Goal: Task Accomplishment & Management: Use online tool/utility

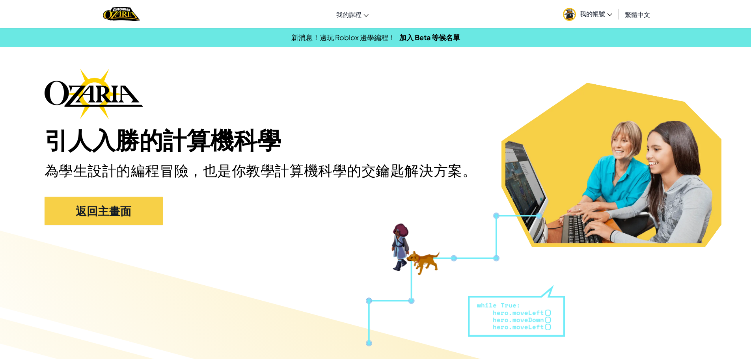
click at [607, 13] on span "我的帳號" at bounding box center [596, 13] width 32 height 8
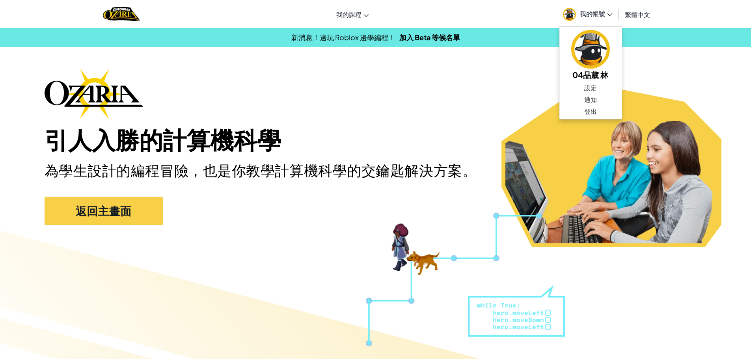
click at [481, 101] on div "引人入勝的計算機科學 為學生設計的編程冒險，也是你教學計算機科學的交鑰匙解決方案。 返回主畫面" at bounding box center [376, 151] width 662 height 164
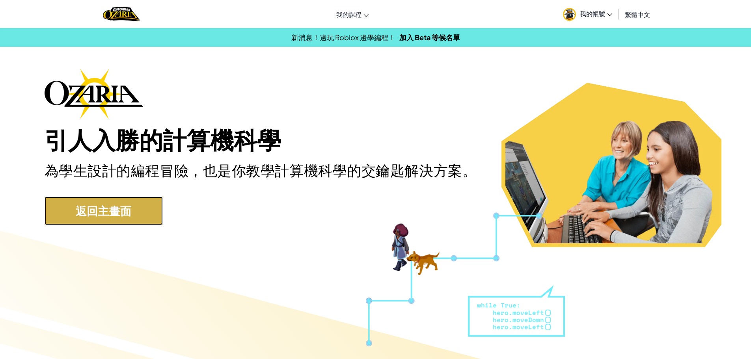
click at [106, 207] on link "返回主畫面" at bounding box center [104, 211] width 118 height 28
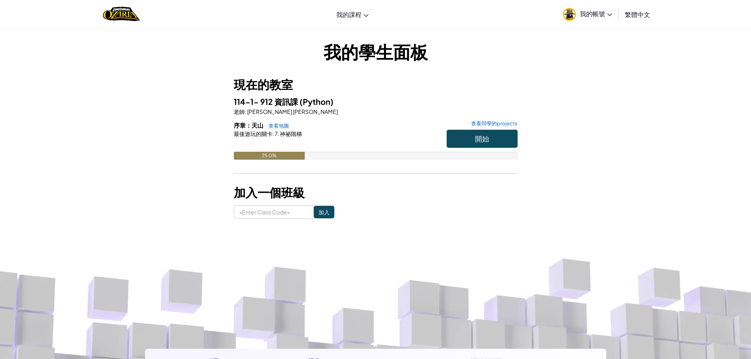
click at [602, 19] on link "我的帳號" at bounding box center [587, 14] width 57 height 25
click at [536, 68] on div "我的學生面板 現在的教室 114-1- 912 資訊課 (Python) 老師 : [PERSON_NAME] 林 序章：天山 查看地圖 查看同學的proje…" at bounding box center [375, 128] width 461 height 179
click at [477, 139] on span "開始" at bounding box center [482, 138] width 14 height 9
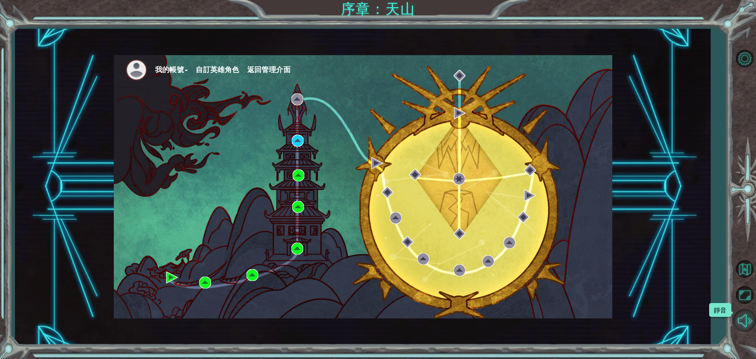
click at [740, 320] on button "靜音" at bounding box center [745, 320] width 23 height 23
click at [297, 141] on img at bounding box center [298, 141] width 12 height 12
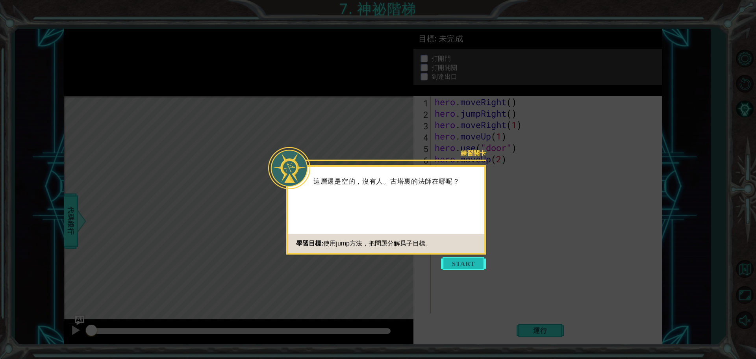
click at [483, 262] on button "Start" at bounding box center [463, 263] width 45 height 13
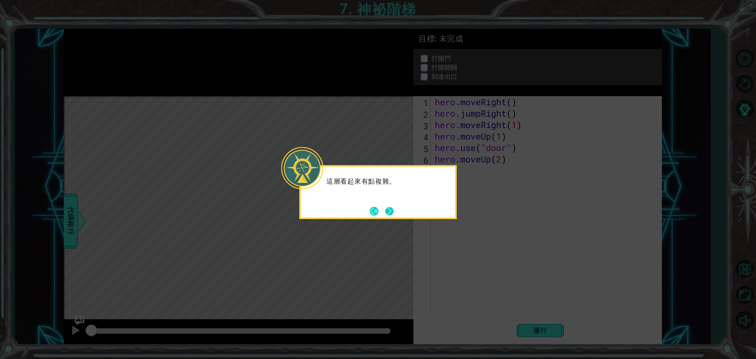
click at [387, 207] on button "Next" at bounding box center [389, 211] width 9 height 9
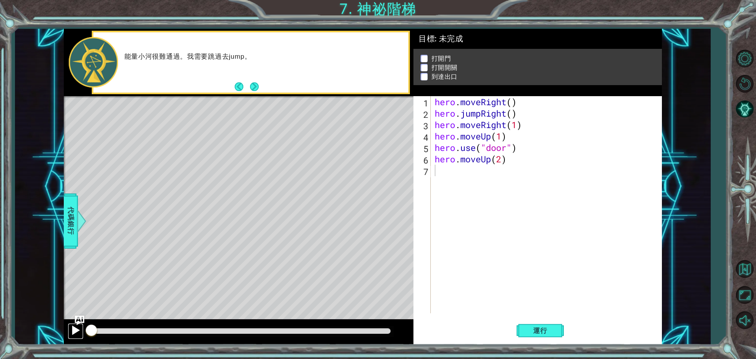
click at [70, 325] on button at bounding box center [76, 331] width 16 height 16
click at [71, 325] on div at bounding box center [76, 330] width 10 height 10
click at [522, 327] on button "運行" at bounding box center [540, 330] width 47 height 25
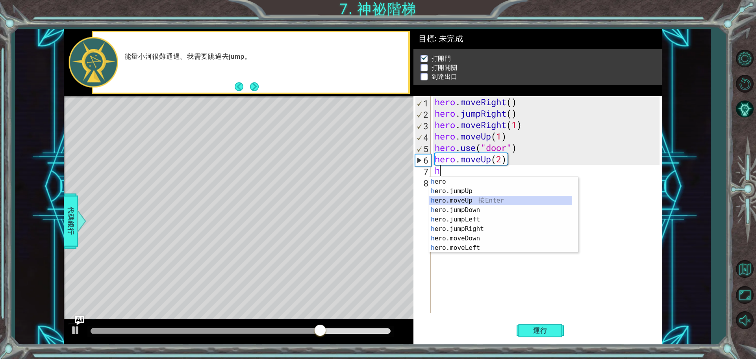
click at [485, 204] on div "h ero 按 Enter h ero.jumpUp 按 Enter h ero.moveUp 按 Enter h ero.jumpDown 按 Enter …" at bounding box center [500, 224] width 143 height 95
type textarea "hero.moveUp(1)"
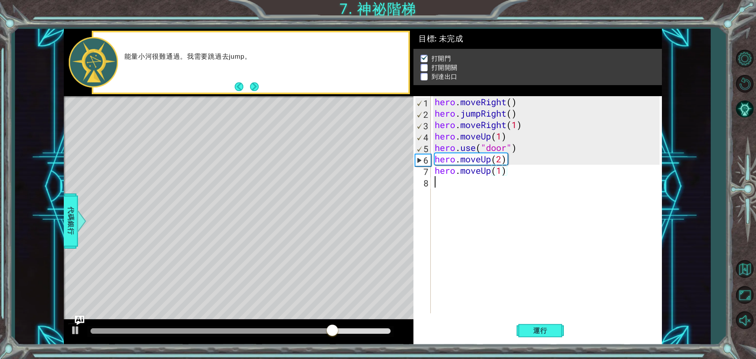
click at [465, 185] on div "hero . moveRight ( ) hero . jumpRight ( ) hero . moveRight ( 1 ) hero . moveUp …" at bounding box center [548, 216] width 230 height 240
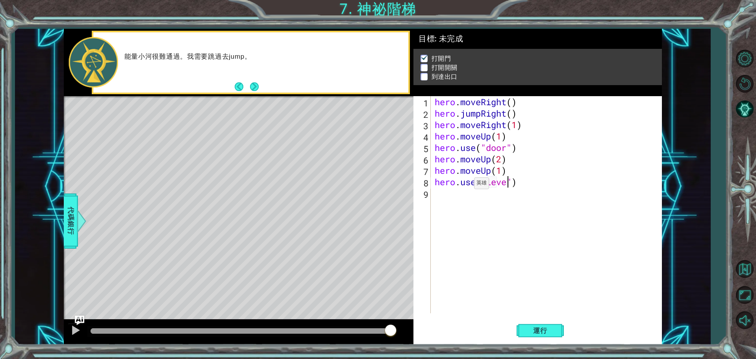
scroll to position [0, 4]
click at [559, 334] on button "運行" at bounding box center [540, 330] width 47 height 25
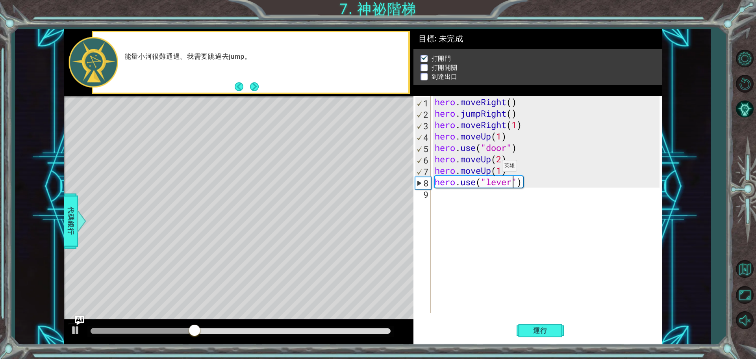
click at [490, 168] on div "hero . moveRight ( ) hero . jumpRight ( ) hero . moveRight ( 1 ) hero . moveUp …" at bounding box center [548, 216] width 230 height 240
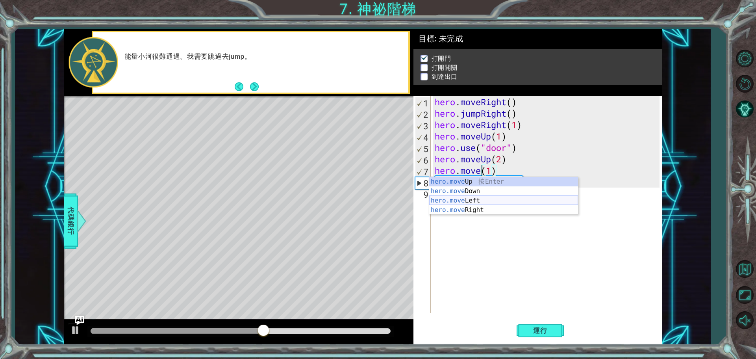
click at [479, 198] on div "hero.move Up 按 Enter hero.move Down 按 Enter hero.move Left 按 Enter hero.move Ri…" at bounding box center [503, 205] width 149 height 57
type textarea "hero.moveLeft(1)(1)"
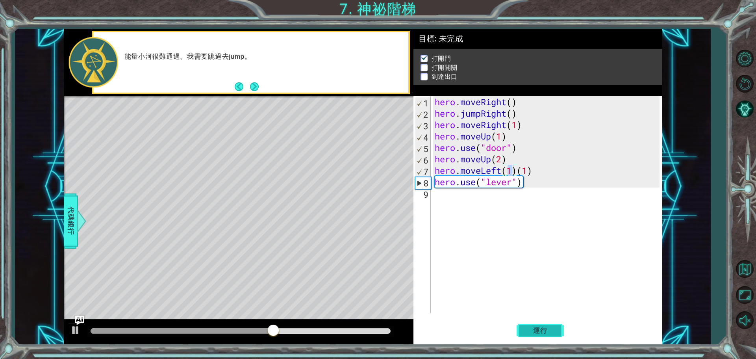
click at [541, 329] on span "運行" at bounding box center [541, 331] width 30 height 8
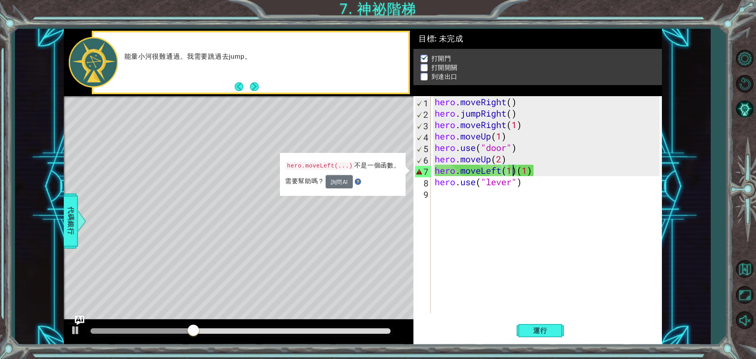
click at [520, 301] on div "hero . moveRight ( ) hero . jumpRight ( ) hero . moveRight ( 1 ) hero . moveUp …" at bounding box center [548, 216] width 230 height 240
drag, startPoint x: 503, startPoint y: 171, endPoint x: 461, endPoint y: 171, distance: 41.4
click at [461, 171] on div "hero . moveRight ( ) hero . jumpRight ( ) hero . moveRight ( 1 ) hero . moveUp …" at bounding box center [548, 216] width 230 height 240
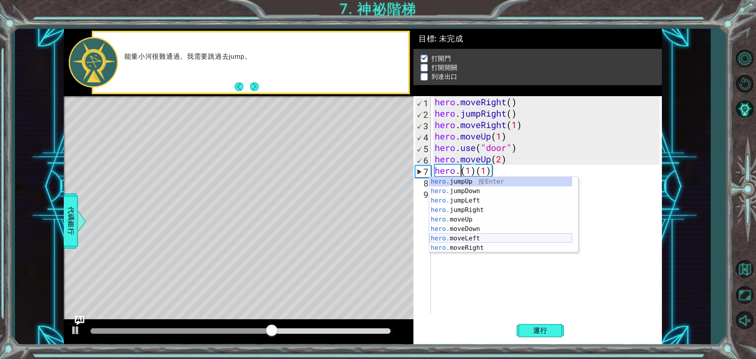
click at [518, 239] on div "hero. jumpUp 按 Enter hero. jumpDown 按 Enter hero. jumpLeft 按 Enter hero. jumpRi…" at bounding box center [500, 224] width 143 height 95
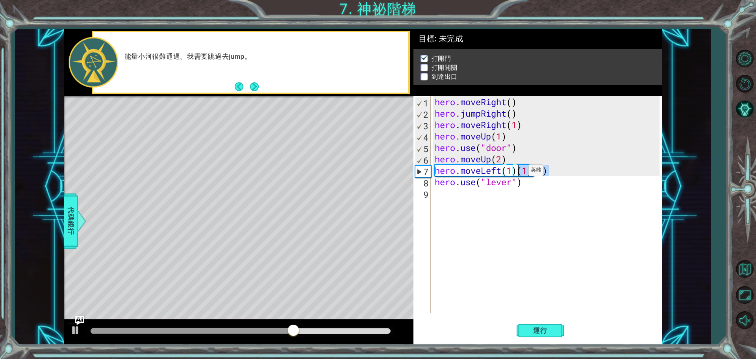
drag, startPoint x: 557, startPoint y: 172, endPoint x: 517, endPoint y: 172, distance: 40.6
click at [517, 172] on div "hero . moveRight ( ) hero . jumpRight ( ) hero . moveRight ( 1 ) hero . moveUp …" at bounding box center [548, 216] width 230 height 240
type textarea "hero.moveLeft(1)"
click at [549, 333] on span "運行" at bounding box center [541, 331] width 30 height 8
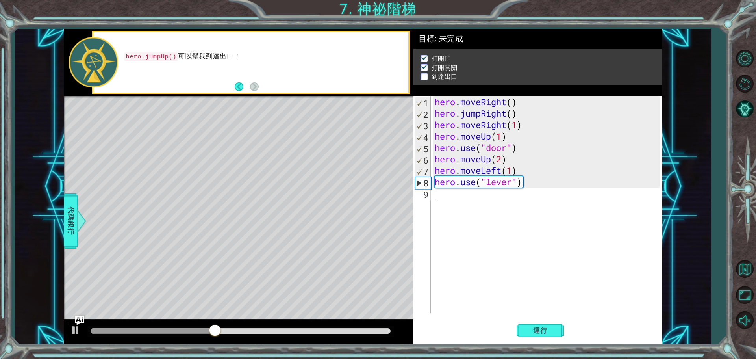
click at [455, 201] on div "hero . moveRight ( ) hero . jumpRight ( ) hero . moveRight ( 1 ) hero . moveUp …" at bounding box center [548, 216] width 230 height 240
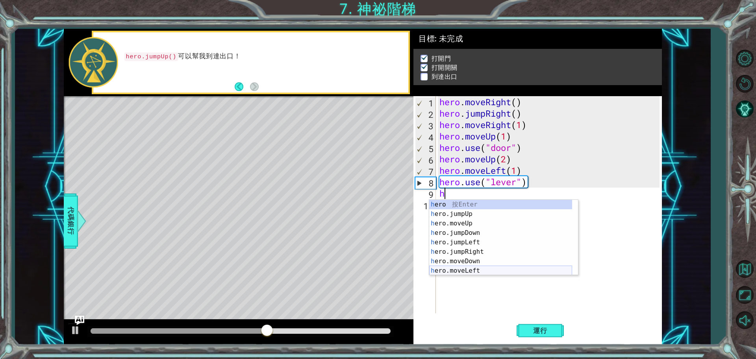
click at [471, 266] on div "h ero 按 Enter h ero.jumpUp 按 Enter h ero.moveUp 按 Enter h ero.jumpDown 按 Enter …" at bounding box center [500, 247] width 143 height 95
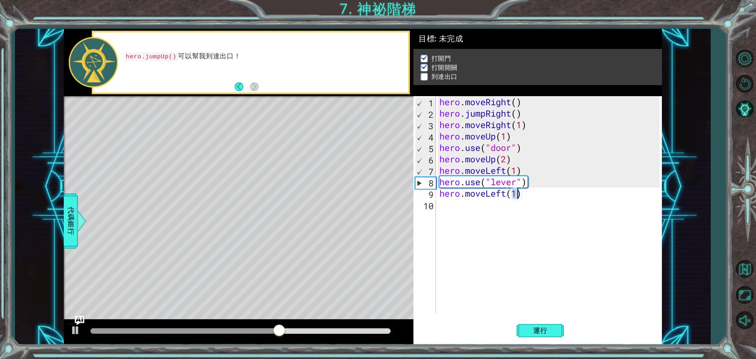
type textarea "hero.moveLeft(2)"
click at [468, 217] on div "hero . moveRight ( ) hero . jumpRight ( ) hero . moveRight ( 1 ) hero . moveUp …" at bounding box center [551, 216] width 226 height 240
type textarea "h"
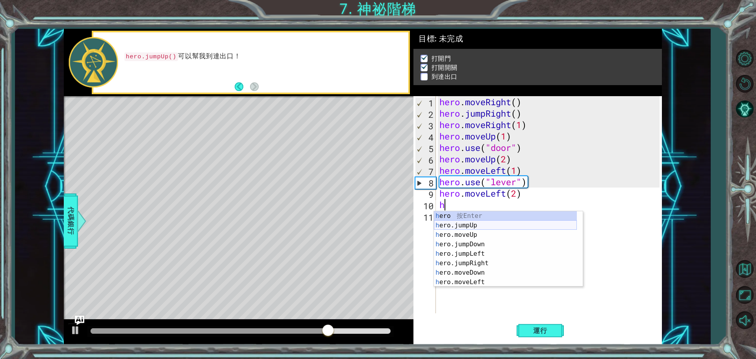
click at [473, 227] on div "h ero 按 Enter h ero.jumpUp 按 Enter h ero.moveUp 按 Enter h ero.jumpDown 按 Enter …" at bounding box center [505, 258] width 143 height 95
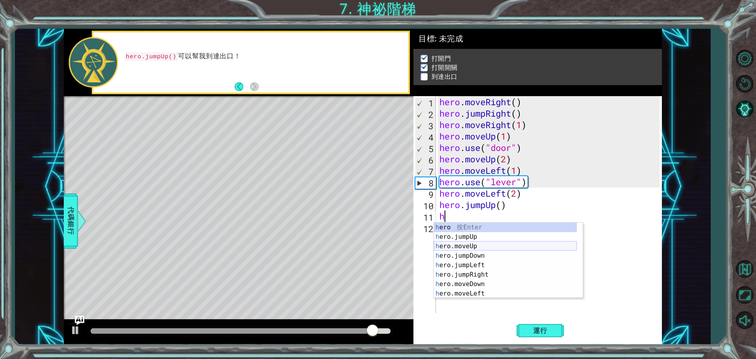
click at [475, 245] on div "h ero 按 Enter h ero.jumpUp 按 Enter h ero.moveUp 按 Enter h ero.jumpDown 按 Enter …" at bounding box center [505, 270] width 143 height 95
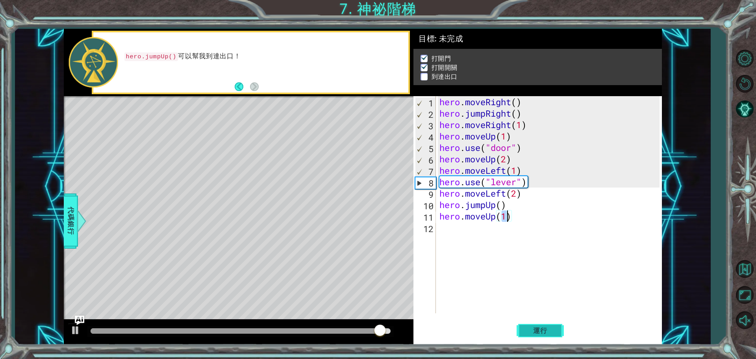
click at [551, 332] on span "運行" at bounding box center [541, 331] width 30 height 8
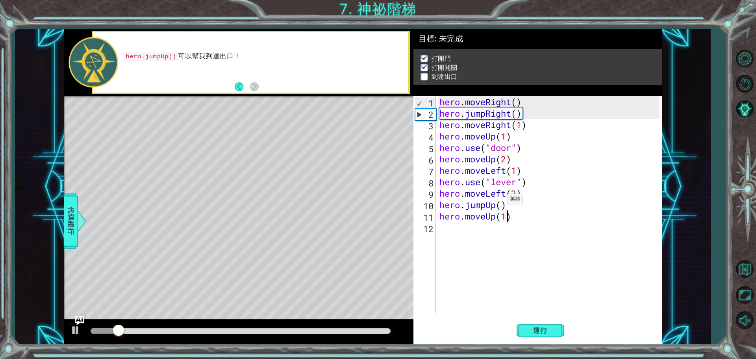
click at [501, 201] on div "hero . moveRight ( ) hero . jumpRight ( ) hero . moveRight ( 1 ) hero . moveUp …" at bounding box center [551, 216] width 226 height 240
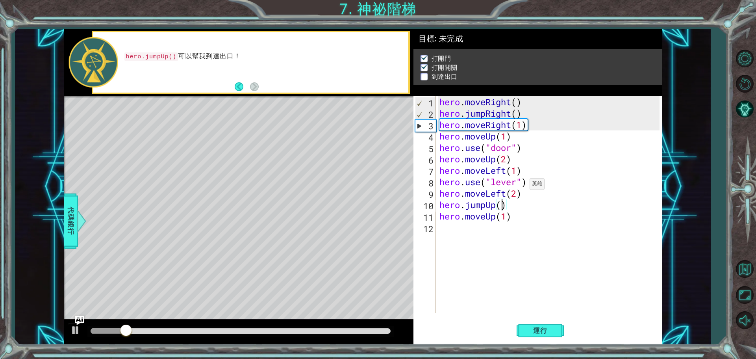
type textarea "hero.jumpUp(1)"
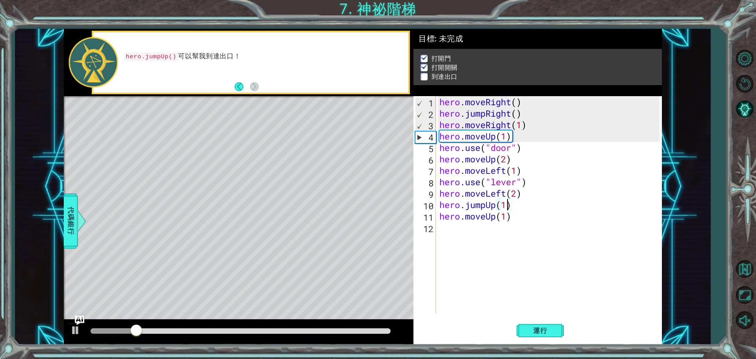
click at [462, 237] on div "hero . moveRight ( ) hero . jumpRight ( ) hero . moveRight ( 1 ) hero . moveUp …" at bounding box center [551, 216] width 226 height 240
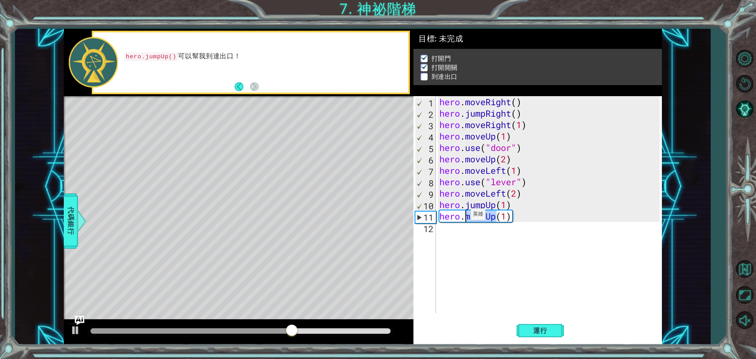
drag, startPoint x: 495, startPoint y: 217, endPoint x: 464, endPoint y: 216, distance: 31.5
click at [464, 216] on div "hero . moveRight ( ) hero . jumpRight ( ) hero . moveRight ( 1 ) hero . moveUp …" at bounding box center [551, 216] width 226 height 240
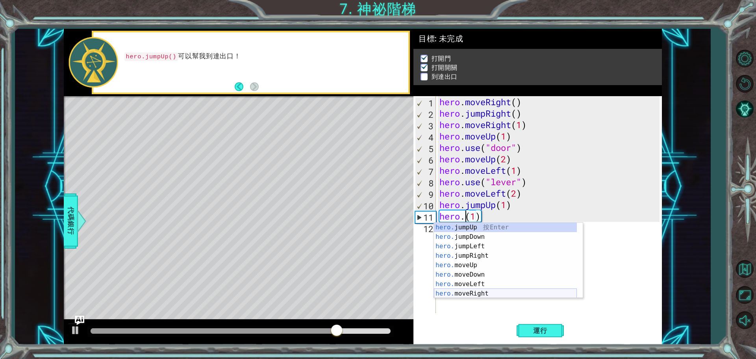
click at [499, 291] on div "hero. jumpUp 按 Enter hero. jumpDown 按 Enter hero. jumpLeft 按 Enter hero. jumpRi…" at bounding box center [505, 270] width 143 height 95
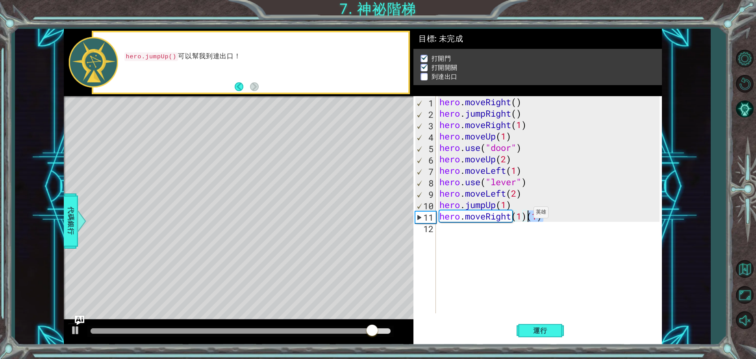
drag, startPoint x: 542, startPoint y: 214, endPoint x: 527, endPoint y: 214, distance: 15.0
click at [527, 214] on div "hero . moveRight ( ) hero . jumpRight ( ) hero . moveRight ( 1 ) hero . moveUp …" at bounding box center [551, 216] width 226 height 240
click at [536, 338] on button "運行" at bounding box center [540, 330] width 47 height 25
click at [522, 215] on div "hero . moveRight ( ) hero . jumpRight ( ) hero . moveRight ( 1 ) hero . moveUp …" at bounding box center [551, 216] width 226 height 240
type textarea "hero.moveRight(2)"
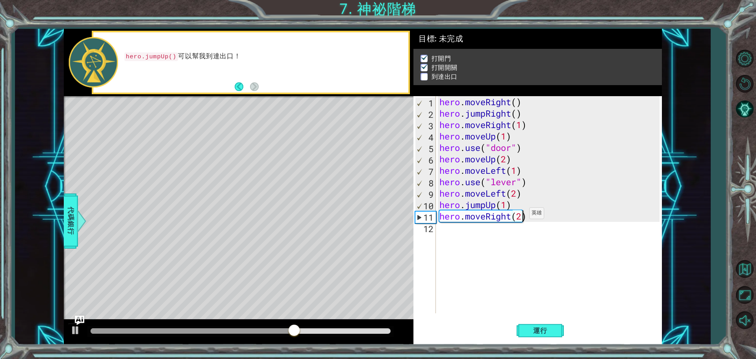
scroll to position [0, 4]
click at [469, 236] on div "hero . moveRight ( ) hero . jumpRight ( ) hero . moveRight ( 1 ) hero . moveUp …" at bounding box center [551, 216] width 226 height 240
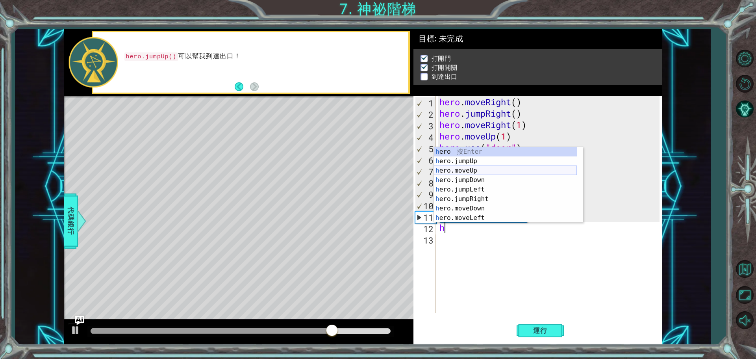
click at [469, 169] on div "h ero 按 Enter h ero.jumpUp 按 Enter h ero.moveUp 按 Enter h ero.jumpDown 按 Enter …" at bounding box center [505, 194] width 143 height 95
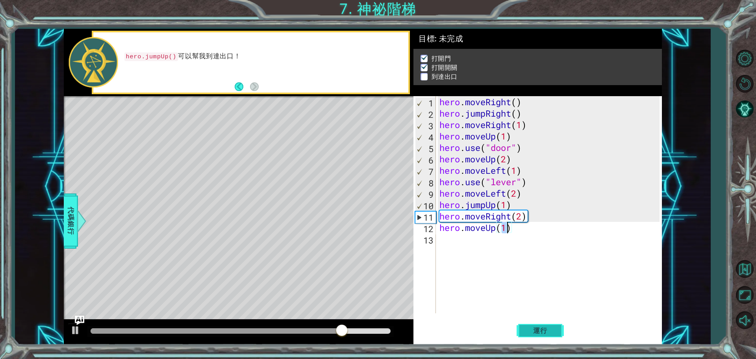
type textarea "hero.moveUp(1)"
click at [531, 328] on span "運行" at bounding box center [541, 331] width 30 height 8
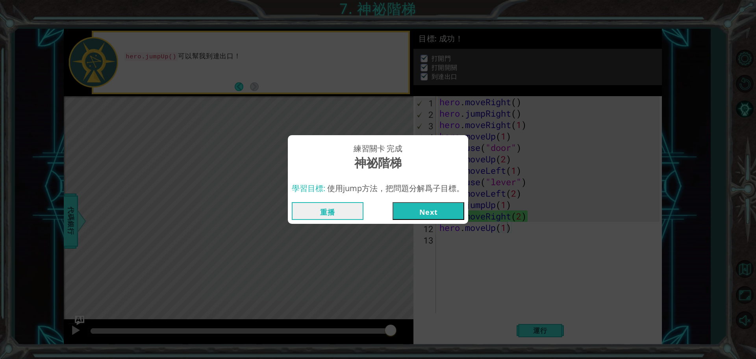
click at [454, 213] on button "Next" at bounding box center [429, 211] width 72 height 18
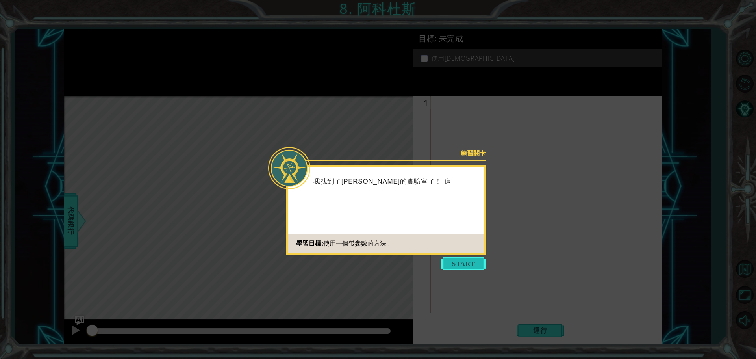
click at [479, 267] on button "Start" at bounding box center [463, 263] width 45 height 13
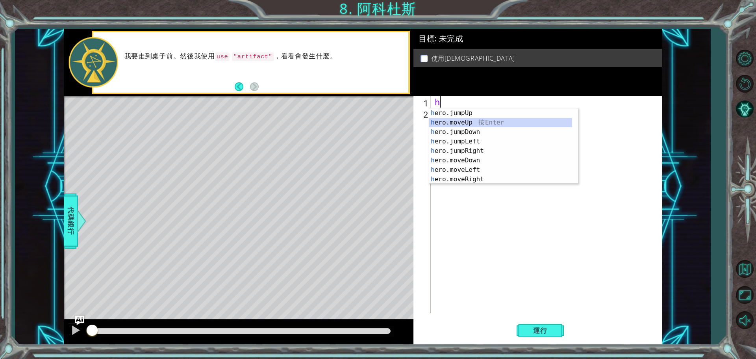
click at [448, 127] on div "h ero.jumpUp 按 Enter h ero.moveUp 按 Enter h ero.jumpDown 按 Enter h ero.jumpLeft…" at bounding box center [500, 155] width 143 height 95
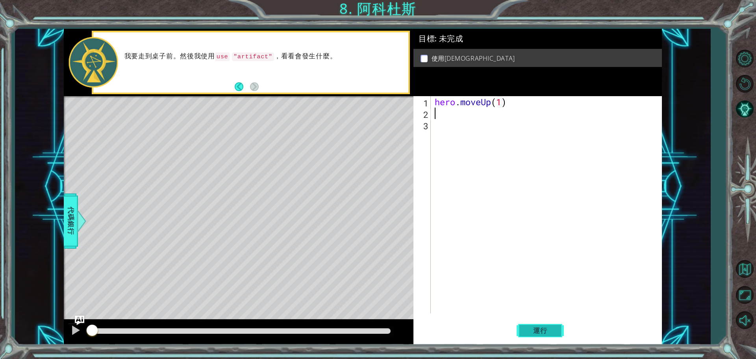
type textarea "hero.moveUp(1)"
drag, startPoint x: 541, startPoint y: 323, endPoint x: 539, endPoint y: 316, distance: 7.1
click at [541, 323] on button "運行" at bounding box center [540, 330] width 47 height 25
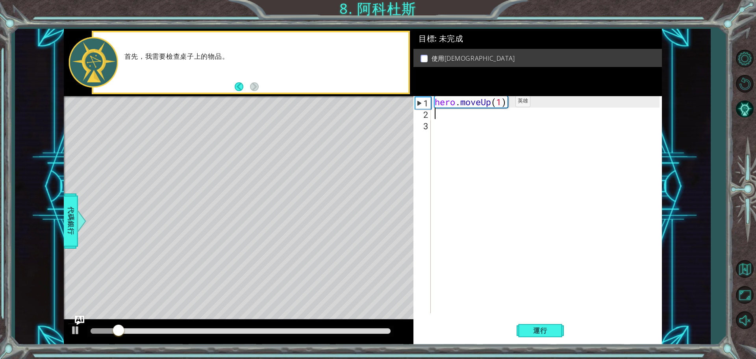
click at [504, 103] on div "hero . moveUp ( 1 )" at bounding box center [548, 216] width 230 height 240
type textarea "hero.moveUp(2)"
click at [455, 118] on div "hero . moveUp ( 2 )" at bounding box center [548, 216] width 230 height 240
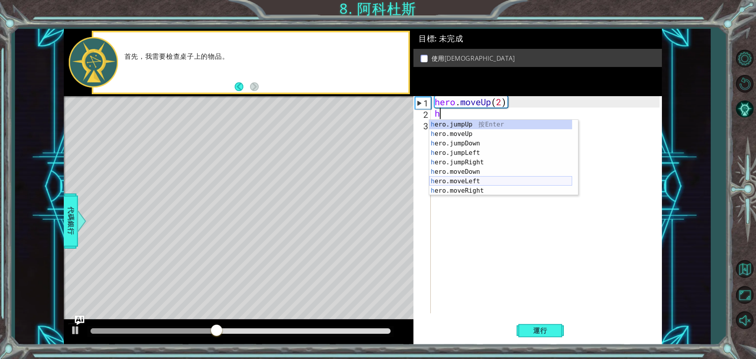
click at [483, 184] on div "h ero.jumpUp 按 Enter h ero.moveUp 按 Enter h ero.jumpDown 按 Enter h ero.jumpLeft…" at bounding box center [500, 167] width 143 height 95
type textarea "hero.moveLeft(1)"
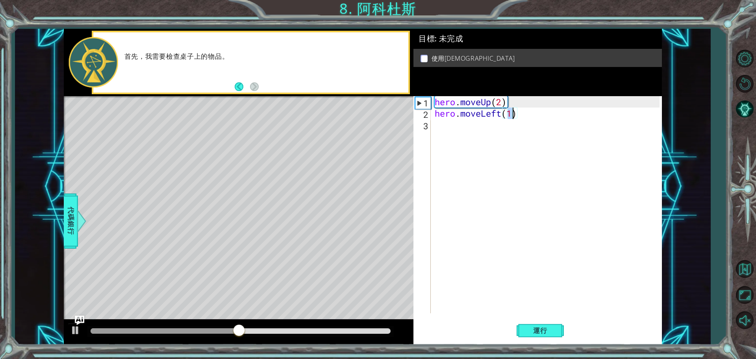
click at [454, 132] on div "hero . moveUp ( 2 ) hero . moveLeft ( 1 )" at bounding box center [548, 216] width 230 height 240
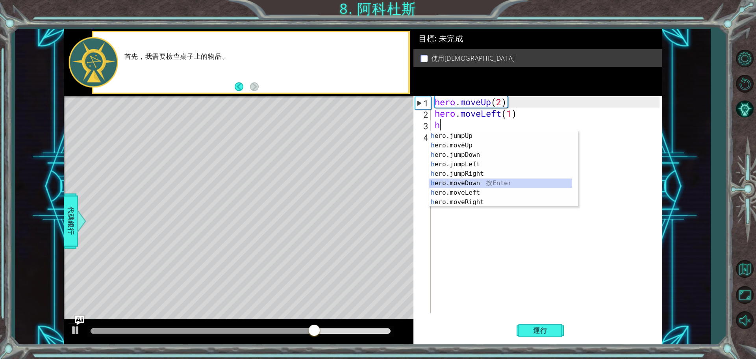
click at [483, 188] on div "h ero.jumpUp 按 Enter h ero.moveUp 按 Enter h ero.jumpDown 按 Enter h ero.jumpLeft…" at bounding box center [500, 178] width 143 height 95
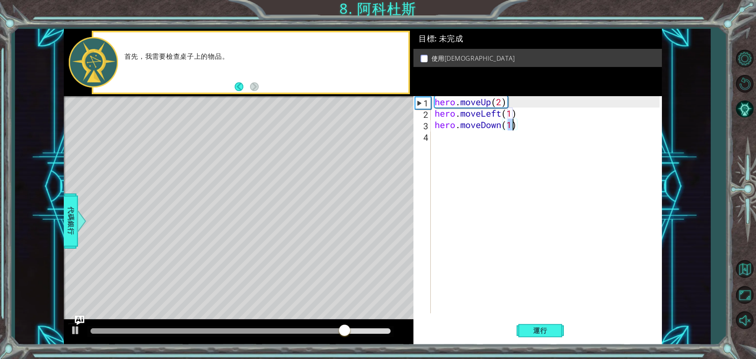
scroll to position [0, 3]
type textarea "hero.moveDown(2)"
click at [549, 329] on span "運行" at bounding box center [541, 331] width 30 height 8
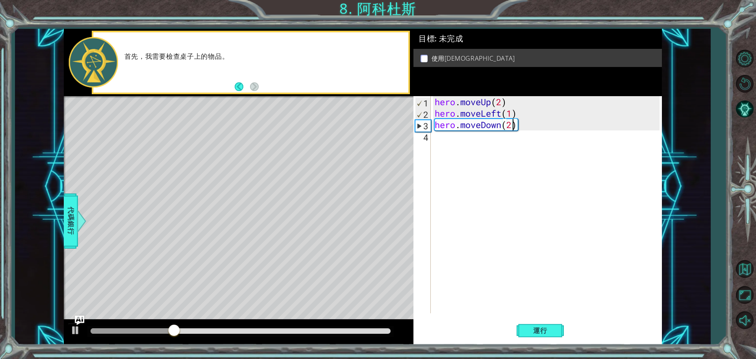
click at [451, 138] on div "hero . moveUp ( 2 ) hero . moveLeft ( 1 ) hero . moveDown ( 2 )" at bounding box center [548, 216] width 230 height 240
type textarea "h"
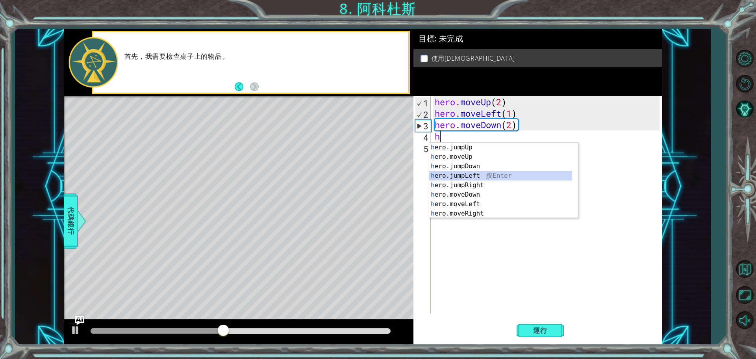
click at [486, 175] on div "h ero.jumpUp 按 Enter h ero.moveUp 按 Enter h ero.jumpDown 按 Enter h ero.jumpLeft…" at bounding box center [500, 190] width 143 height 95
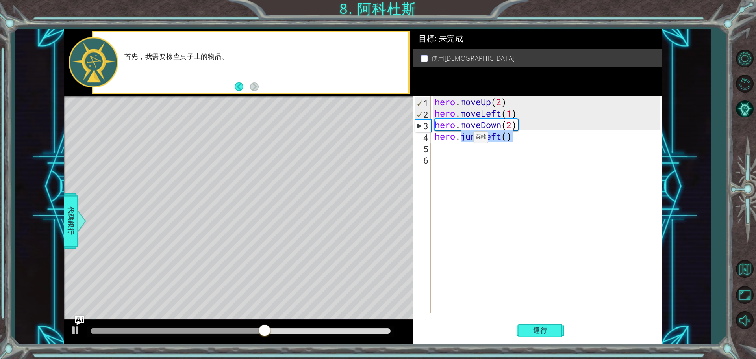
drag, startPoint x: 513, startPoint y: 139, endPoint x: 462, endPoint y: 139, distance: 51.6
click at [462, 139] on div "hero . moveUp ( 2 ) hero . moveLeft ( 1 ) hero . moveDown ( 2 ) hero . jumpLeft…" at bounding box center [548, 216] width 230 height 240
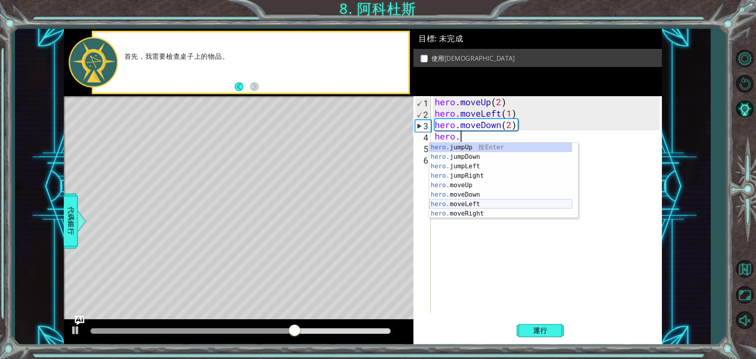
click at [470, 207] on div "hero. jumpUp 按 Enter hero. jumpDown 按 Enter hero. jumpLeft 按 Enter hero. jumpRi…" at bounding box center [500, 190] width 143 height 95
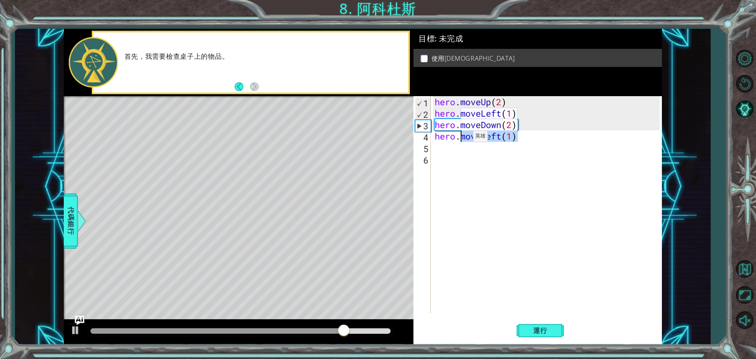
drag, startPoint x: 497, startPoint y: 134, endPoint x: 461, endPoint y: 138, distance: 36.5
click at [461, 138] on div "hero . moveUp ( 2 ) hero . moveLeft ( 1 ) hero . moveDown ( 2 ) hero . moveLeft…" at bounding box center [548, 216] width 230 height 240
type textarea "hero."
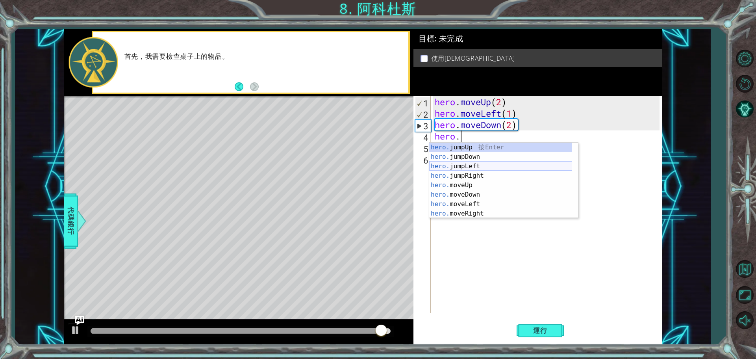
click at [474, 167] on div "hero. jumpUp 按 Enter hero. jumpDown 按 Enter hero. jumpLeft 按 Enter hero. jumpRi…" at bounding box center [500, 190] width 143 height 95
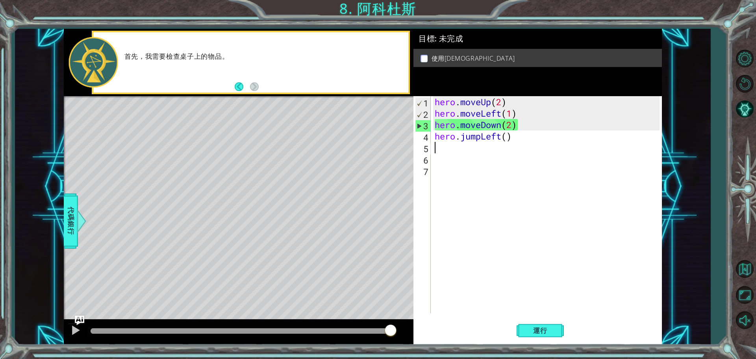
click at [458, 179] on div "hero . moveUp ( 2 ) hero . moveLeft ( 1 ) hero . moveDown ( 2 ) hero . jumpLeft…" at bounding box center [548, 216] width 230 height 240
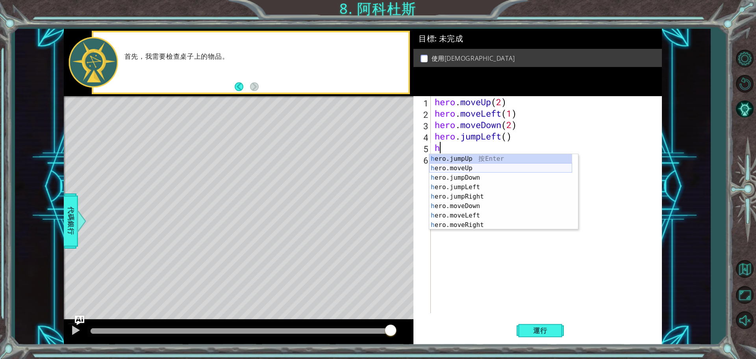
click at [486, 168] on div "h ero.jumpUp 按 Enter h ero.moveUp 按 Enter h ero.jumpDown 按 Enter h ero.jumpLeft…" at bounding box center [500, 201] width 143 height 95
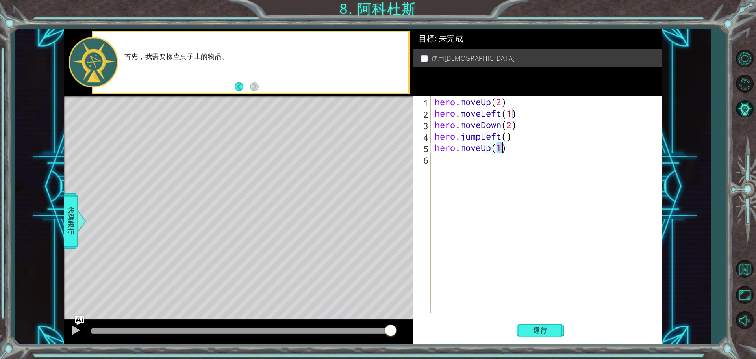
scroll to position [0, 3]
click at [506, 137] on div "hero . moveUp ( 2 ) hero . moveLeft ( 1 ) hero . moveDown ( 2 ) hero . jumpLeft…" at bounding box center [548, 216] width 230 height 240
type textarea "hero.jumpLeft(1)"
click at [547, 329] on span "運行" at bounding box center [541, 331] width 30 height 8
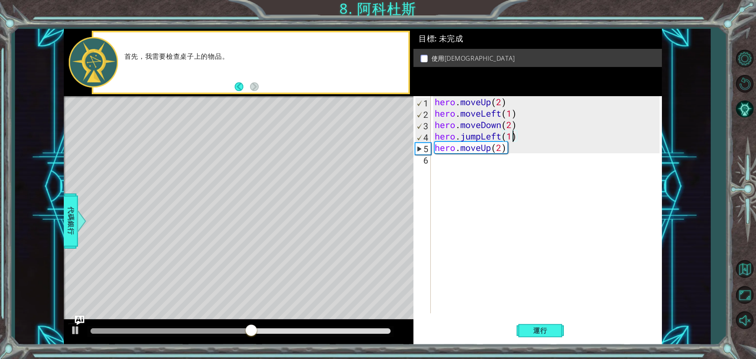
click at [438, 162] on div "hero . moveUp ( 2 ) hero . moveLeft ( 1 ) hero . moveDown ( 2 ) hero . jumpLeft…" at bounding box center [548, 216] width 230 height 240
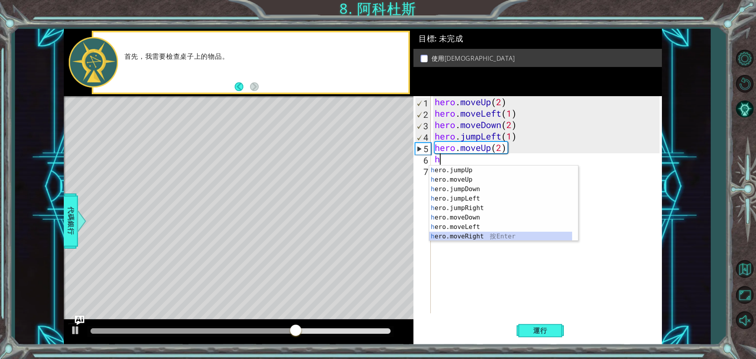
click at [480, 238] on div "h ero.jumpUp 按 Enter h ero.moveUp 按 Enter h ero.jumpDown 按 Enter h ero.jumpLeft…" at bounding box center [500, 212] width 143 height 95
type textarea "hero.moveRight(1)"
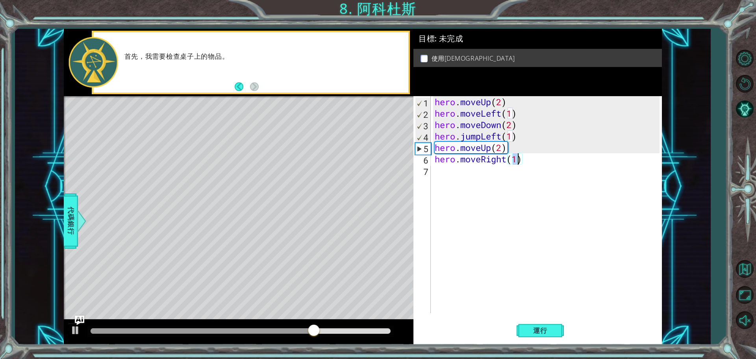
click at [468, 179] on div "hero . moveUp ( 2 ) hero . moveLeft ( 1 ) hero . moveDown ( 2 ) hero . jumpLeft…" at bounding box center [548, 216] width 230 height 240
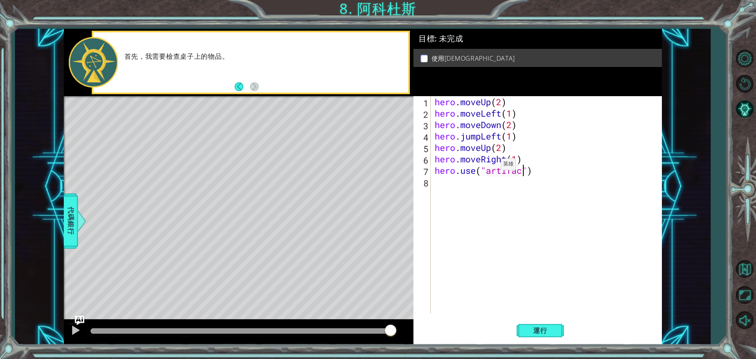
scroll to position [0, 4]
type textarea "hero.use("artifact")"
click at [446, 180] on div "hero . moveUp ( 2 ) hero . moveLeft ( 1 ) hero . moveDown ( 2 ) hero . jumpLeft…" at bounding box center [548, 216] width 230 height 240
type textarea "hero.use("artifact")"
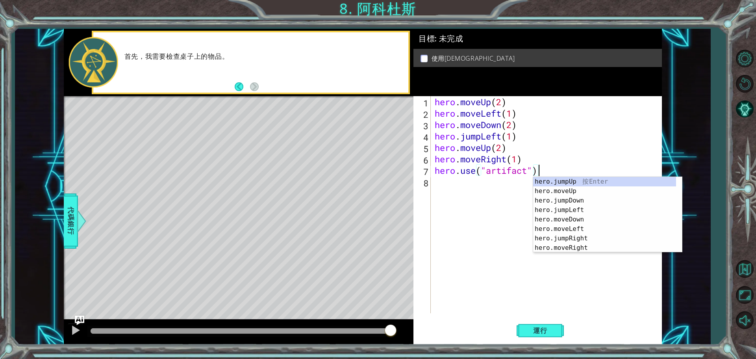
click at [455, 189] on div "hero . moveUp ( 2 ) hero . moveLeft ( 1 ) hero . moveDown ( 2 ) hero . jumpLeft…" at bounding box center [548, 216] width 230 height 240
type textarea "hero.use("artifact")"
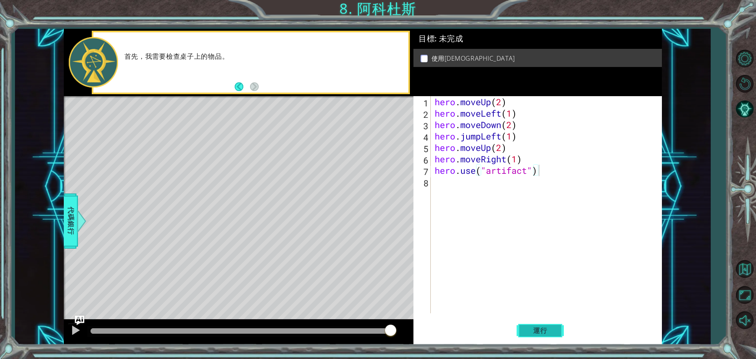
drag, startPoint x: 538, startPoint y: 331, endPoint x: 531, endPoint y: 311, distance: 20.8
click at [537, 328] on span "運行" at bounding box center [541, 331] width 30 height 8
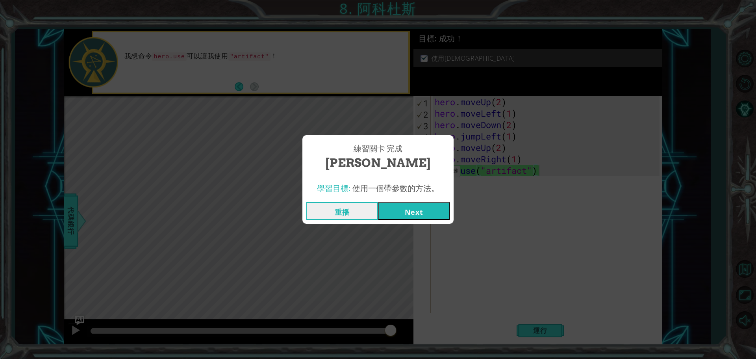
click at [427, 210] on button "Next" at bounding box center [414, 211] width 72 height 18
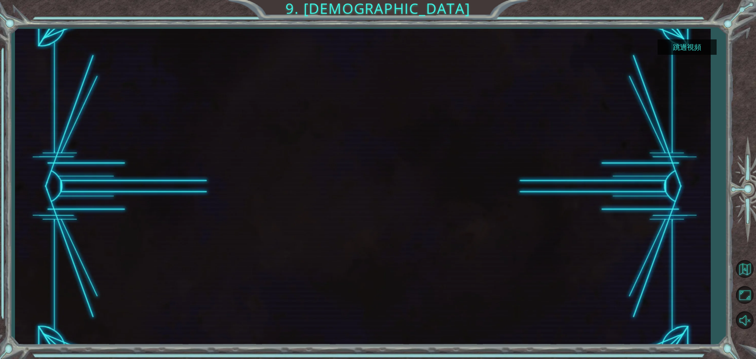
click at [686, 51] on button "跳過視頻" at bounding box center [687, 46] width 59 height 15
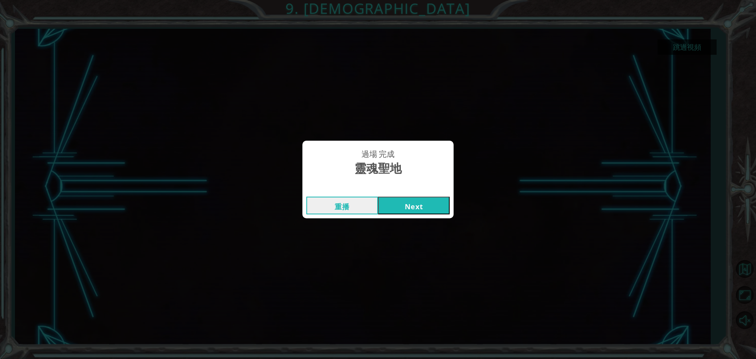
click at [440, 209] on button "Next" at bounding box center [414, 206] width 72 height 18
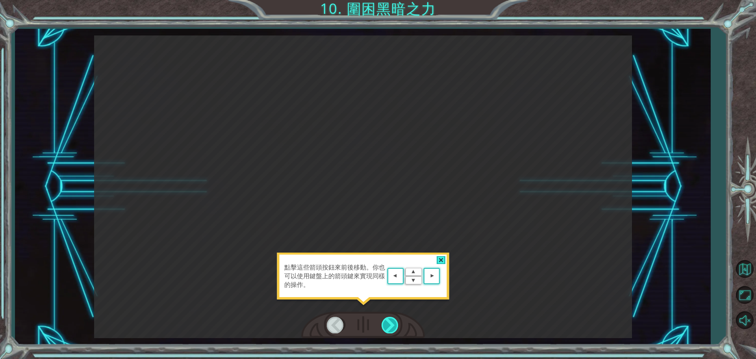
click at [391, 324] on div at bounding box center [391, 325] width 18 height 16
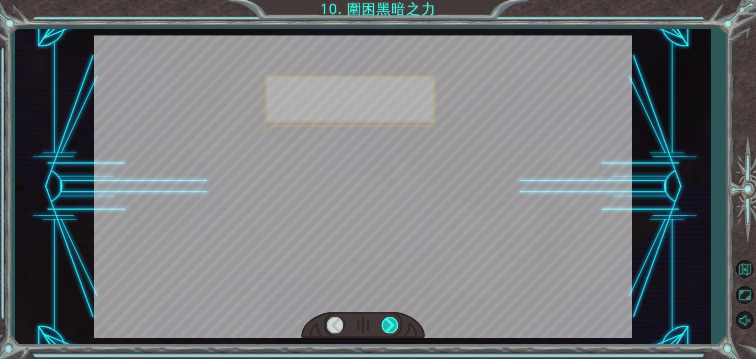
click at [390, 324] on div at bounding box center [391, 325] width 18 height 16
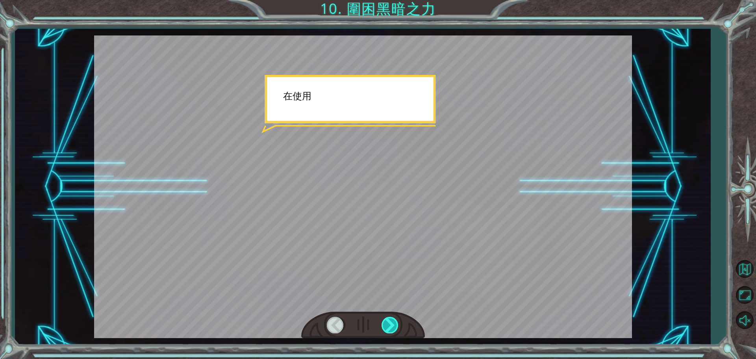
click at [390, 324] on div at bounding box center [391, 325] width 18 height 16
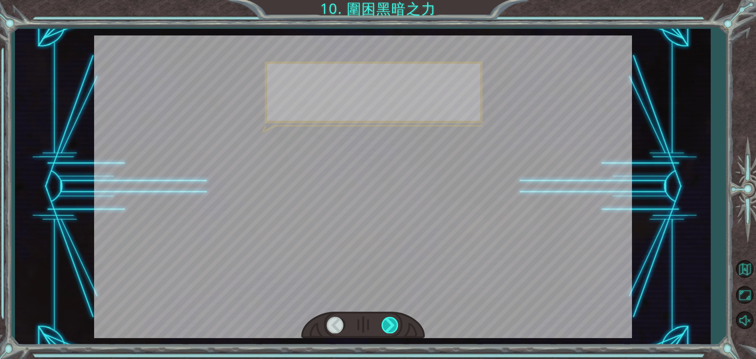
click at [390, 324] on div at bounding box center [391, 325] width 18 height 16
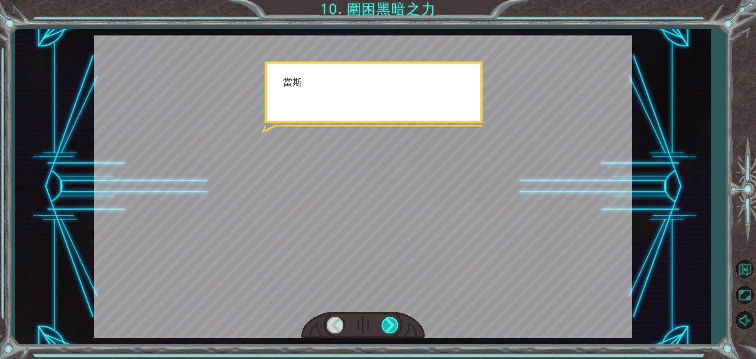
click at [390, 324] on div at bounding box center [391, 325] width 18 height 16
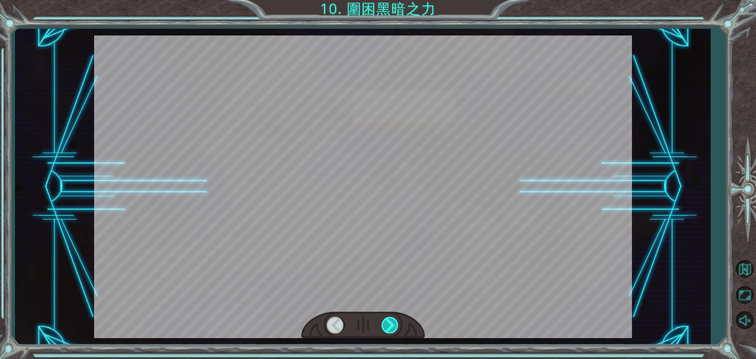
click at [390, 324] on div at bounding box center [391, 325] width 18 height 16
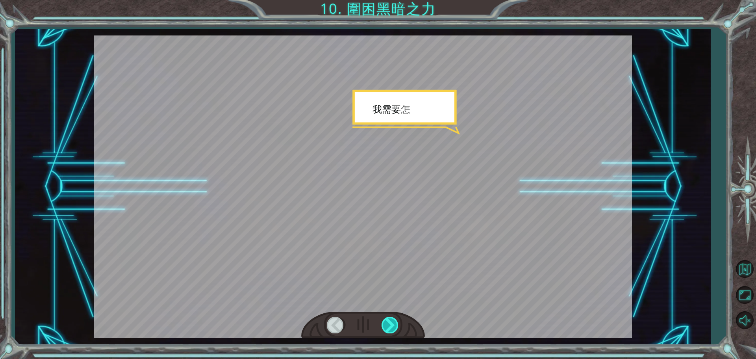
click at [390, 324] on div at bounding box center [391, 325] width 18 height 16
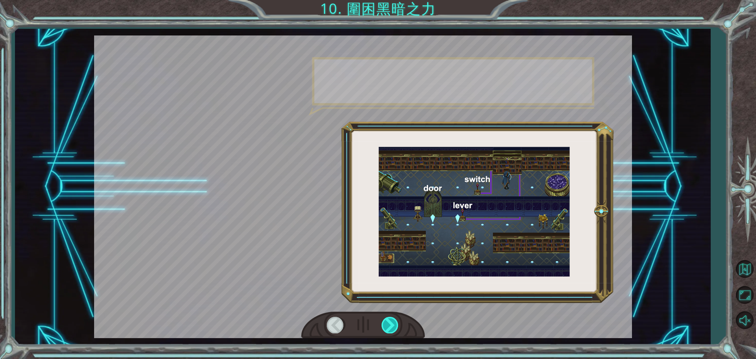
click at [389, 324] on div at bounding box center [391, 325] width 18 height 16
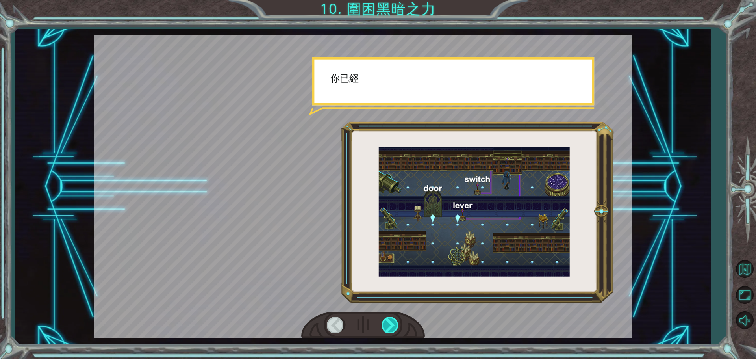
click at [389, 324] on div at bounding box center [391, 325] width 18 height 16
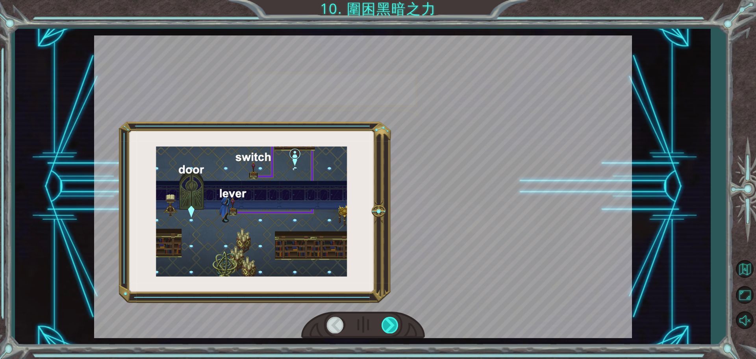
click at [389, 324] on div at bounding box center [391, 325] width 18 height 16
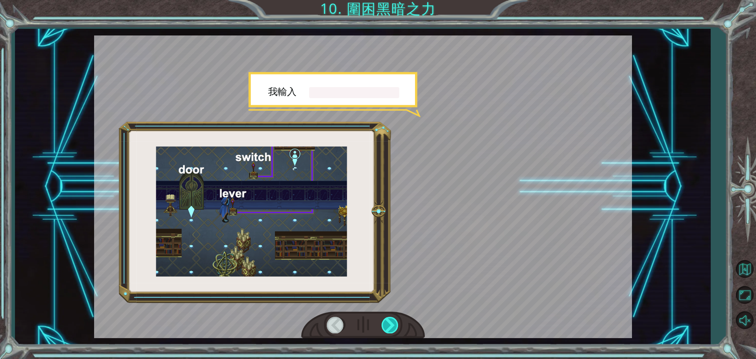
click at [389, 324] on div at bounding box center [391, 325] width 18 height 16
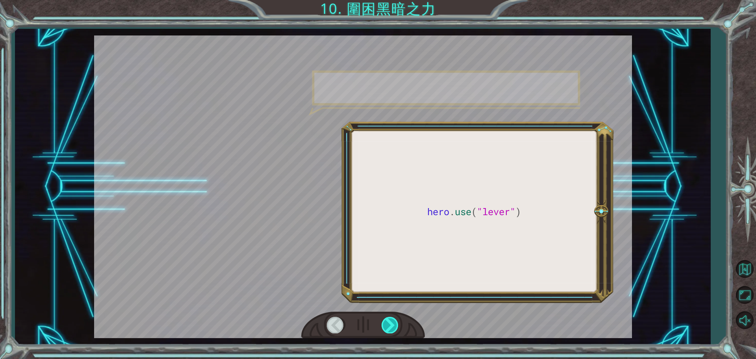
click at [389, 324] on div at bounding box center [391, 325] width 18 height 16
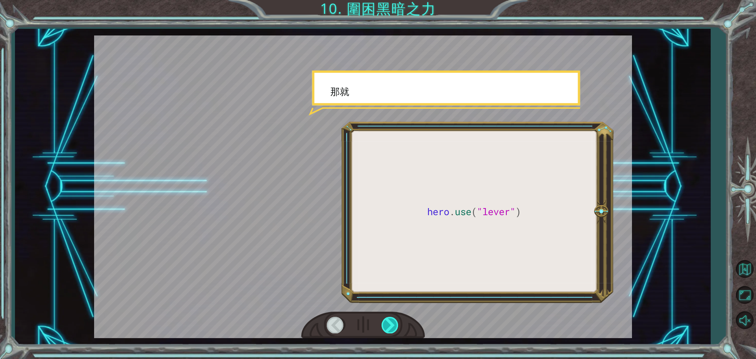
click at [389, 324] on div at bounding box center [391, 325] width 18 height 16
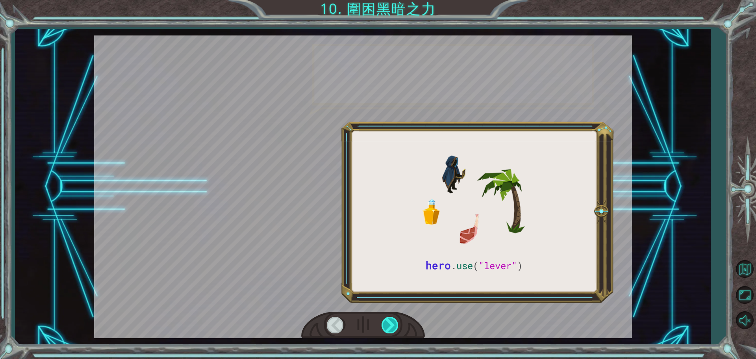
click at [389, 324] on div at bounding box center [391, 325] width 18 height 16
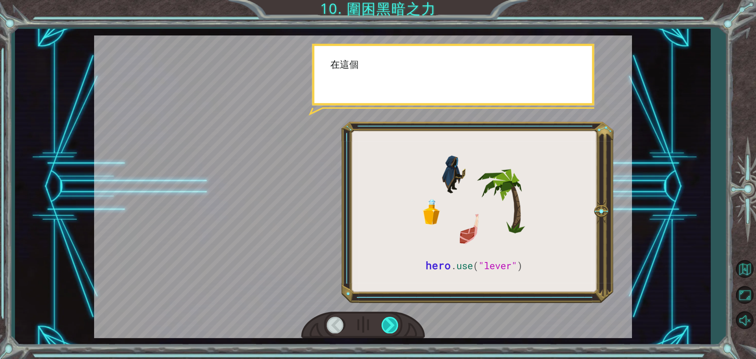
click at [389, 324] on div at bounding box center [391, 325] width 18 height 16
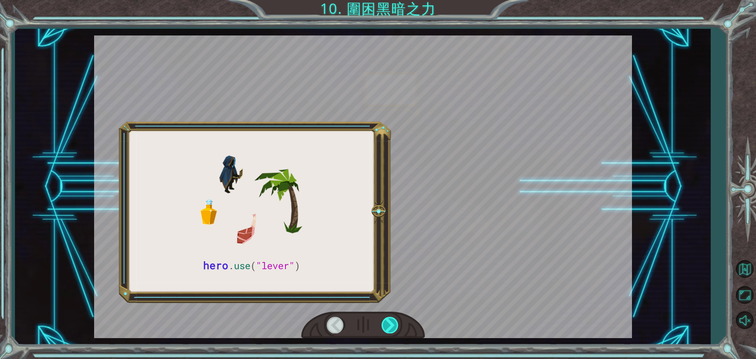
click at [389, 324] on div at bounding box center [391, 325] width 18 height 16
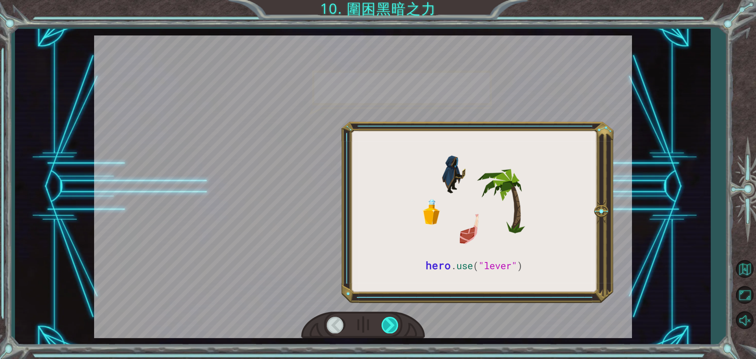
click at [389, 324] on div at bounding box center [391, 325] width 18 height 16
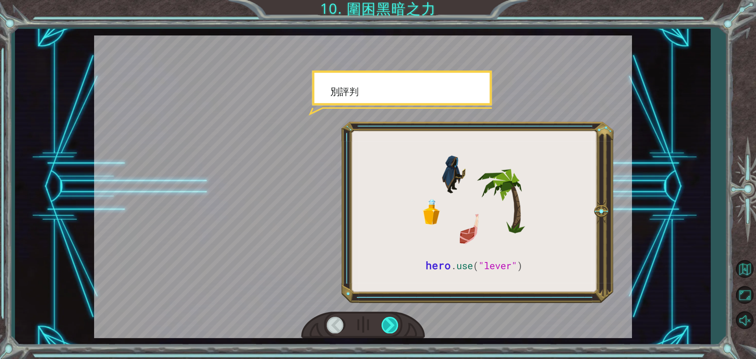
click at [389, 324] on div at bounding box center [391, 325] width 18 height 16
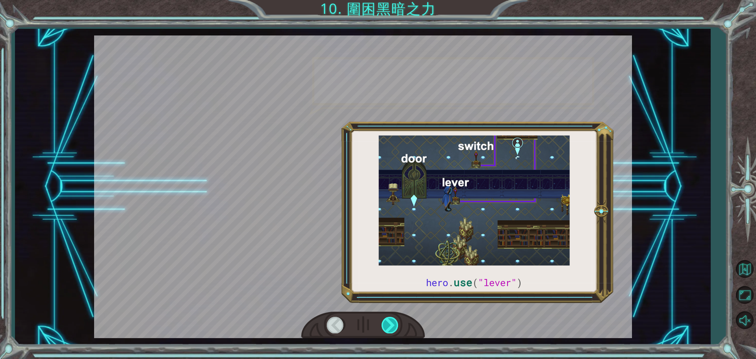
click at [389, 324] on div at bounding box center [391, 325] width 18 height 16
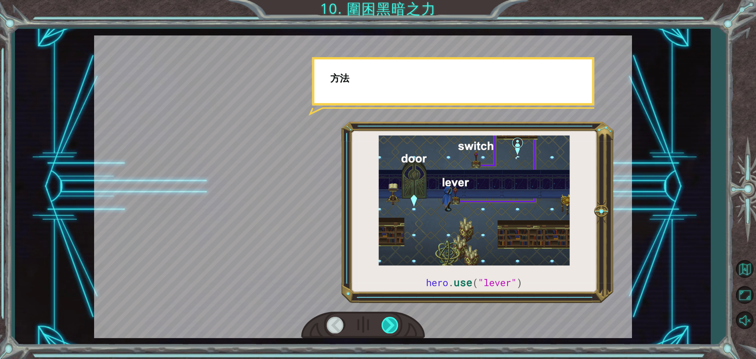
click at [389, 324] on div at bounding box center [391, 325] width 18 height 16
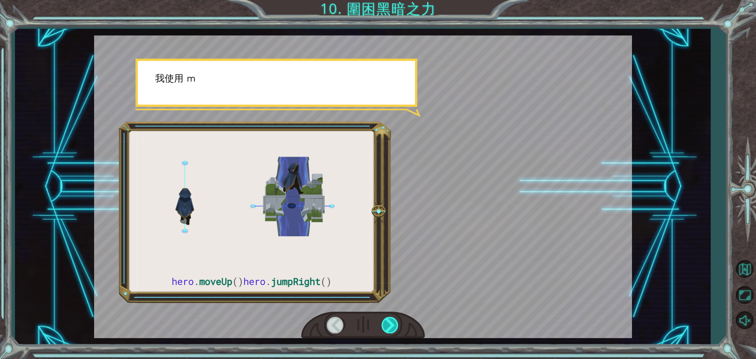
click at [389, 324] on div at bounding box center [391, 325] width 18 height 16
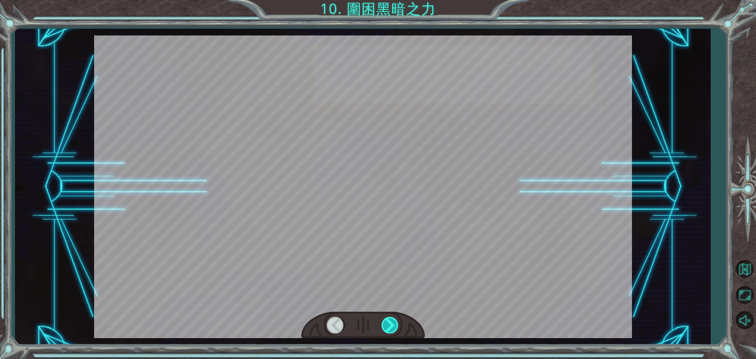
click at [389, 324] on div at bounding box center [391, 325] width 18 height 16
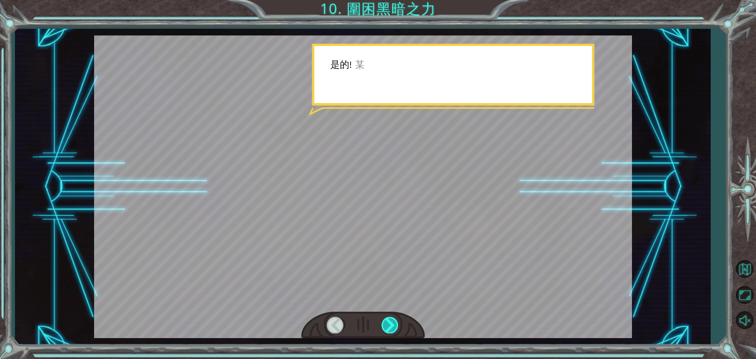
click at [389, 324] on div at bounding box center [391, 325] width 18 height 16
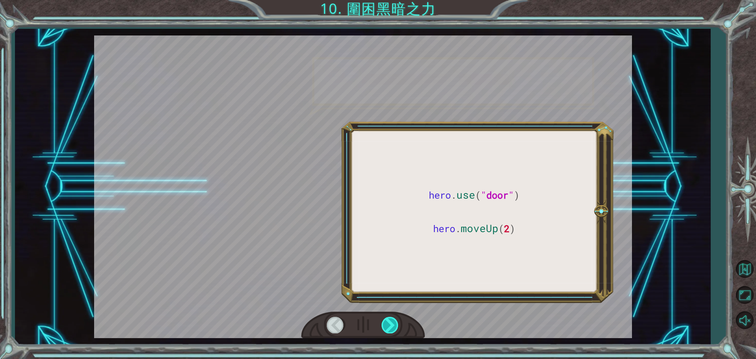
click at [389, 324] on div at bounding box center [391, 325] width 18 height 16
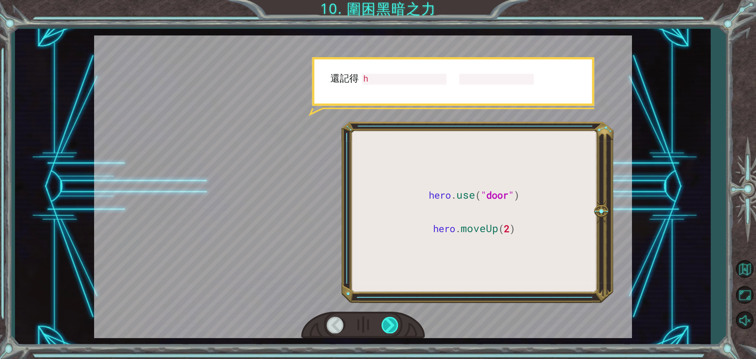
click at [387, 325] on div at bounding box center [391, 325] width 18 height 16
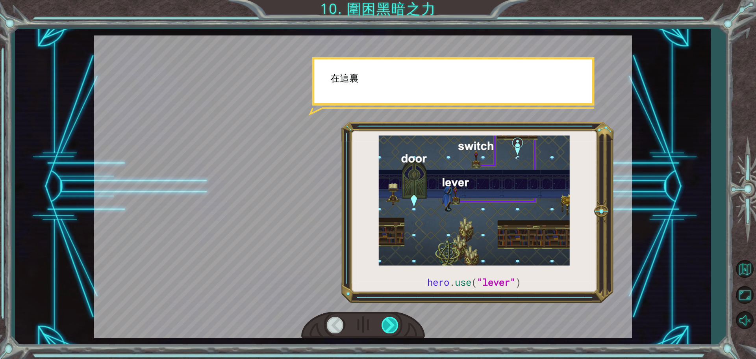
click at [385, 325] on div at bounding box center [391, 325] width 18 height 16
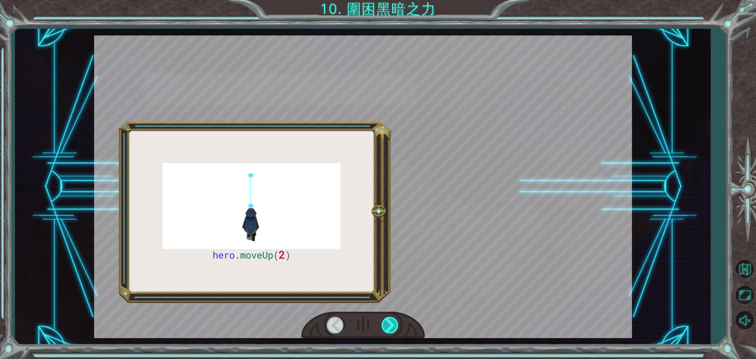
click at [385, 325] on div at bounding box center [391, 325] width 18 height 16
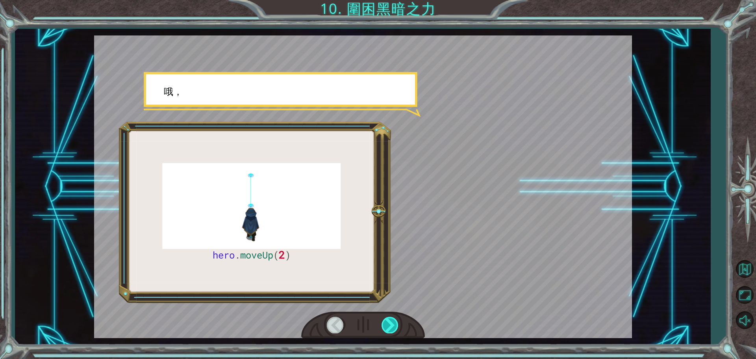
click at [385, 325] on div at bounding box center [391, 325] width 18 height 16
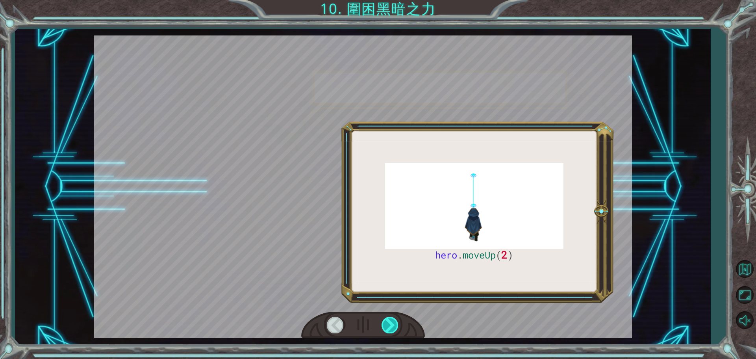
click at [385, 325] on div at bounding box center [391, 325] width 18 height 16
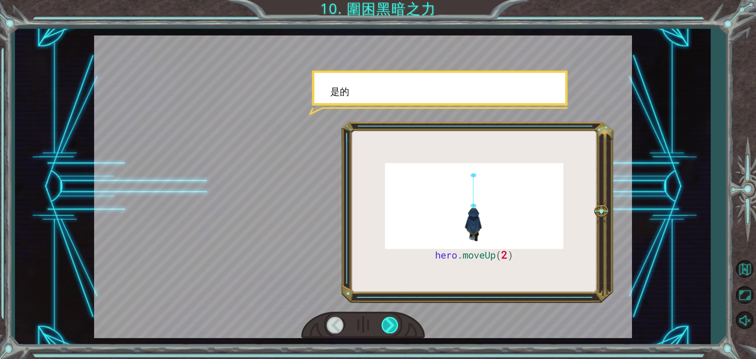
click at [385, 325] on div at bounding box center [391, 325] width 18 height 16
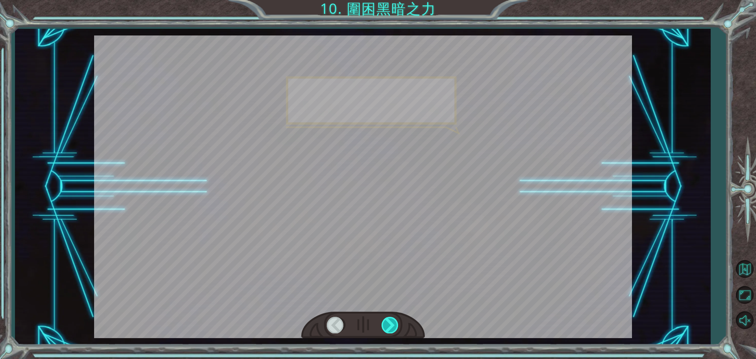
click at [385, 325] on div at bounding box center [391, 325] width 18 height 16
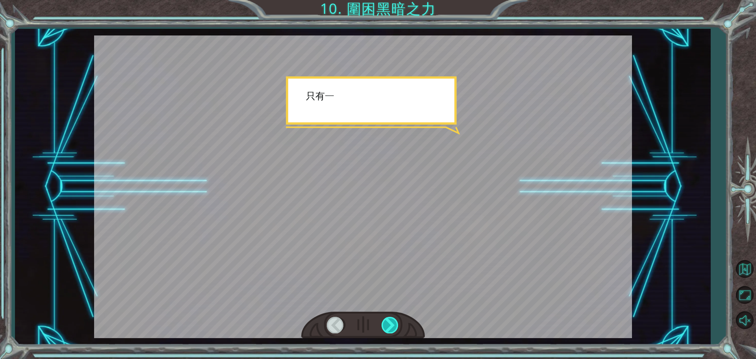
click at [385, 325] on div at bounding box center [391, 325] width 18 height 16
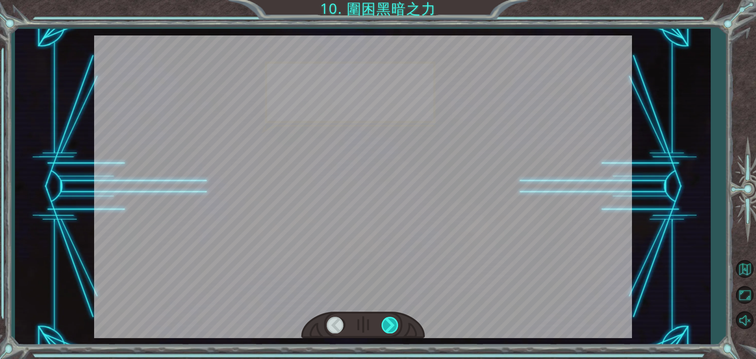
click at [385, 325] on div at bounding box center [391, 325] width 18 height 16
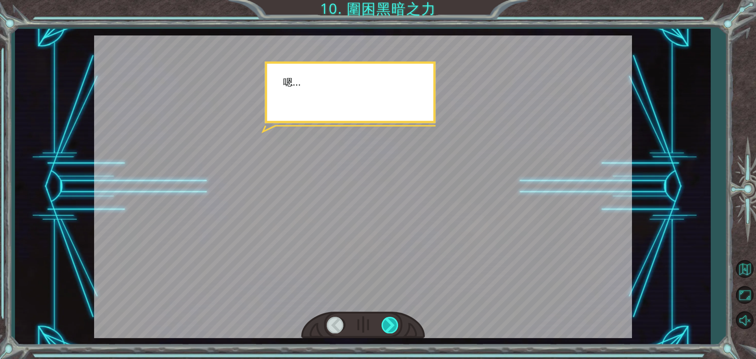
click at [385, 325] on div at bounding box center [391, 325] width 18 height 16
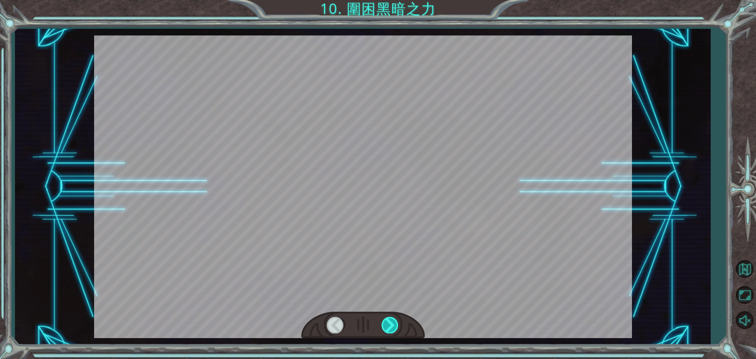
click at [385, 325] on div at bounding box center [391, 325] width 18 height 16
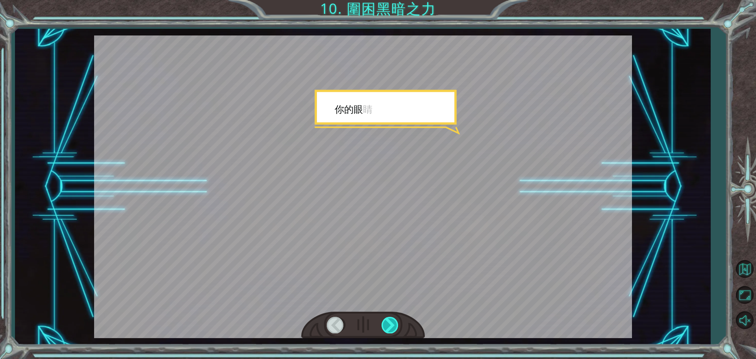
click at [385, 325] on div at bounding box center [391, 325] width 18 height 16
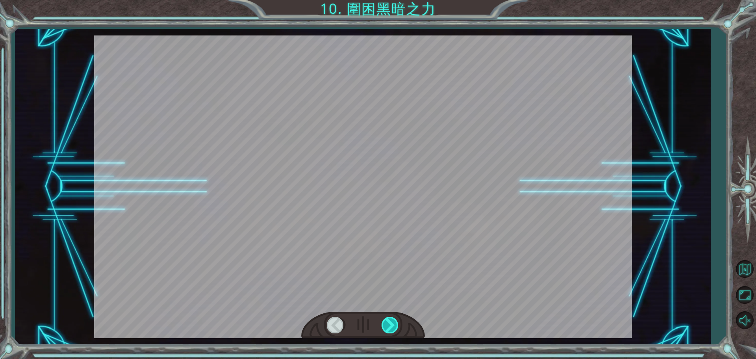
click at [385, 325] on div at bounding box center [391, 325] width 18 height 16
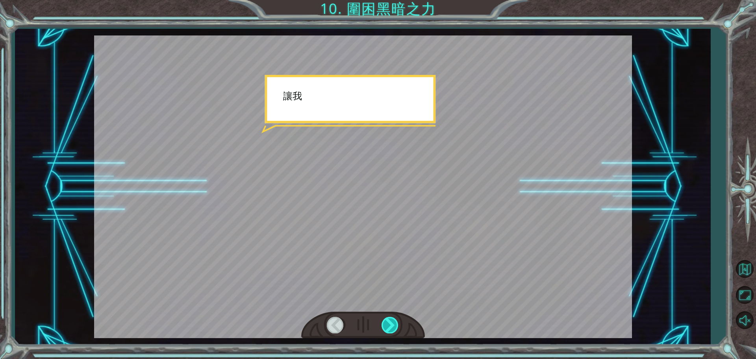
click at [384, 325] on div at bounding box center [391, 325] width 18 height 16
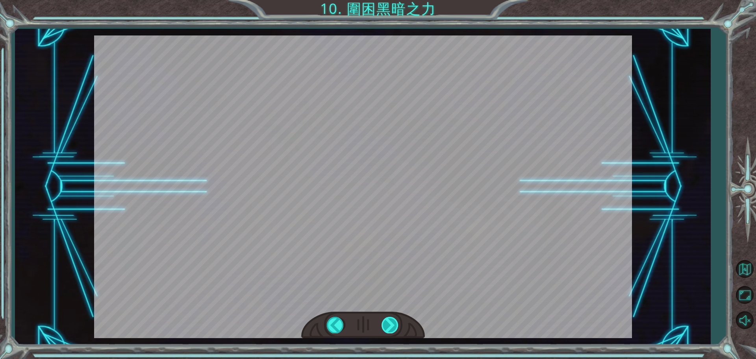
click at [384, 325] on div at bounding box center [391, 325] width 18 height 16
click at [384, 0] on div "hero . moveUp ( 2 ) 在 使 用 代 碼 捕 獲 黑 暗 之 力 之 前 ， 我 們 需 要 修 復 巨 石 器 。 當 [PERSON_N…" at bounding box center [378, 0] width 756 height 0
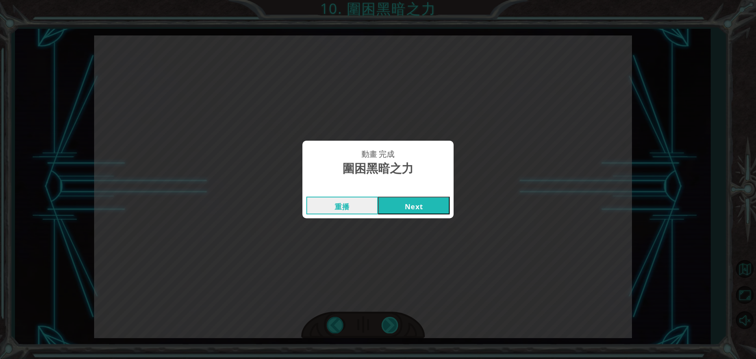
click at [384, 325] on div "動畫 完成 圍困黑暗之力 重播 Next" at bounding box center [378, 179] width 756 height 359
click at [427, 212] on button "Next" at bounding box center [414, 206] width 72 height 18
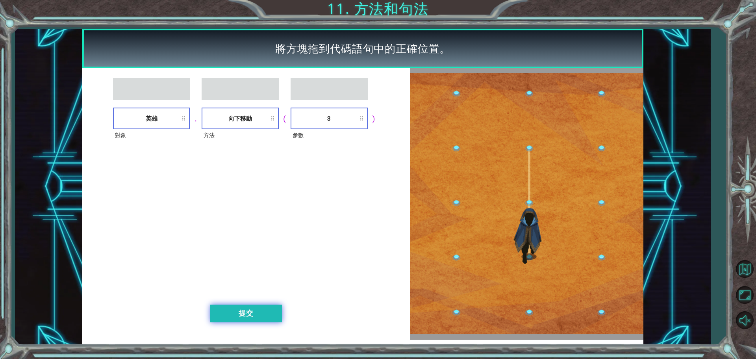
click at [265, 316] on button "提交" at bounding box center [246, 314] width 72 height 18
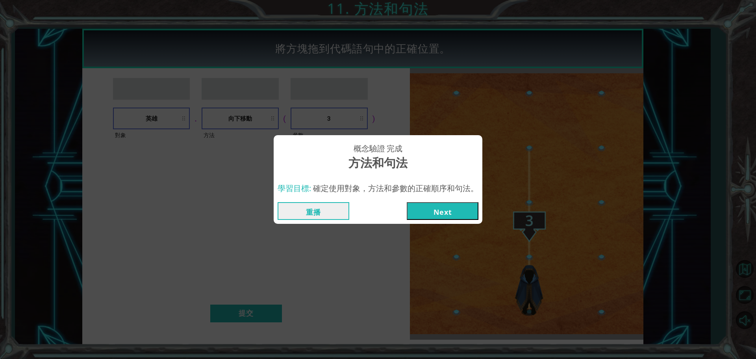
click at [444, 214] on button "Next" at bounding box center [443, 211] width 72 height 18
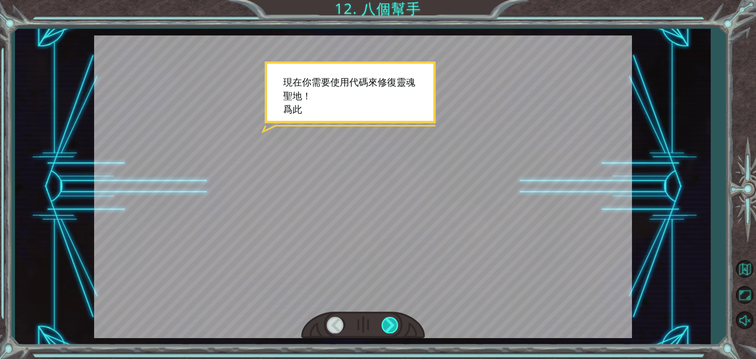
click at [384, 325] on div at bounding box center [391, 325] width 18 height 16
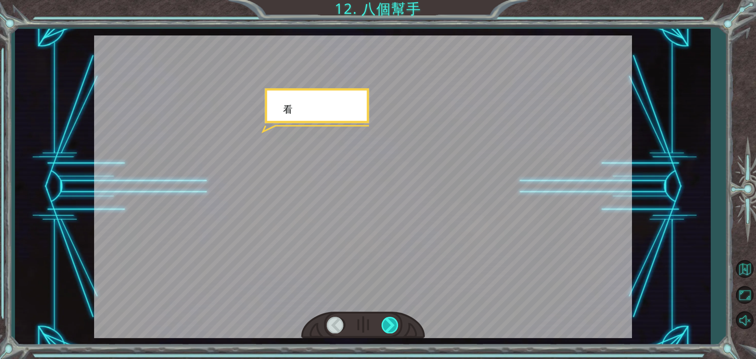
click at [384, 325] on div at bounding box center [391, 325] width 18 height 16
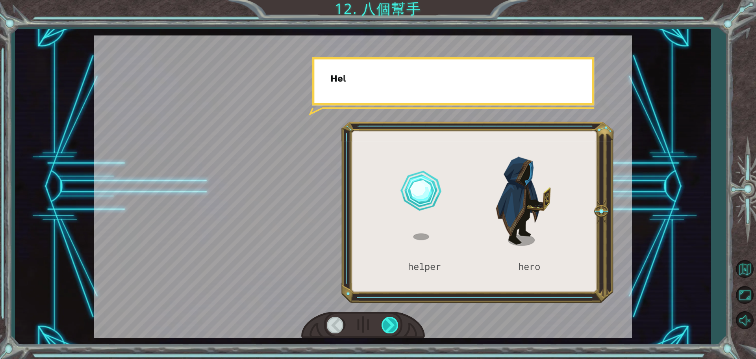
click at [384, 325] on div at bounding box center [391, 325] width 18 height 16
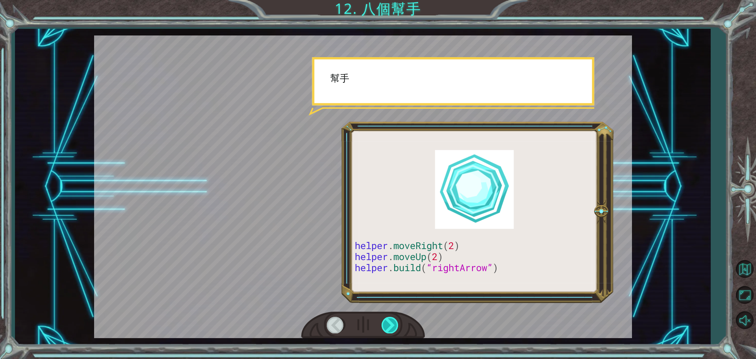
click at [384, 325] on div at bounding box center [391, 325] width 18 height 16
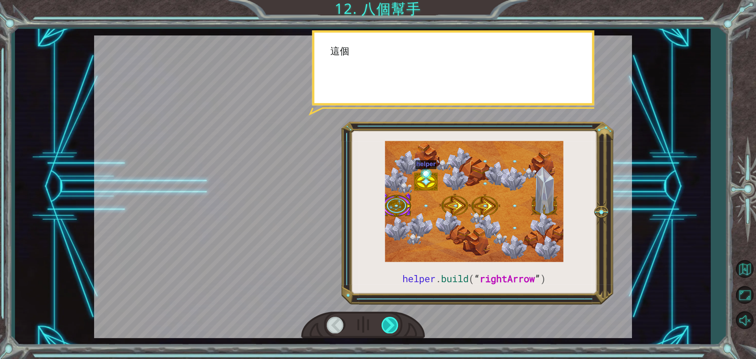
click at [384, 324] on div at bounding box center [391, 325] width 18 height 16
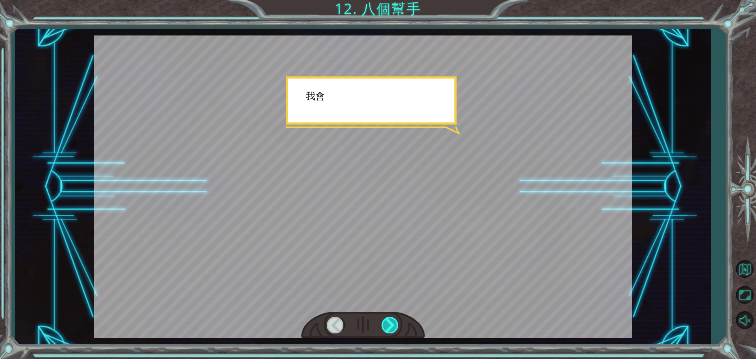
click at [384, 324] on div at bounding box center [391, 325] width 18 height 16
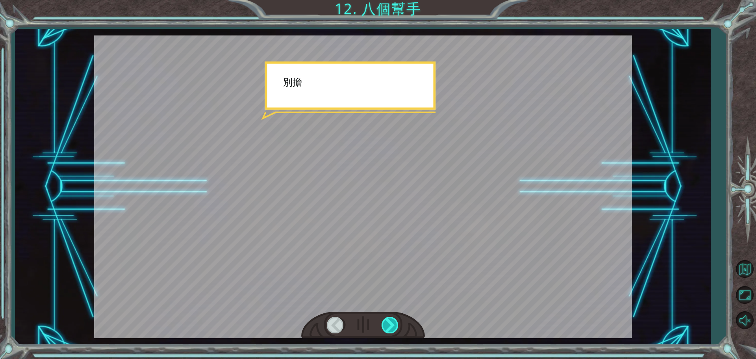
click at [384, 324] on div at bounding box center [391, 325] width 18 height 16
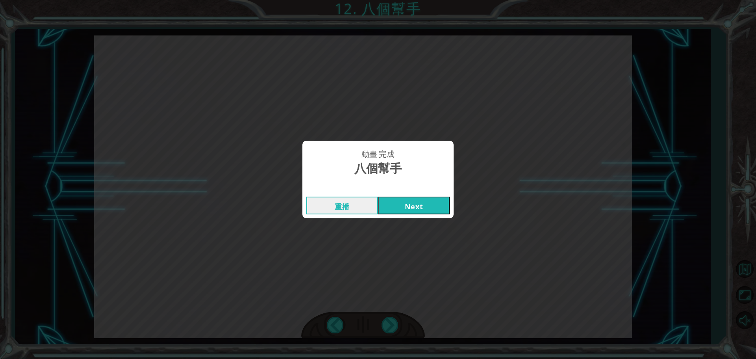
click at [399, 209] on button "Next" at bounding box center [414, 206] width 72 height 18
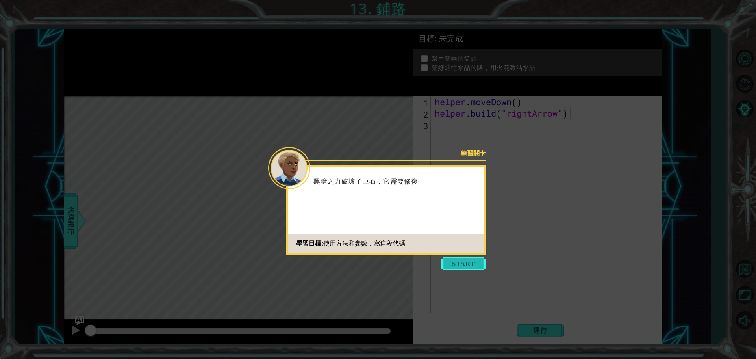
click at [453, 258] on button "Start" at bounding box center [463, 263] width 45 height 13
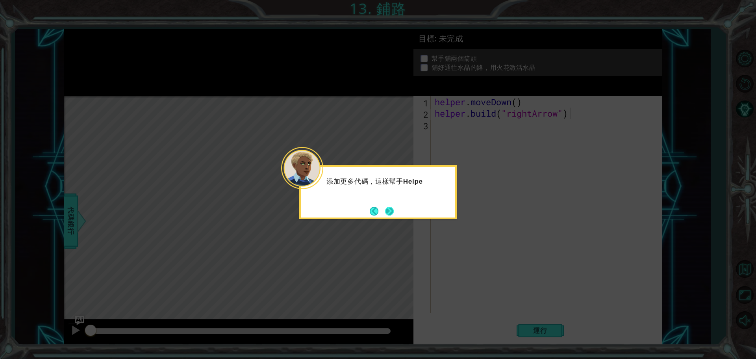
click at [390, 209] on button "Next" at bounding box center [389, 211] width 9 height 9
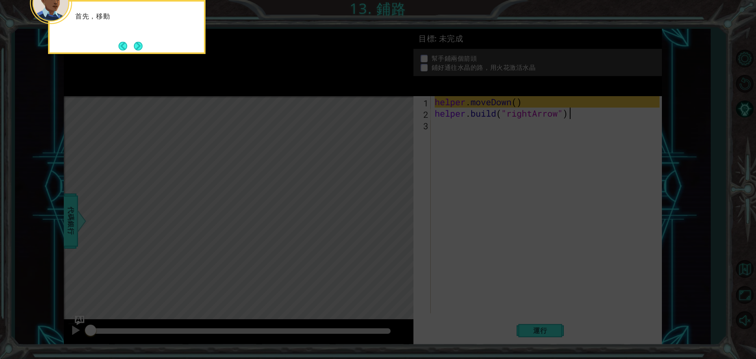
click at [400, 197] on icon at bounding box center [378, 179] width 756 height 359
click at [137, 47] on button "Next" at bounding box center [138, 45] width 9 height 9
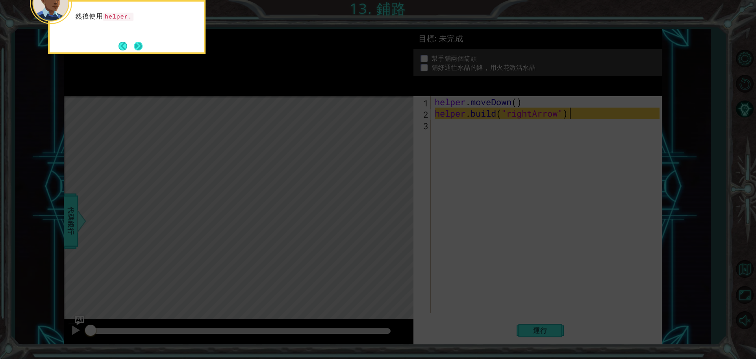
click at [136, 49] on button "Next" at bounding box center [138, 46] width 9 height 9
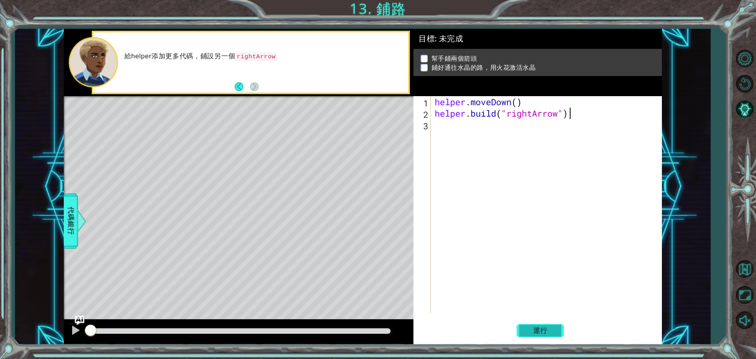
click at [548, 322] on button "運行" at bounding box center [540, 330] width 47 height 25
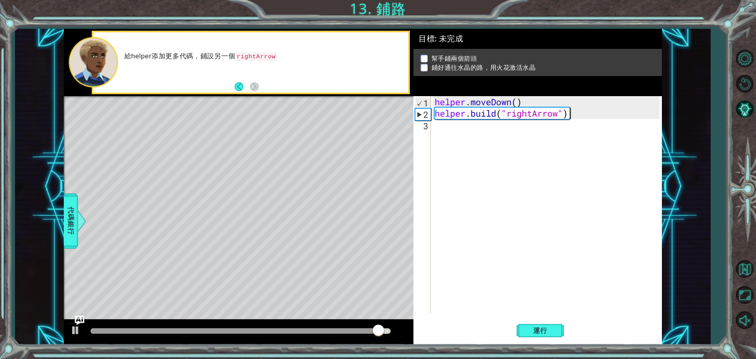
click at [449, 130] on div "helper . moveDown ( ) helper . build ( "rightArrow" )" at bounding box center [548, 216] width 230 height 240
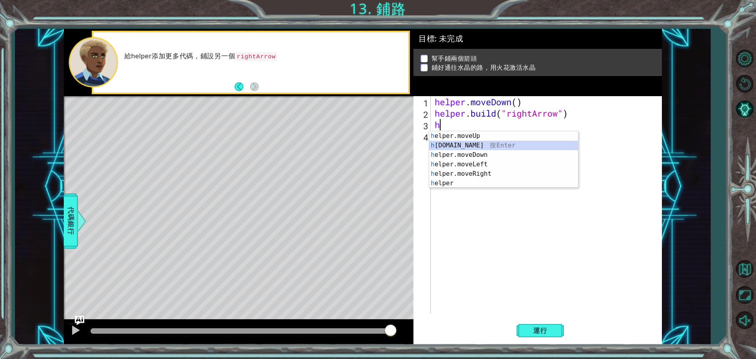
click at [497, 143] on div "h elper.moveUp 按 Enter h [DOMAIN_NAME] 按 Enter h elper.moveDown 按 Enter h elper…" at bounding box center [503, 169] width 149 height 76
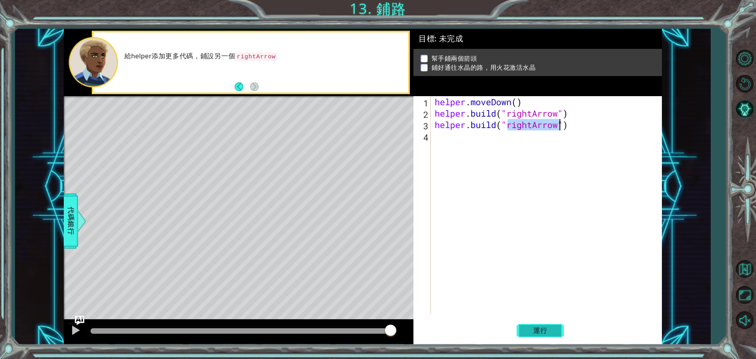
click at [553, 326] on button "運行" at bounding box center [540, 330] width 47 height 25
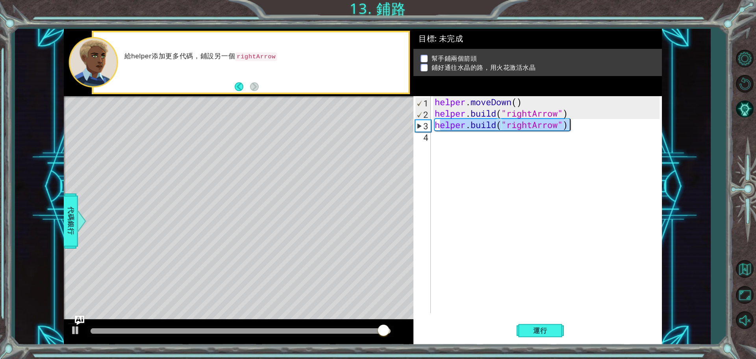
drag, startPoint x: 438, startPoint y: 124, endPoint x: 570, endPoint y: 129, distance: 132.9
click at [570, 129] on div "helper . moveDown ( ) helper . build ( "rightArrow" ) helper . build ( "rightAr…" at bounding box center [548, 216] width 230 height 240
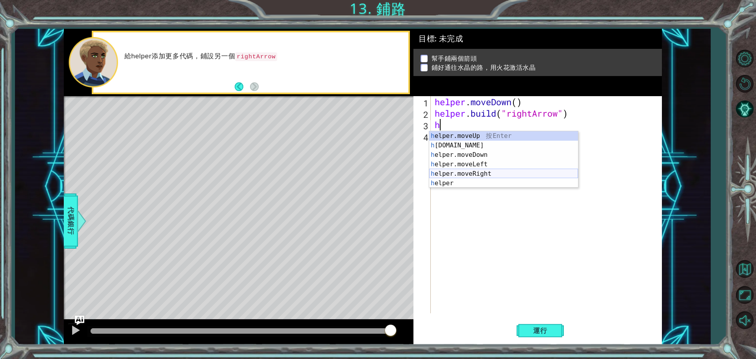
click at [504, 171] on div "h elper.moveUp 按 Enter h [DOMAIN_NAME] 按 Enter h elper.moveDown 按 Enter h elper…" at bounding box center [503, 169] width 149 height 76
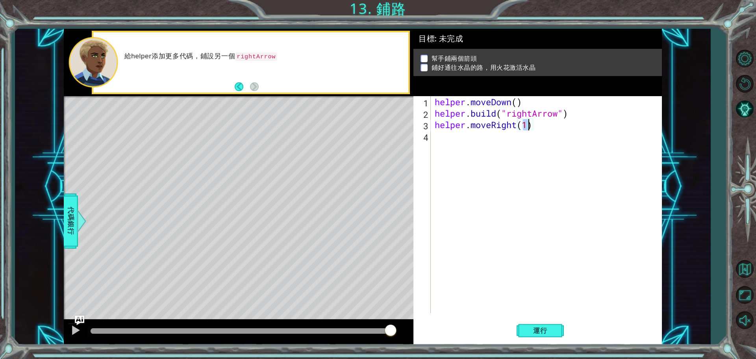
type textarea "helper.moveRight(3)"
click at [495, 142] on div "helper . moveDown ( ) helper . build ( "rightArrow" ) helper . moveRight ( 3 )" at bounding box center [548, 216] width 230 height 240
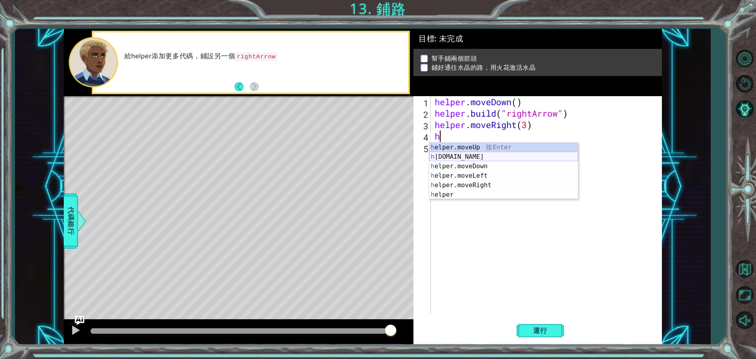
click at [487, 153] on div "h elper.moveUp 按 Enter h [DOMAIN_NAME] 按 Enter h elper.moveDown 按 Enter h elper…" at bounding box center [503, 181] width 149 height 76
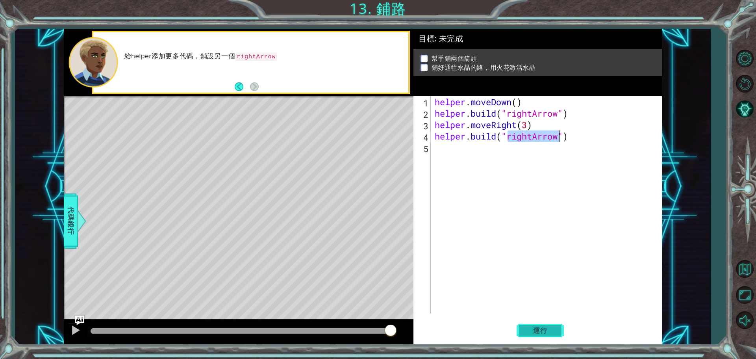
type textarea "[DOMAIN_NAME]("rightArrow")"
click at [543, 328] on span "運行" at bounding box center [541, 331] width 30 height 8
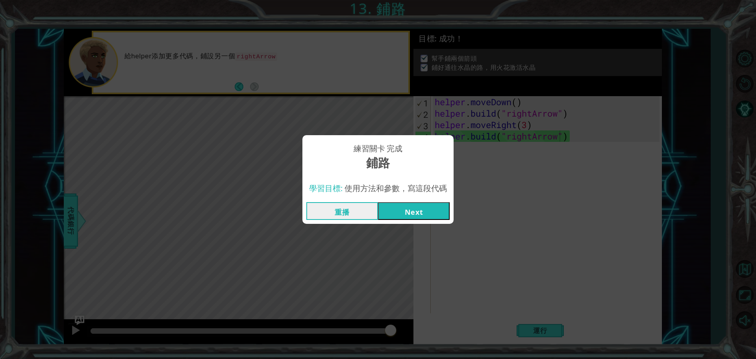
click at [438, 206] on button "Next" at bounding box center [414, 211] width 72 height 18
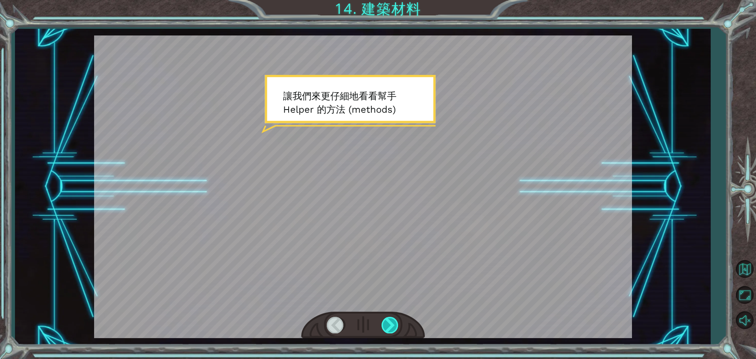
click at [396, 319] on div at bounding box center [391, 325] width 18 height 16
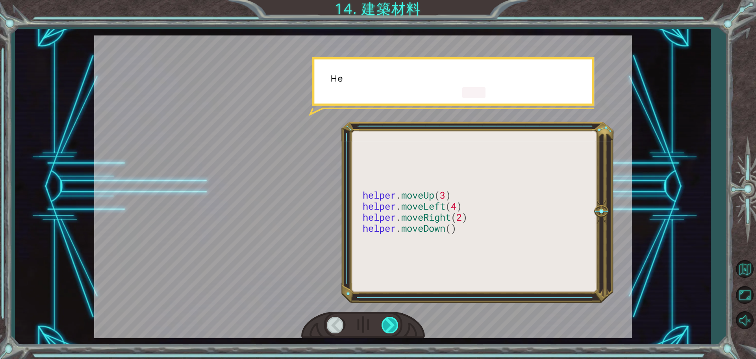
click at [396, 319] on div at bounding box center [391, 325] width 18 height 16
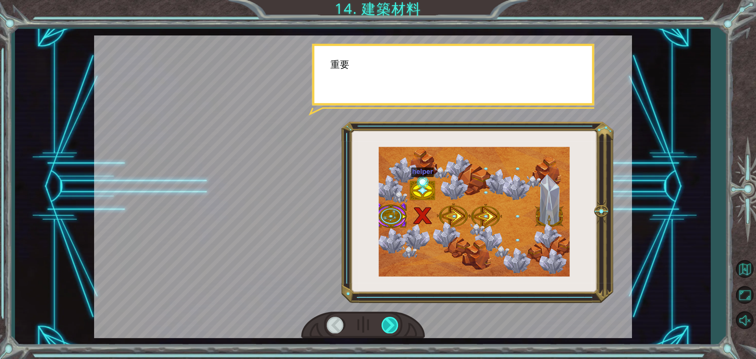
click at [396, 319] on div at bounding box center [391, 325] width 18 height 16
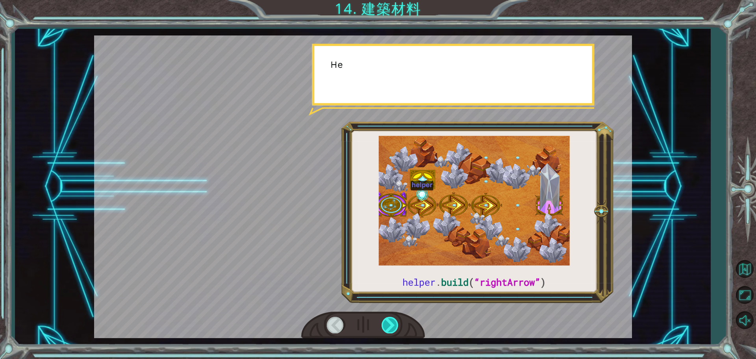
click at [396, 319] on div at bounding box center [391, 325] width 18 height 16
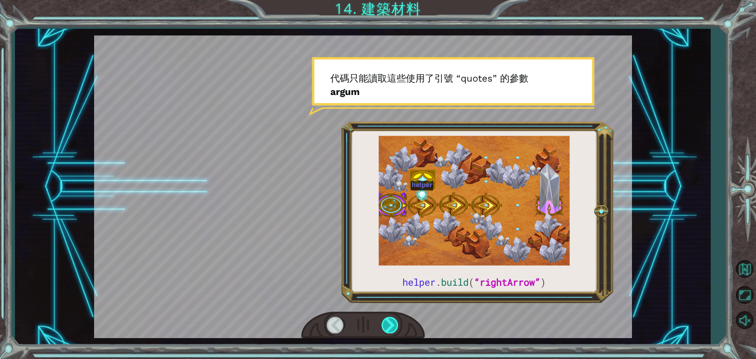
click at [394, 321] on div at bounding box center [391, 325] width 18 height 16
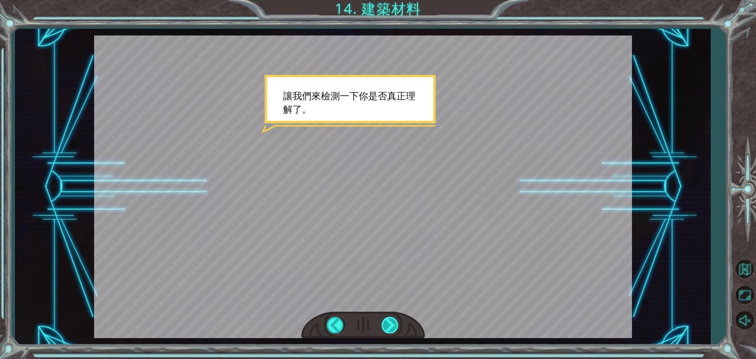
click at [392, 324] on div at bounding box center [391, 325] width 18 height 16
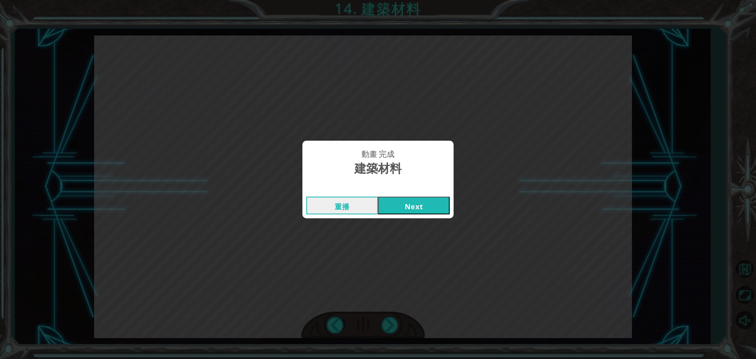
click at [429, 205] on button "Next" at bounding box center [414, 206] width 72 height 18
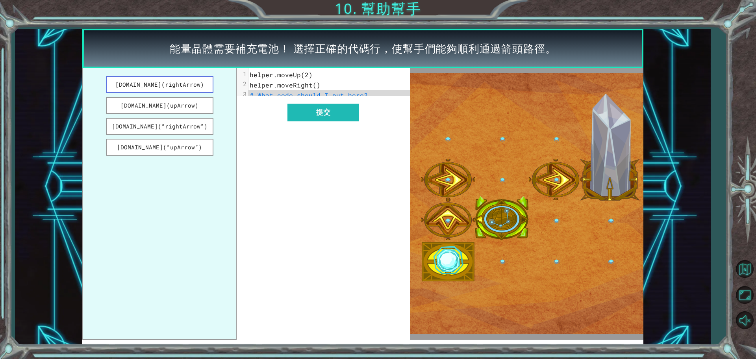
click at [200, 87] on button "[DOMAIN_NAME](rightArrow)" at bounding box center [160, 84] width 108 height 17
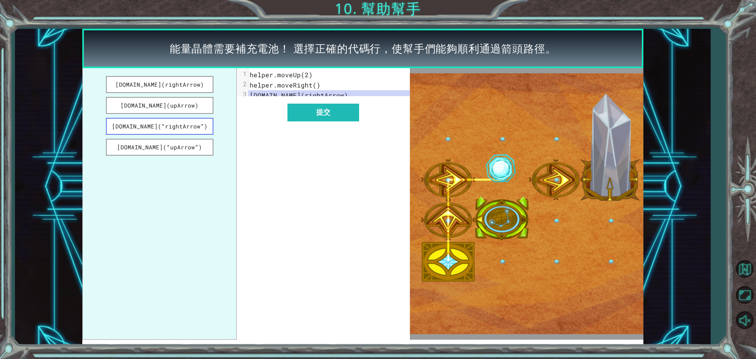
click at [202, 121] on button "[DOMAIN_NAME](“rightArrow”)" at bounding box center [160, 126] width 108 height 17
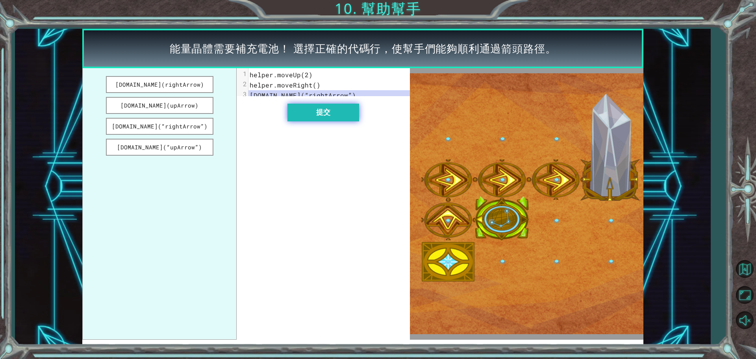
click at [316, 121] on button "提交" at bounding box center [324, 113] width 72 height 18
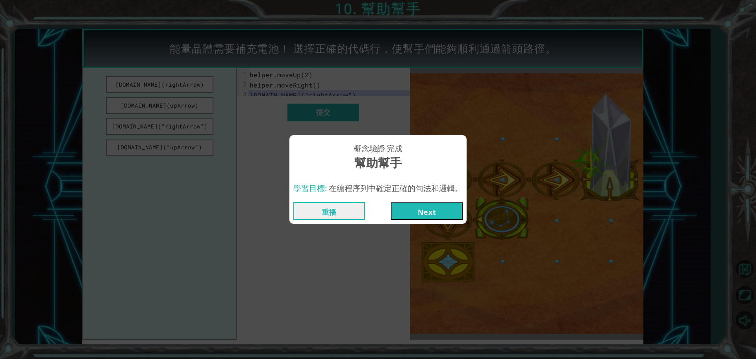
click at [447, 214] on button "Next" at bounding box center [427, 211] width 72 height 18
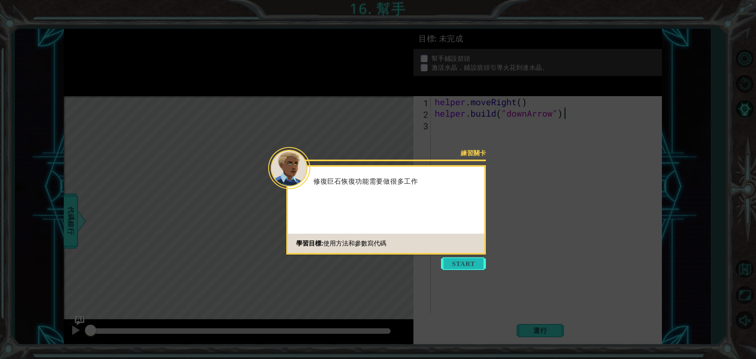
click at [453, 260] on button "Start" at bounding box center [463, 263] width 45 height 13
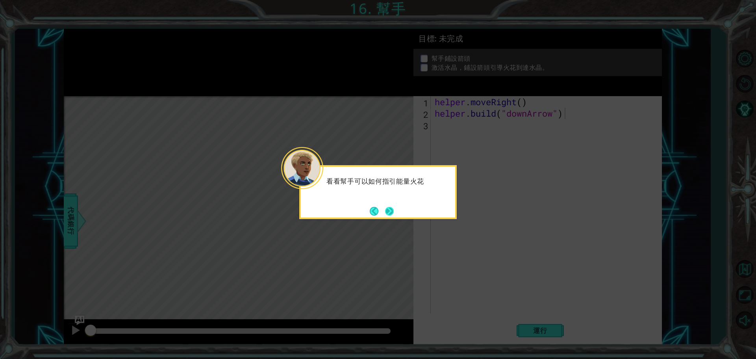
click at [394, 214] on button "Next" at bounding box center [389, 211] width 9 height 9
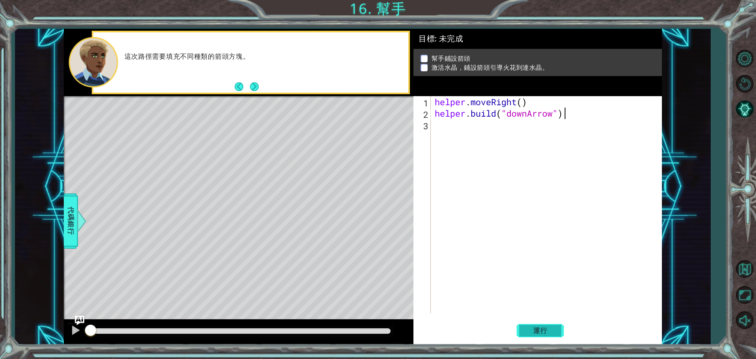
click at [533, 334] on span "運行" at bounding box center [541, 331] width 30 height 8
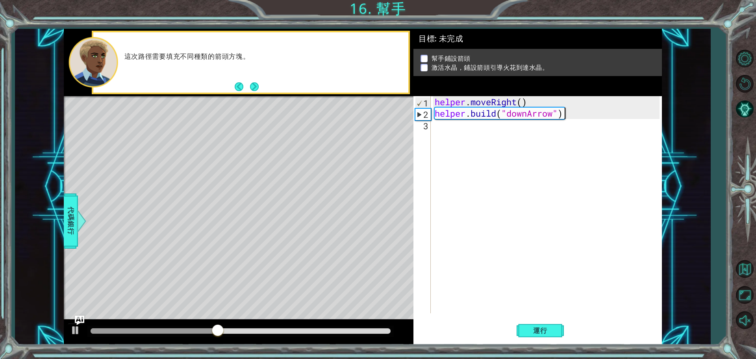
click at [448, 125] on div "helper . moveRight ( ) helper . build ( "downArrow" )" at bounding box center [548, 216] width 230 height 240
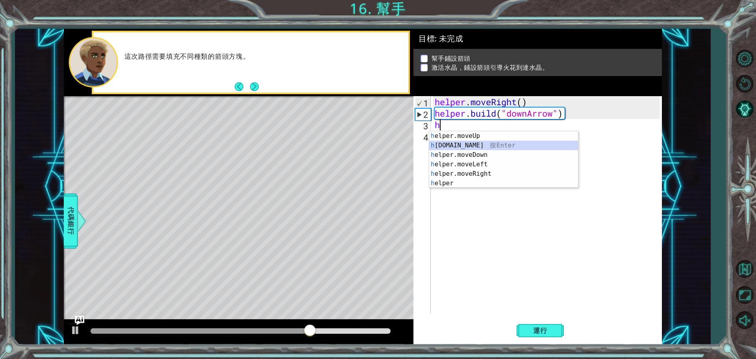
click at [480, 146] on div "h elper.moveUp 按 Enter h [DOMAIN_NAME] 按 Enter h elper.moveDown 按 Enter h elper…" at bounding box center [503, 169] width 149 height 76
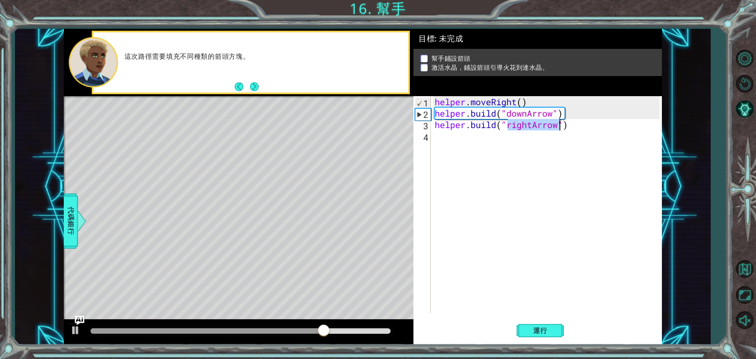
click at [533, 124] on div "helper . moveRight ( ) helper . build ( "downArrow" ) helper . build ( "rightAr…" at bounding box center [546, 204] width 227 height 217
drag, startPoint x: 533, startPoint y: 124, endPoint x: 507, endPoint y: 124, distance: 26.0
click at [507, 124] on div "helper . moveRight ( ) helper . build ( "downArrow" ) helper . build ( "rightAr…" at bounding box center [548, 216] width 230 height 240
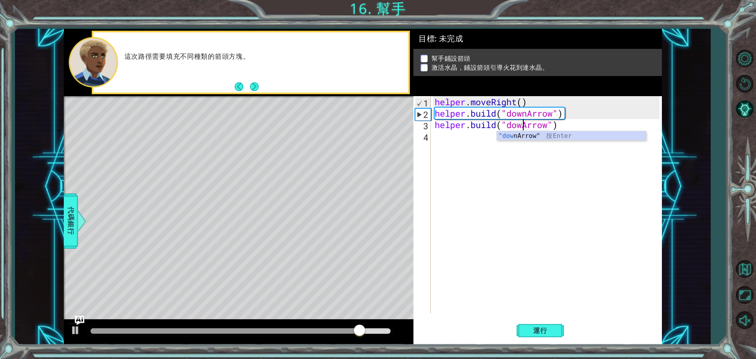
scroll to position [0, 4]
type textarea "[DOMAIN_NAME]("downArrow")"
click at [545, 325] on button "運行" at bounding box center [540, 330] width 47 height 25
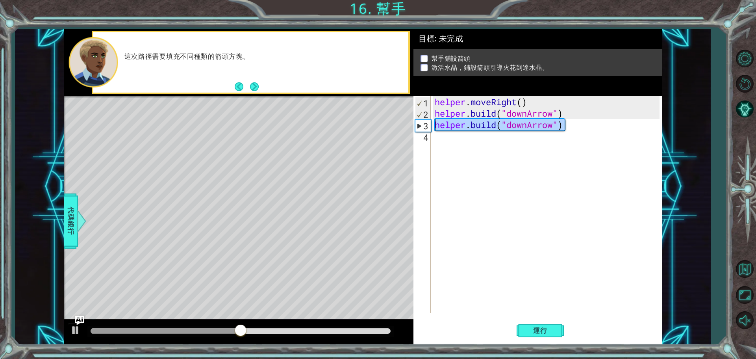
drag, startPoint x: 582, startPoint y: 127, endPoint x: 433, endPoint y: 128, distance: 149.3
click at [433, 128] on div "[DOMAIN_NAME]("downArrow") 1 2 3 4 helper . moveRight ( ) helper . build ( "dow…" at bounding box center [537, 204] width 246 height 217
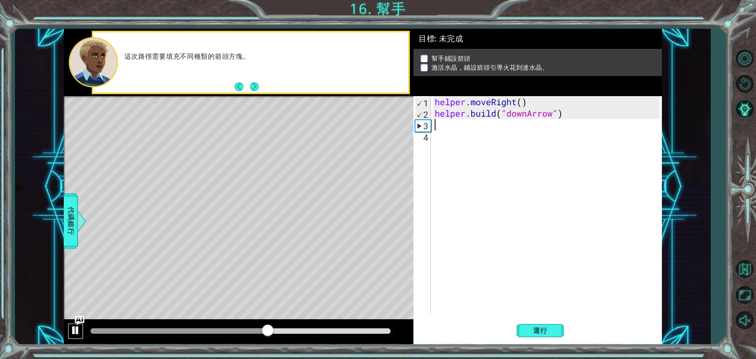
click at [74, 333] on div at bounding box center [76, 330] width 10 height 10
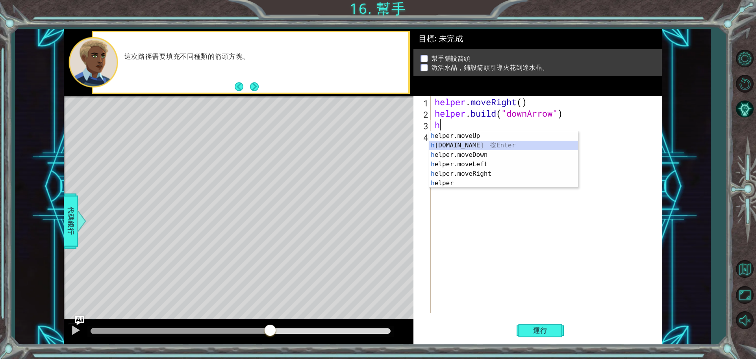
click at [489, 144] on div "h elper.moveUp 按 Enter h [DOMAIN_NAME] 按 Enter h elper.moveDown 按 Enter h elper…" at bounding box center [503, 169] width 149 height 76
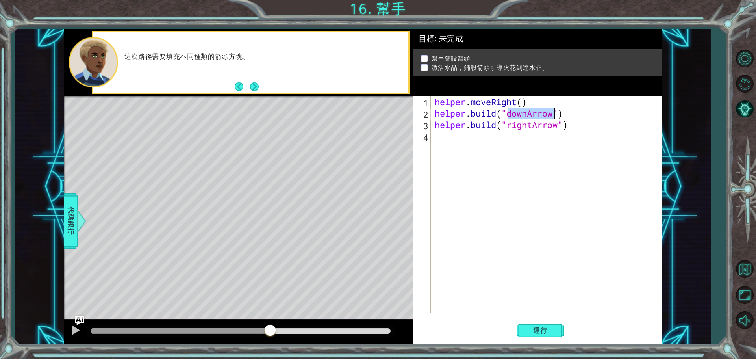
drag, startPoint x: 510, startPoint y: 114, endPoint x: 557, endPoint y: 115, distance: 46.5
click at [557, 115] on div "helper . moveRight ( ) helper . build ( "downArrow" ) helper . build ( "rightAr…" at bounding box center [548, 216] width 230 height 240
drag, startPoint x: 510, startPoint y: 127, endPoint x: 560, endPoint y: 129, distance: 50.5
click at [560, 129] on div "helper . moveRight ( ) helper . build ( "downArrow" ) helper . build ( "rightAr…" at bounding box center [548, 216] width 230 height 240
paste textarea "down"
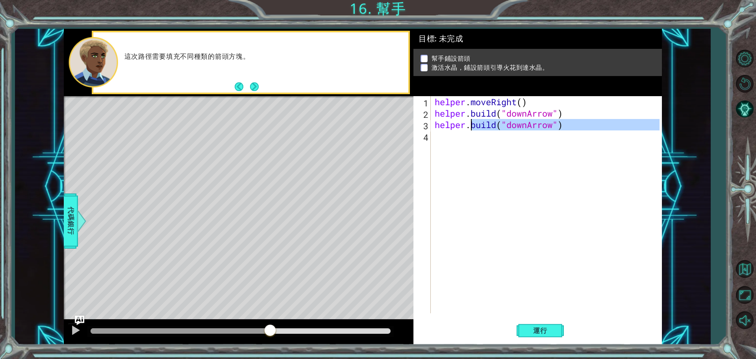
drag, startPoint x: 575, startPoint y: 130, endPoint x: 471, endPoint y: 130, distance: 104.4
click at [471, 130] on div "helper . moveRight ( ) helper . build ( "downArrow" ) helper . build ( "downArr…" at bounding box center [548, 216] width 230 height 240
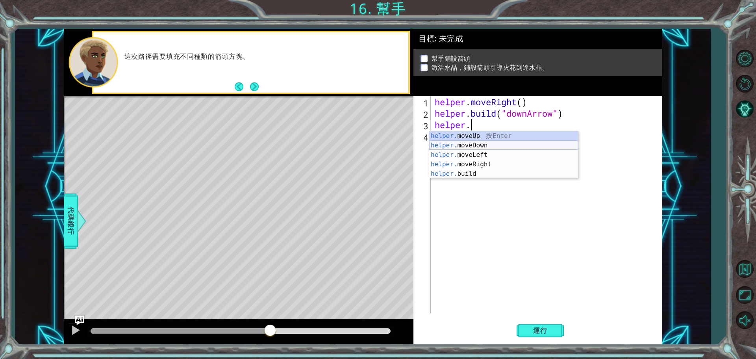
click at [495, 142] on div "helper. moveUp 按 Enter helper. moveDown 按 Enter helper. moveLeft 按 Enter helper…" at bounding box center [503, 164] width 149 height 66
type textarea "helper.moveDown(1)"
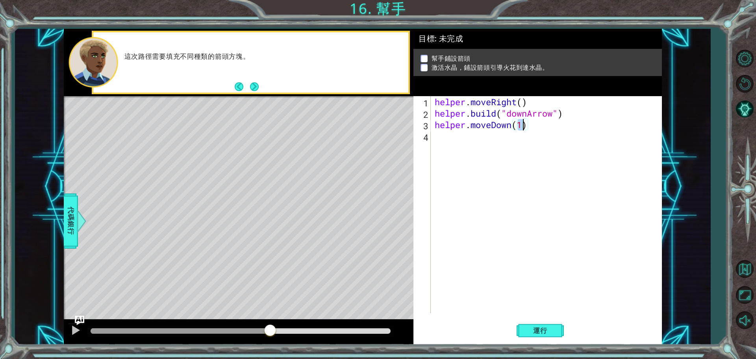
click at [461, 145] on div "helper . moveRight ( ) helper . build ( "downArrow" ) helper . moveDown ( 1 )" at bounding box center [548, 216] width 230 height 240
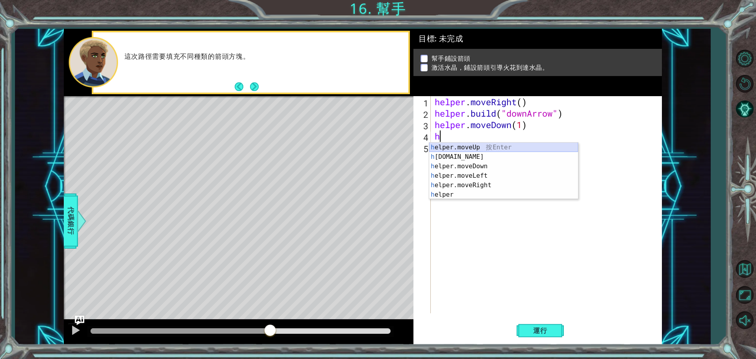
click at [489, 152] on div "h elper.moveUp 按 Enter h [DOMAIN_NAME] 按 Enter h elper.moveDown 按 Enter h elper…" at bounding box center [503, 181] width 149 height 76
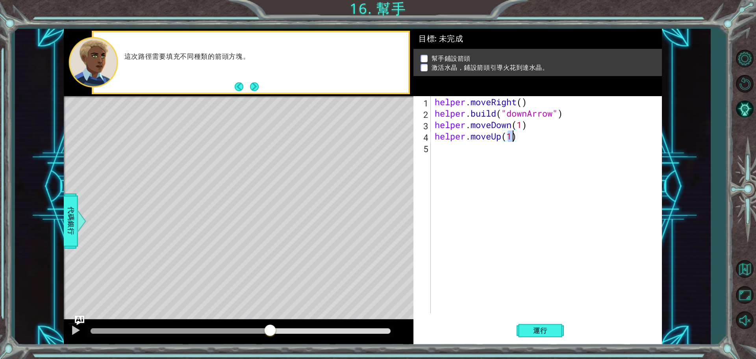
paste textarea "downArrow"
drag, startPoint x: 472, startPoint y: 137, endPoint x: 564, endPoint y: 137, distance: 91.8
click at [564, 137] on div "helper . moveRight ( ) helper . build ( "downArrow" ) helper . moveDown ( 1 ) h…" at bounding box center [548, 216] width 230 height 240
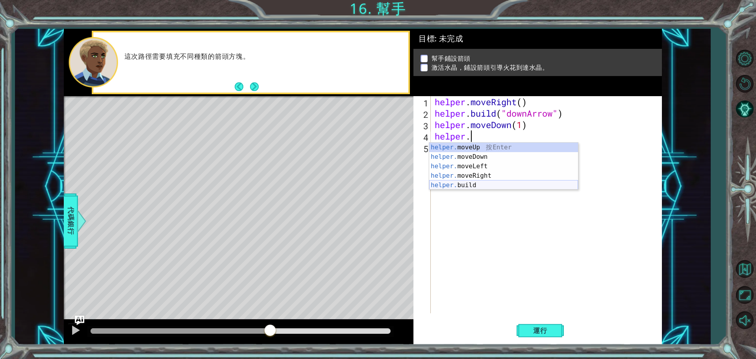
click at [492, 181] on div "helper. moveUp 按 Enter helper. moveDown 按 Enter helper. moveLeft 按 Enter helper…" at bounding box center [503, 176] width 149 height 66
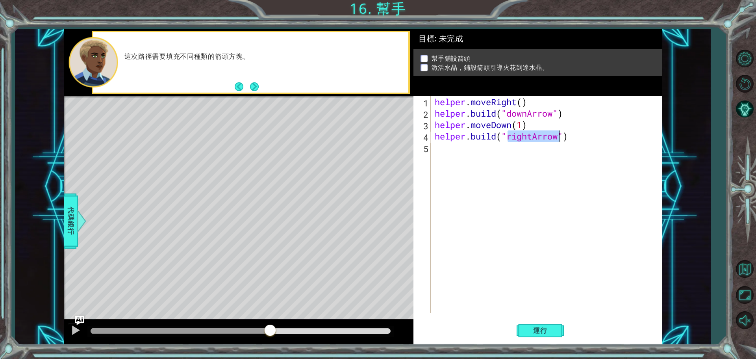
paste textarea "down"
type textarea "[DOMAIN_NAME]("downArrow")"
click at [545, 325] on button "運行" at bounding box center [540, 330] width 47 height 25
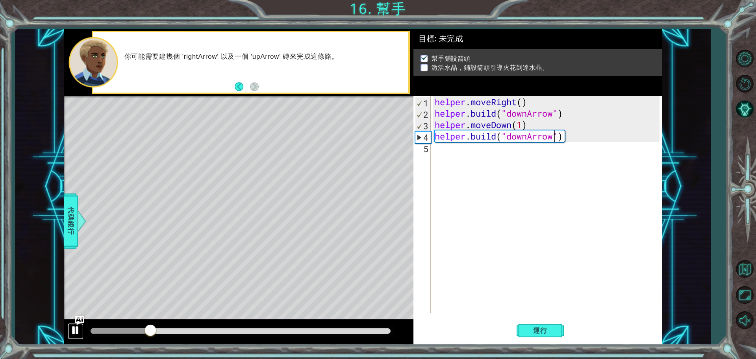
click at [79, 331] on div at bounding box center [76, 330] width 10 height 10
click at [446, 153] on div "helper . moveRight ( ) helper . build ( "downArrow" ) helper . moveDown ( 1 ) h…" at bounding box center [548, 216] width 230 height 240
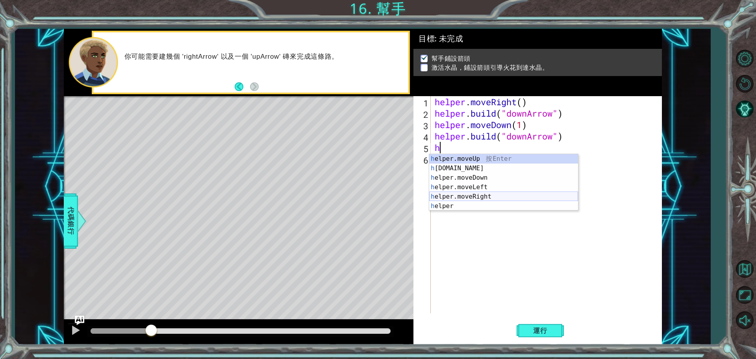
click at [472, 197] on div "h elper.moveUp 按 Enter h [DOMAIN_NAME] 按 Enter h elper.moveDown 按 Enter h elper…" at bounding box center [503, 192] width 149 height 76
type textarea "helper.moveRight(1)"
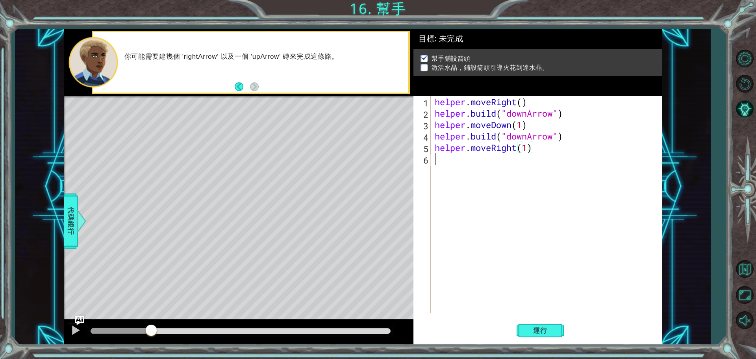
click at [448, 169] on div "helper . moveRight ( ) helper . build ( "downArrow" ) helper . moveDown ( 1 ) h…" at bounding box center [548, 216] width 230 height 240
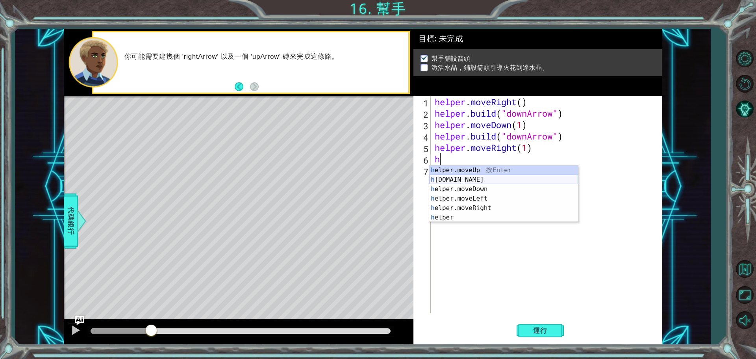
click at [477, 177] on div "h elper.moveUp 按 Enter h [DOMAIN_NAME] 按 Enter h elper.moveDown 按 Enter h elper…" at bounding box center [503, 203] width 149 height 76
type textarea "[DOMAIN_NAME]("rightArrow")"
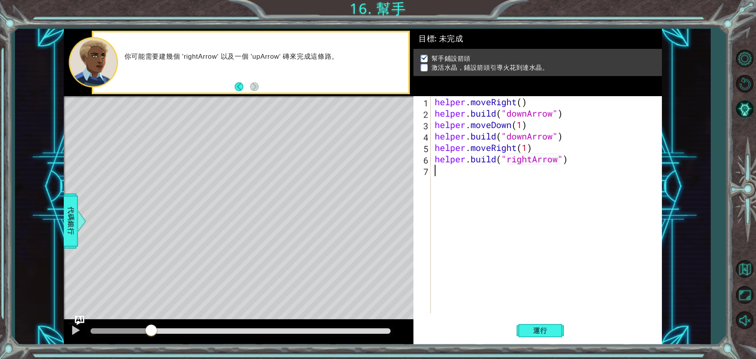
click at [455, 171] on div "helper . moveRight ( ) helper . build ( "downArrow" ) helper . moveDown ( 1 ) h…" at bounding box center [548, 216] width 230 height 240
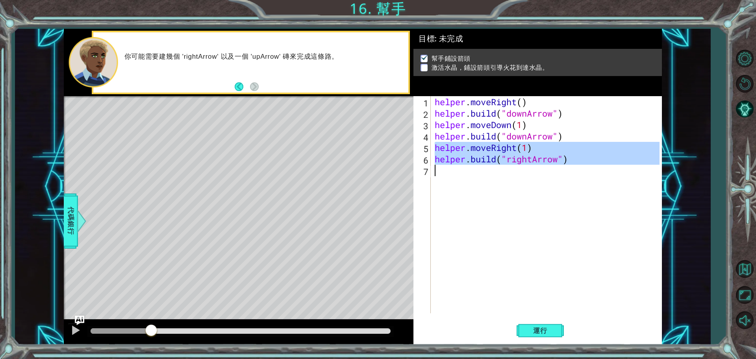
drag, startPoint x: 435, startPoint y: 149, endPoint x: 574, endPoint y: 167, distance: 140.3
click at [574, 167] on div "helper . moveRight ( ) helper . build ( "downArrow" ) helper . moveDown ( 1 ) h…" at bounding box center [548, 216] width 230 height 240
type textarea "[DOMAIN_NAME]("rightArrow")"
click at [505, 167] on div "helper . moveRight ( ) helper . build ( "downArrow" ) helper . moveDown ( 1 ) h…" at bounding box center [546, 204] width 227 height 217
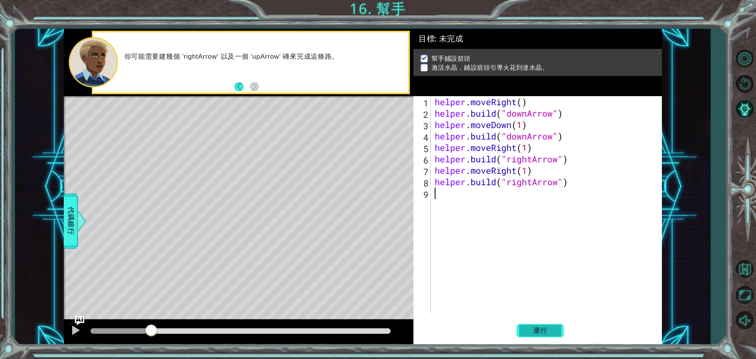
click at [542, 328] on span "運行" at bounding box center [541, 331] width 30 height 8
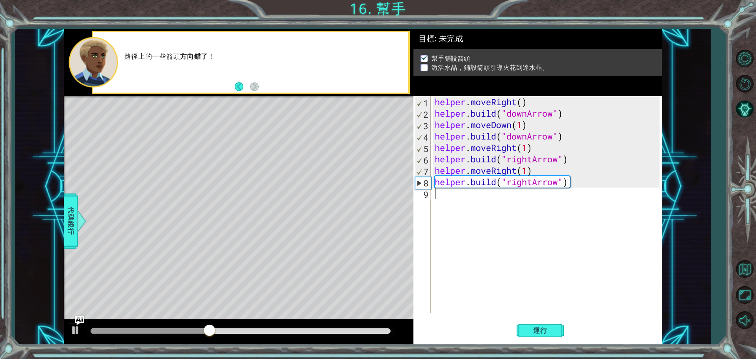
type textarea "h"
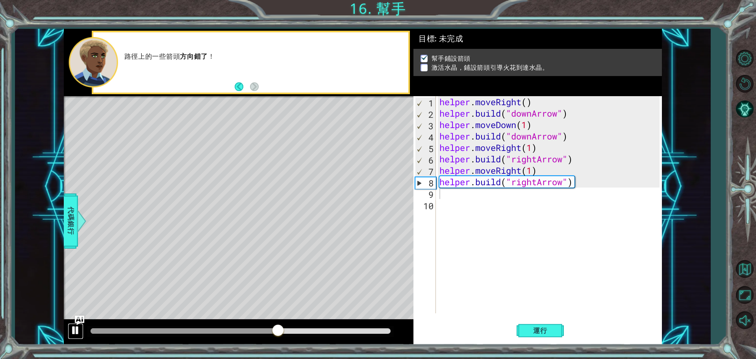
click at [78, 326] on div at bounding box center [76, 330] width 10 height 10
drag, startPoint x: 513, startPoint y: 182, endPoint x: 538, endPoint y: 181, distance: 25.2
click at [538, 181] on div "helper . moveRight ( ) helper . build ( "downArrow" ) helper . moveDown ( 1 ) h…" at bounding box center [551, 216] width 226 height 240
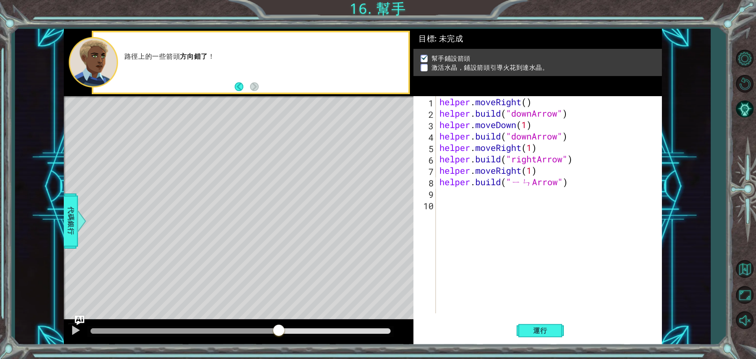
scroll to position [0, 4]
click at [533, 328] on span "運行" at bounding box center [541, 331] width 30 height 8
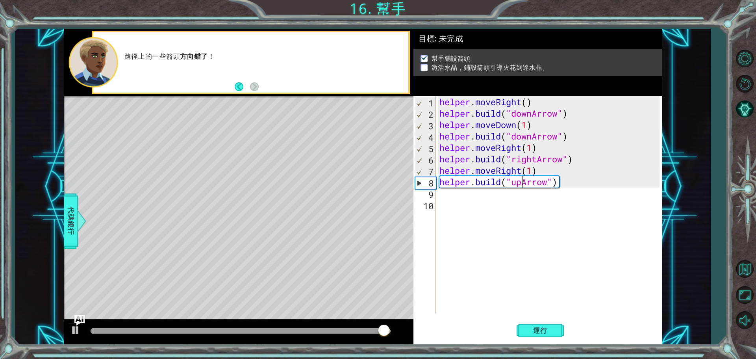
click at [77, 323] on img "Ask AI" at bounding box center [79, 320] width 10 height 10
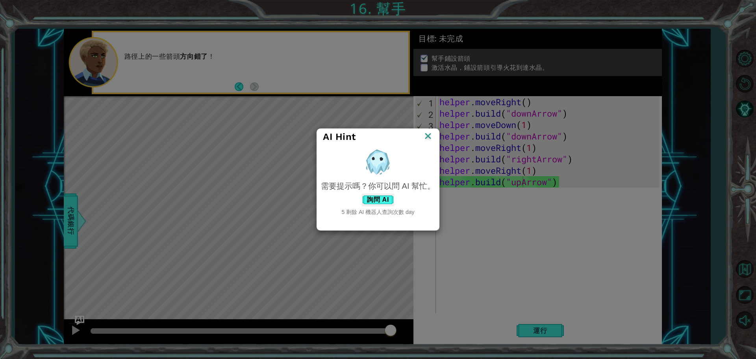
click at [427, 135] on img at bounding box center [428, 137] width 10 height 12
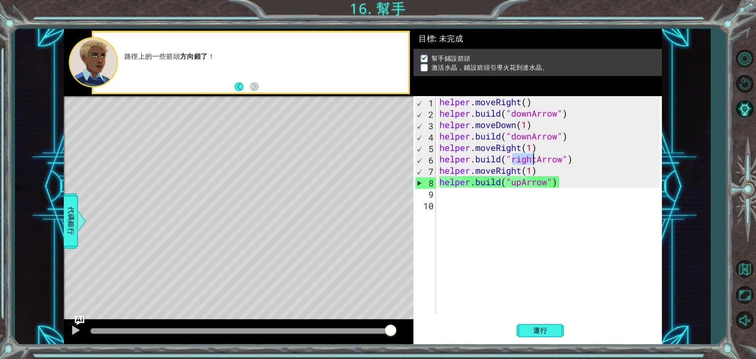
drag, startPoint x: 515, startPoint y: 160, endPoint x: 531, endPoint y: 162, distance: 17.0
click at [531, 162] on div "helper . moveRight ( ) helper . build ( "downArrow" ) helper . moveDown ( 1 ) h…" at bounding box center [551, 216] width 226 height 240
click at [593, 174] on div "helper . moveRight ( ) helper . build ( "downArrow" ) helper . moveDown ( 1 ) h…" at bounding box center [551, 216] width 226 height 240
click at [72, 327] on div at bounding box center [76, 330] width 10 height 10
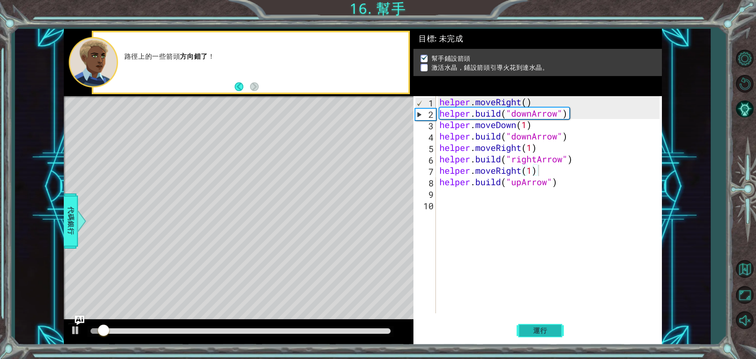
click at [539, 324] on button "運行" at bounding box center [540, 330] width 47 height 25
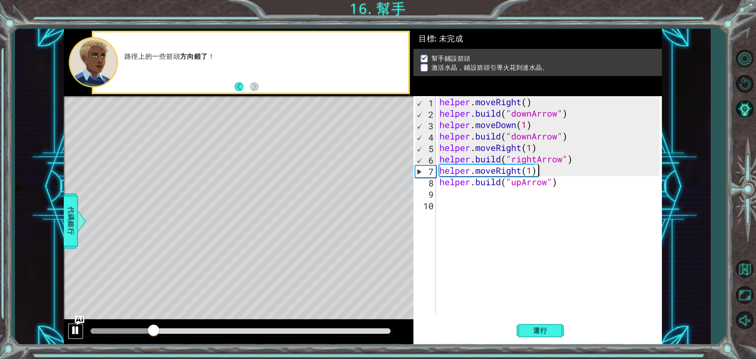
click at [80, 329] on button at bounding box center [76, 331] width 16 height 16
drag, startPoint x: 515, startPoint y: 138, endPoint x: 532, endPoint y: 136, distance: 17.5
click at [532, 136] on div "helper . moveRight ( ) helper . build ( "downArrow" ) helper . moveDown ( 1 ) h…" at bounding box center [551, 216] width 226 height 240
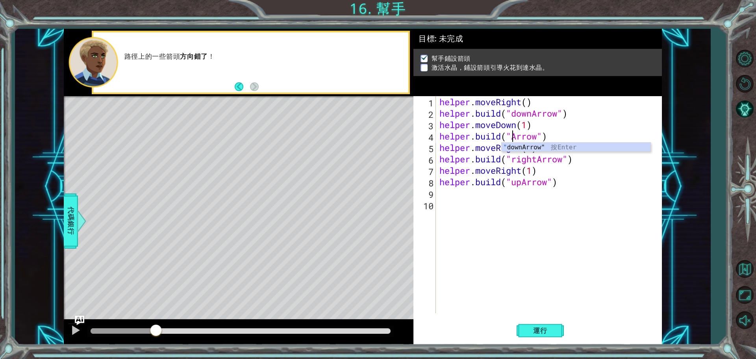
scroll to position [0, 4]
drag, startPoint x: 548, startPoint y: 134, endPoint x: 478, endPoint y: 139, distance: 69.9
click at [478, 139] on div "helper . moveRight ( ) helper . build ( "downArrow" ) helper . moveDown ( 1 ) h…" at bounding box center [551, 216] width 226 height 240
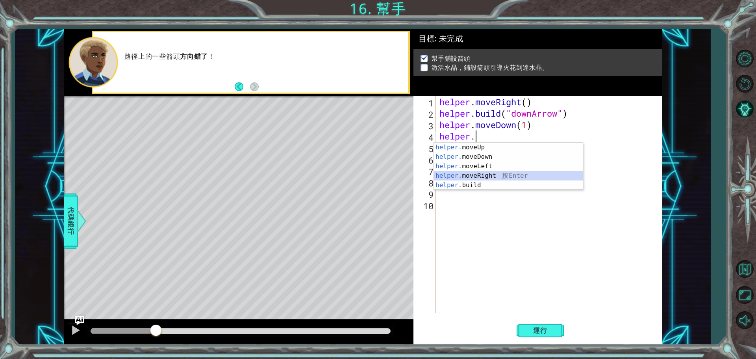
click at [486, 177] on div "helper. moveUp 按 Enter helper. moveDown 按 Enter helper. moveLeft 按 Enter helper…" at bounding box center [508, 176] width 149 height 66
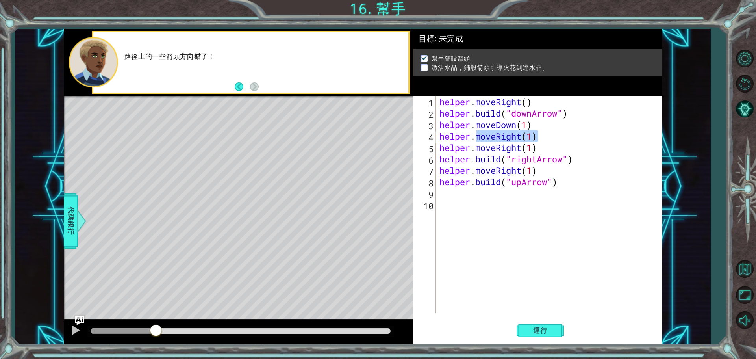
drag, startPoint x: 557, startPoint y: 132, endPoint x: 476, endPoint y: 141, distance: 81.2
click at [476, 141] on div "helper . moveRight ( ) helper . build ( "downArrow" ) helper . moveDown ( 1 ) h…" at bounding box center [551, 216] width 226 height 240
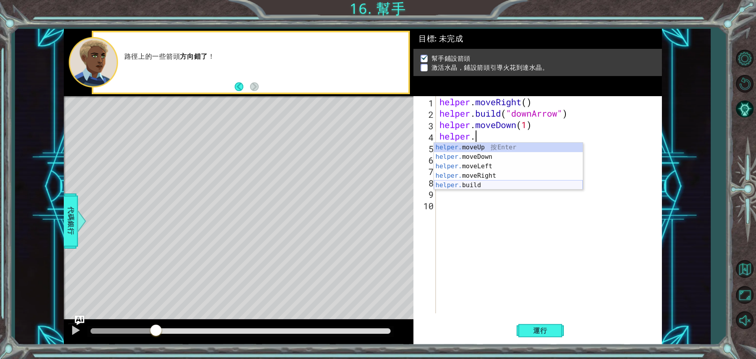
click at [490, 182] on div "helper. moveUp 按 Enter helper. moveDown 按 Enter helper. moveLeft 按 Enter helper…" at bounding box center [508, 176] width 149 height 66
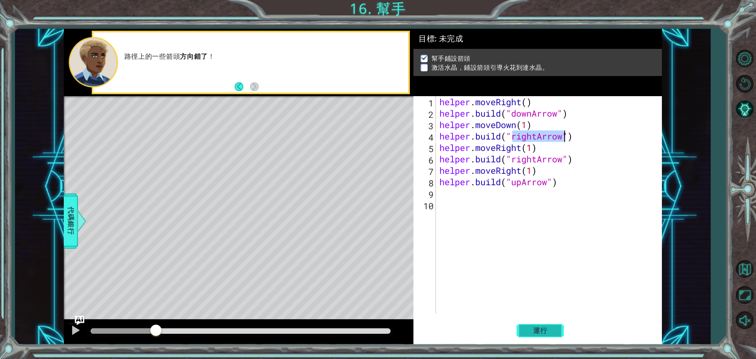
type textarea "[DOMAIN_NAME]("rightArrow")"
click at [547, 327] on span "運行" at bounding box center [541, 331] width 30 height 8
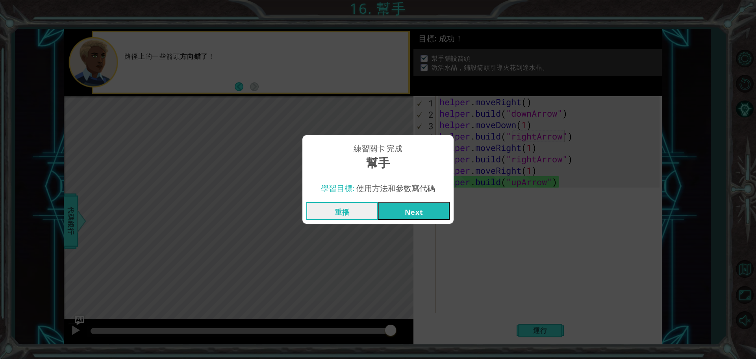
click at [439, 206] on button "Next" at bounding box center [414, 211] width 72 height 18
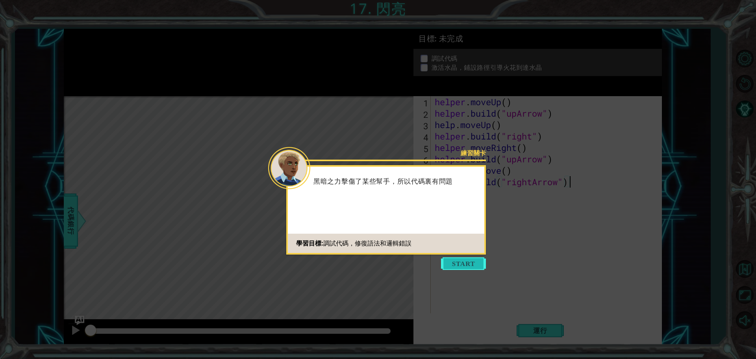
click at [465, 264] on button "Start" at bounding box center [463, 263] width 45 height 13
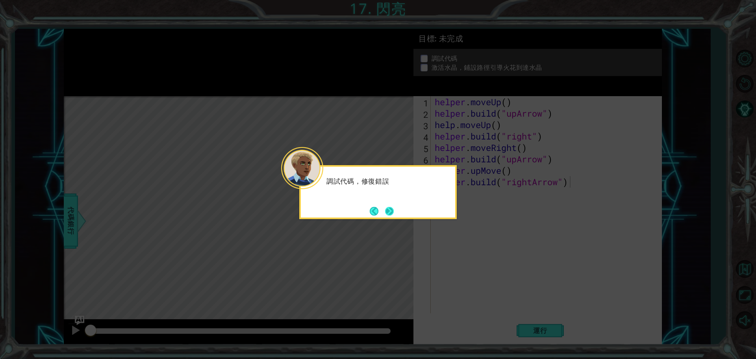
click at [391, 212] on button "Next" at bounding box center [389, 211] width 9 height 9
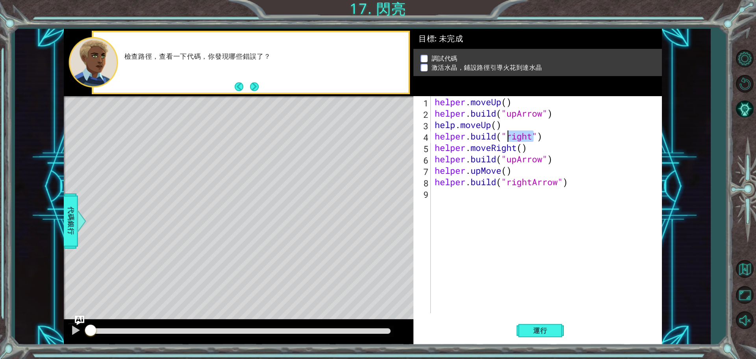
drag, startPoint x: 532, startPoint y: 136, endPoint x: 510, endPoint y: 137, distance: 22.1
click at [510, 137] on div "helper . moveUp ( ) helper . build ( "upArrow" ) help . moveUp ( ) helper . bui…" at bounding box center [548, 216] width 230 height 240
drag, startPoint x: 509, startPoint y: 184, endPoint x: 560, endPoint y: 183, distance: 50.8
click at [560, 183] on div "helper . moveUp ( ) helper . build ( "upArrow" ) help . moveUp ( ) helper . bui…" at bounding box center [548, 216] width 230 height 240
drag, startPoint x: 507, startPoint y: 136, endPoint x: 535, endPoint y: 140, distance: 28.3
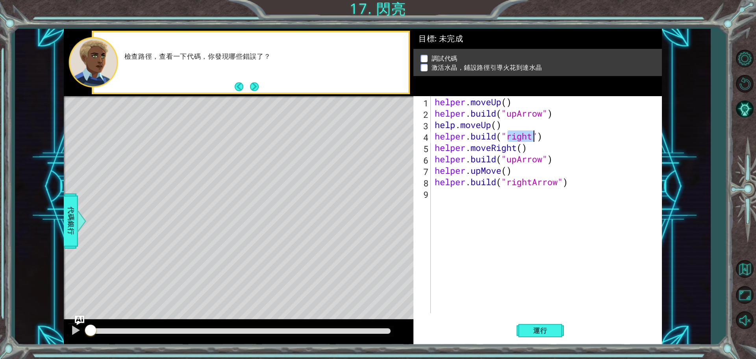
click at [535, 140] on div "helper . moveUp ( ) helper . build ( "upArrow" ) help . moveUp ( ) helper . bui…" at bounding box center [548, 216] width 230 height 240
paste textarea "Arrow"
click at [526, 331] on button "運行" at bounding box center [540, 330] width 47 height 25
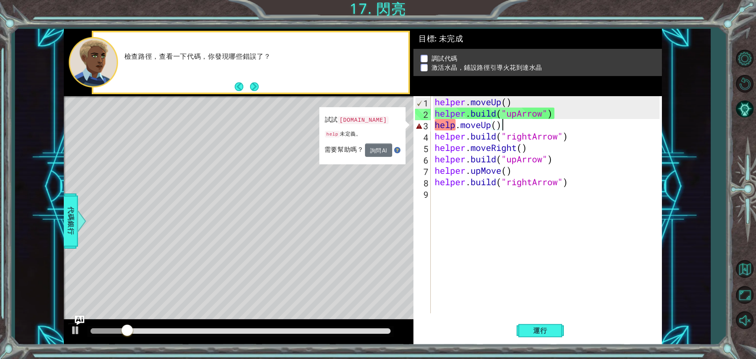
click at [503, 125] on div "helper . moveUp ( ) helper . build ( "upArrow" ) help . moveUp ( ) helper . bui…" at bounding box center [548, 216] width 230 height 240
click at [74, 327] on div at bounding box center [76, 330] width 10 height 10
drag, startPoint x: 462, startPoint y: 124, endPoint x: 518, endPoint y: 126, distance: 56.0
click at [518, 126] on div "helper . moveUp ( ) helper . build ( "upArrow" ) help . moveUp ( ) helper . bui…" at bounding box center [548, 216] width 230 height 240
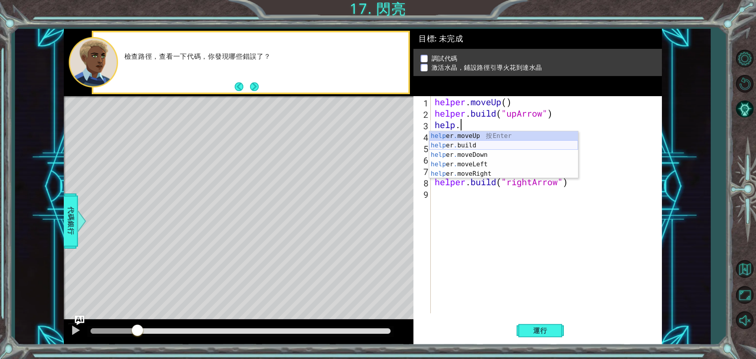
click at [475, 145] on div "help er . moveUp 按 Enter help er . build 按 Enter help er . moveDown 按 Enter hel…" at bounding box center [503, 164] width 149 height 66
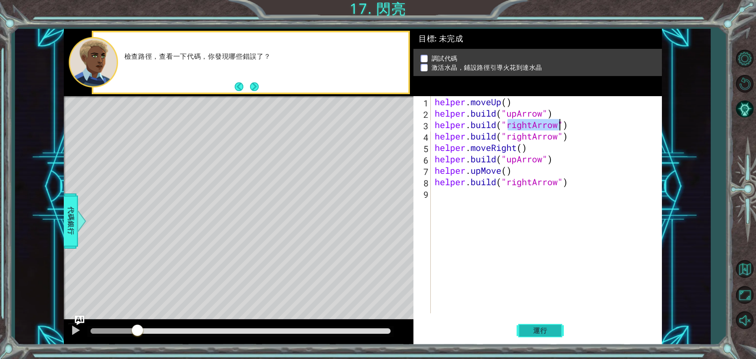
click at [541, 329] on span "運行" at bounding box center [541, 331] width 30 height 8
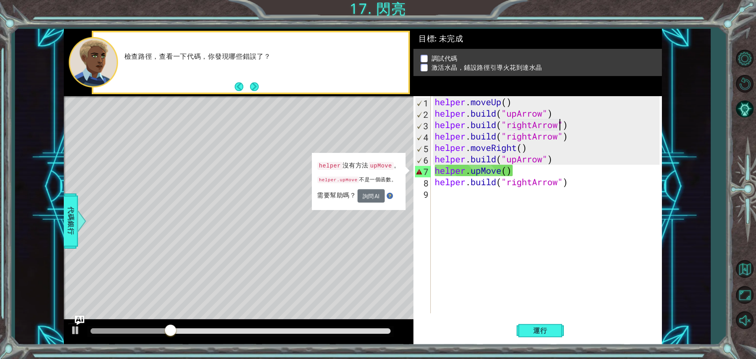
click at [568, 115] on div "helper . moveUp ( ) helper . build ( "upArrow" ) helper . build ( "rightArrow" …" at bounding box center [548, 216] width 230 height 240
type textarea "[DOMAIN_NAME]("upArrow")"
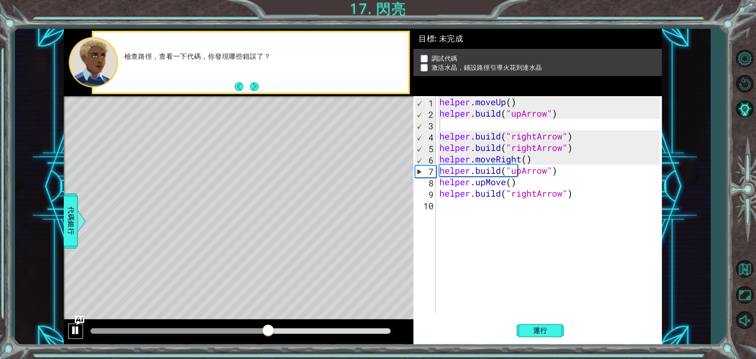
click at [75, 327] on div at bounding box center [76, 330] width 10 height 10
type textarea "ㄘ"
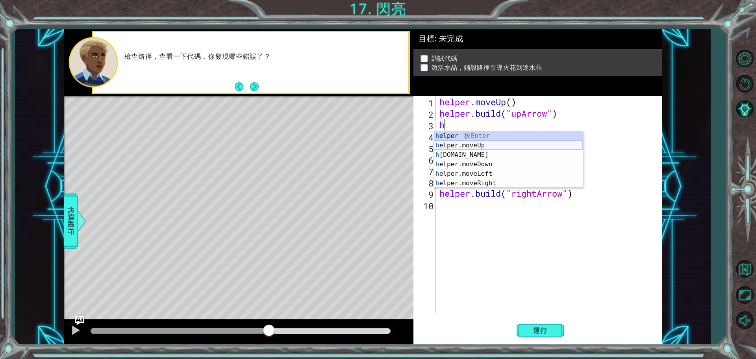
click at [488, 142] on div "h elper 按 Enter h elper.moveUp 按 Enter h [DOMAIN_NAME] 按 Enter h elper.moveDown…" at bounding box center [508, 169] width 149 height 76
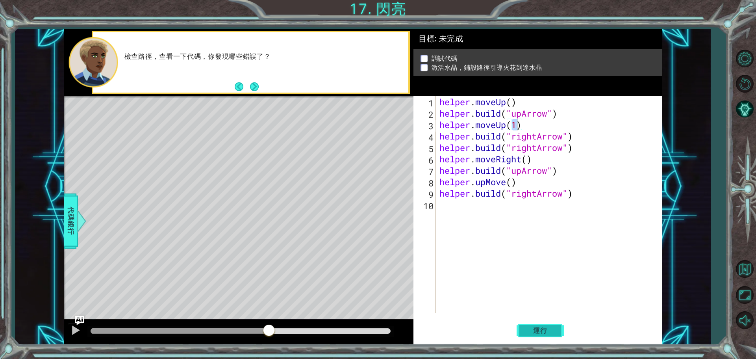
click at [547, 339] on button "運行" at bounding box center [540, 330] width 47 height 25
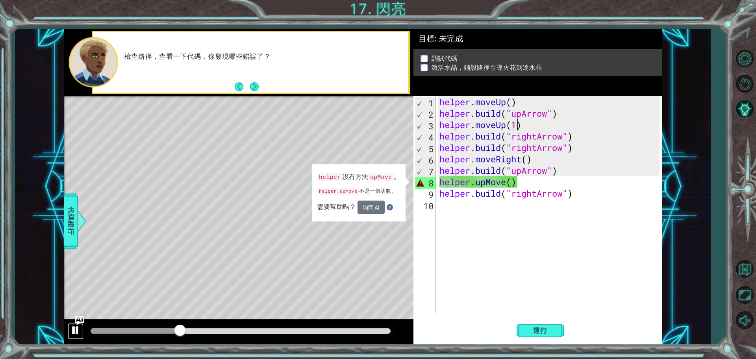
click at [81, 328] on button at bounding box center [76, 331] width 16 height 16
drag, startPoint x: 476, startPoint y: 184, endPoint x: 539, endPoint y: 182, distance: 63.5
click at [539, 182] on div "helper . moveUp ( ) helper . build ( "upArrow" ) helper . moveUp ( 1 ) helper .…" at bounding box center [551, 216] width 226 height 240
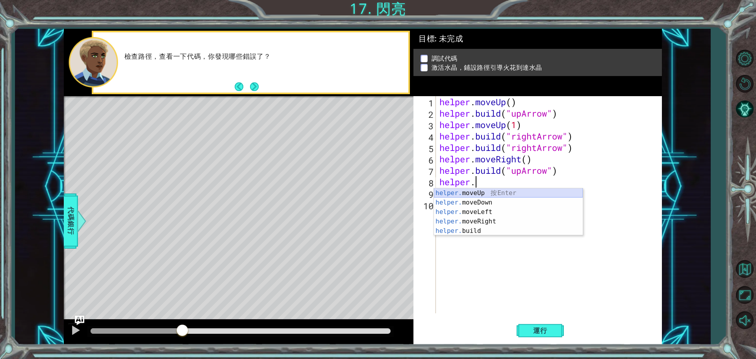
click at [494, 195] on div "helper. moveUp 按 Enter helper. moveDown 按 Enter helper. moveLeft 按 Enter helper…" at bounding box center [508, 221] width 149 height 66
type textarea "helper.moveUp(1)"
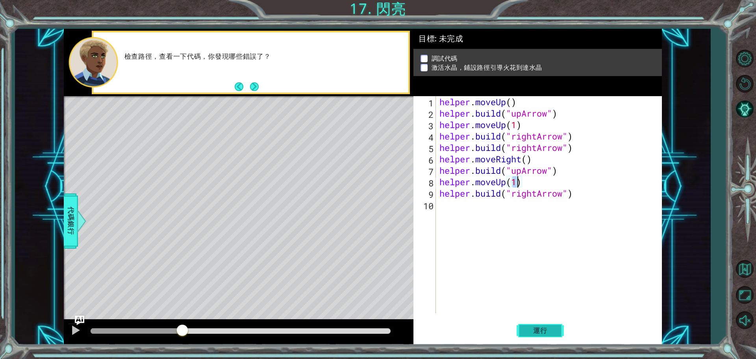
click at [536, 327] on span "運行" at bounding box center [541, 331] width 30 height 8
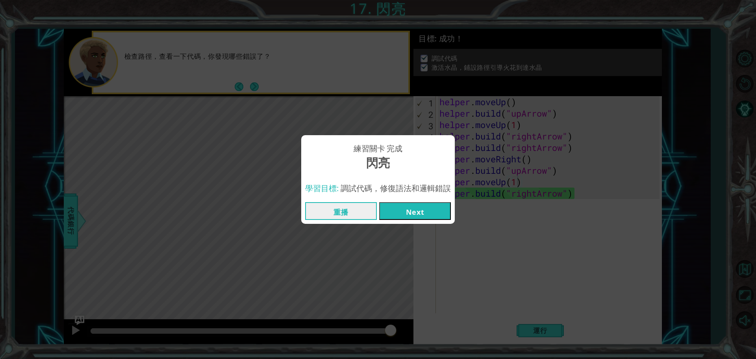
click at [417, 215] on button "Next" at bounding box center [415, 211] width 72 height 18
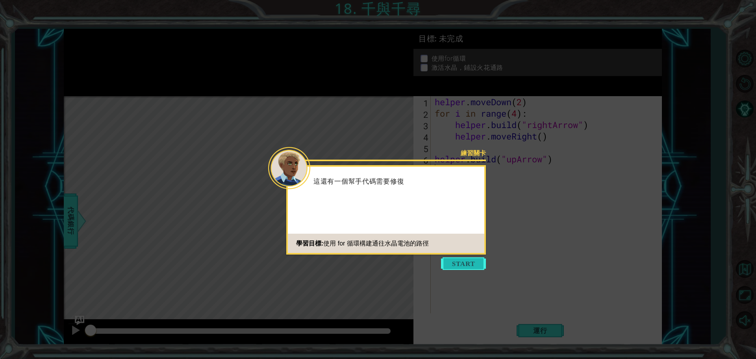
click at [459, 261] on button "Start" at bounding box center [463, 263] width 45 height 13
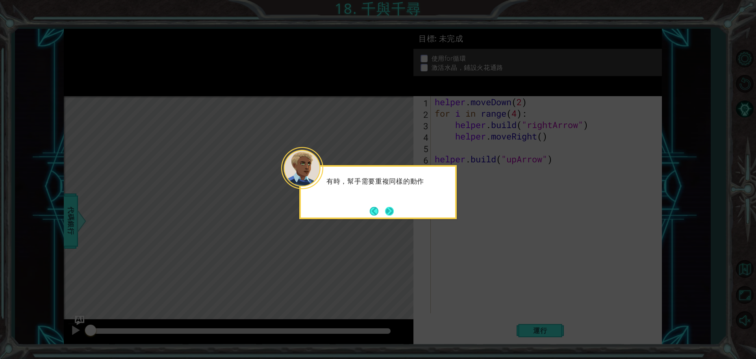
click at [392, 209] on button "Next" at bounding box center [389, 211] width 9 height 9
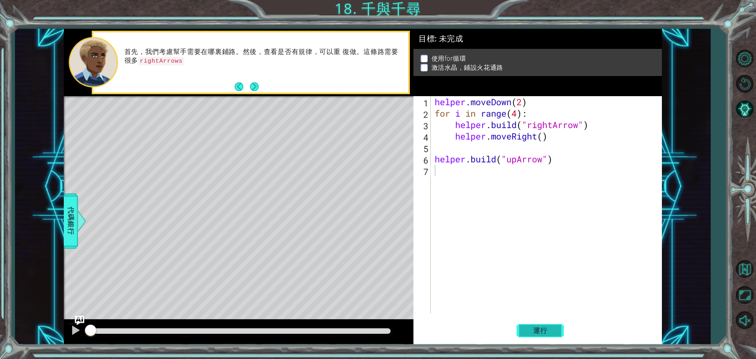
click at [525, 334] on button "運行" at bounding box center [540, 330] width 47 height 25
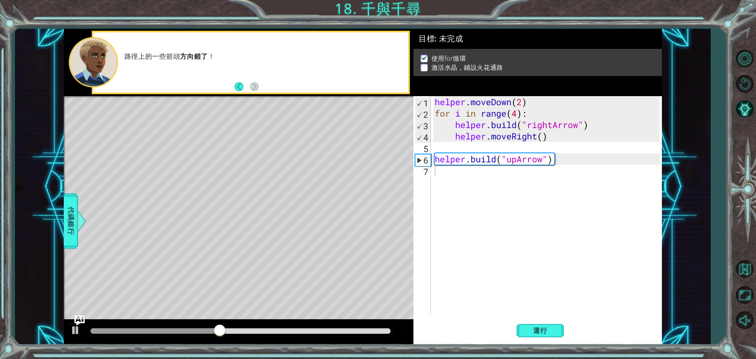
click at [77, 323] on img "Ask AI" at bounding box center [79, 320] width 10 height 10
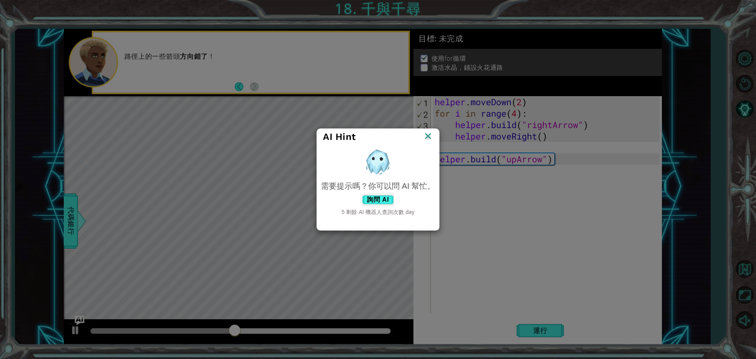
click at [426, 134] on img at bounding box center [428, 137] width 10 height 12
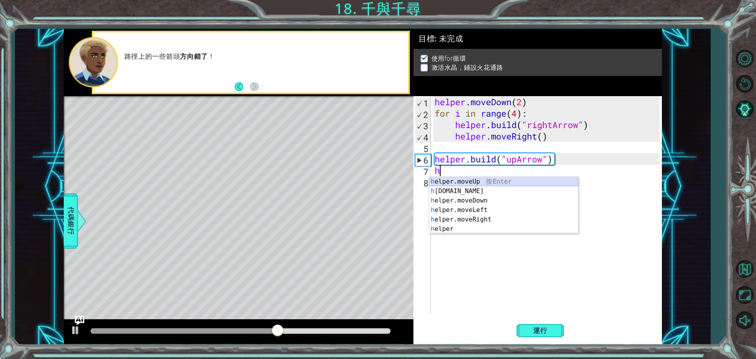
click at [470, 182] on div "h elper.moveUp 按 Enter h [DOMAIN_NAME] 按 Enter h elper.moveDown 按 Enter h elper…" at bounding box center [503, 215] width 149 height 76
type textarea "helper.moveUp(1)"
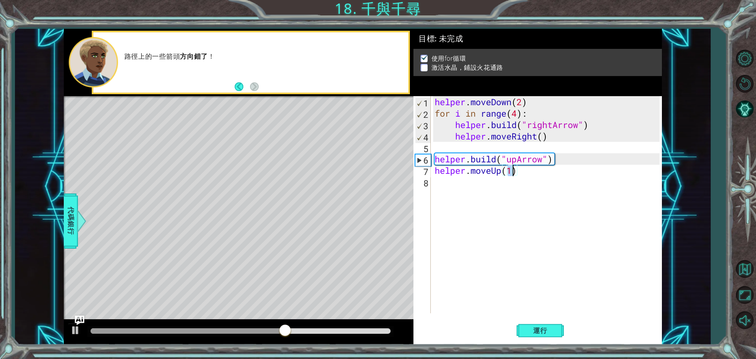
click at [440, 184] on div "helper . moveDown ( 2 ) for i in range ( 4 ) : helper . build ( "rightArrow" ) …" at bounding box center [548, 216] width 230 height 240
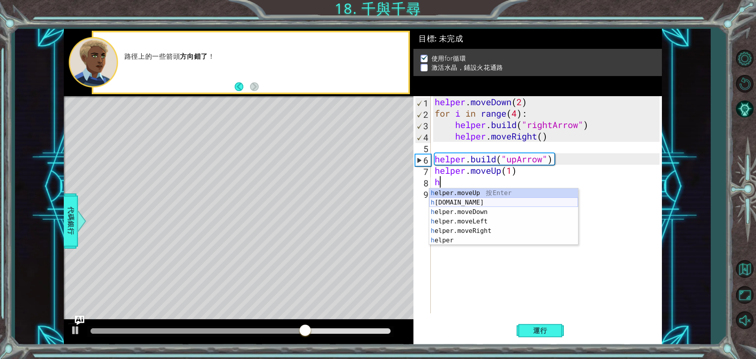
click at [499, 202] on div "h elper.moveUp 按 Enter h [DOMAIN_NAME] 按 Enter h elper.moveDown 按 Enter h elper…" at bounding box center [503, 226] width 149 height 76
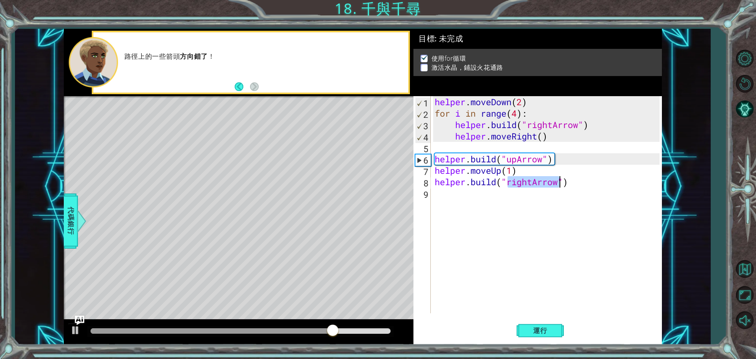
click at [533, 181] on div "helper . moveDown ( 2 ) for i in range ( 4 ) : helper . build ( "rightArrow" ) …" at bounding box center [546, 204] width 227 height 217
drag, startPoint x: 533, startPoint y: 181, endPoint x: 512, endPoint y: 182, distance: 21.3
click at [512, 182] on div "helper . moveDown ( 2 ) for i in range ( 4 ) : helper . build ( "rightArrow" ) …" at bounding box center [548, 216] width 230 height 240
drag, startPoint x: 510, startPoint y: 161, endPoint x: 543, endPoint y: 161, distance: 32.3
click at [543, 161] on div "helper . moveDown ( 2 ) for i in range ( 4 ) : helper . build ( "rightArrow" ) …" at bounding box center [548, 216] width 230 height 240
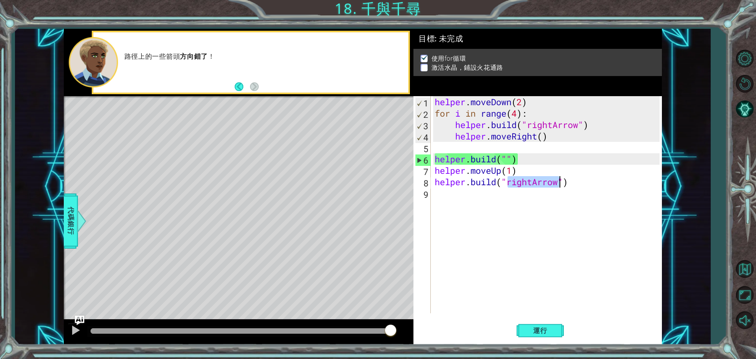
drag, startPoint x: 510, startPoint y: 182, endPoint x: 559, endPoint y: 182, distance: 49.6
click at [559, 182] on div "helper . moveDown ( 2 ) for i in range ( 4 ) : helper . build ( "rightArrow" ) …" at bounding box center [548, 216] width 230 height 240
click at [506, 158] on div "helper . moveDown ( 2 ) for i in range ( 4 ) : helper . build ( "rightArrow" ) …" at bounding box center [548, 216] width 230 height 240
paste textarea "rightArrow"
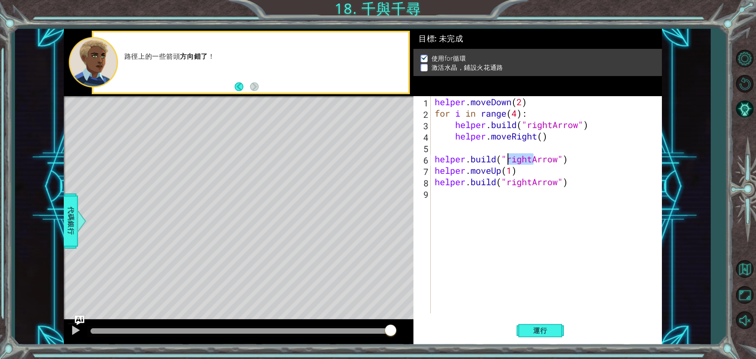
drag, startPoint x: 533, startPoint y: 158, endPoint x: 507, endPoint y: 160, distance: 25.3
click at [507, 160] on div "helper . moveDown ( 2 ) for i in range ( 4 ) : helper . build ( "rightArrow" ) …" at bounding box center [548, 216] width 230 height 240
drag, startPoint x: 510, startPoint y: 181, endPoint x: 533, endPoint y: 180, distance: 22.9
click at [533, 180] on div "helper . moveDown ( 2 ) for i in range ( 4 ) : helper . build ( "rightArrow" ) …" at bounding box center [548, 216] width 230 height 240
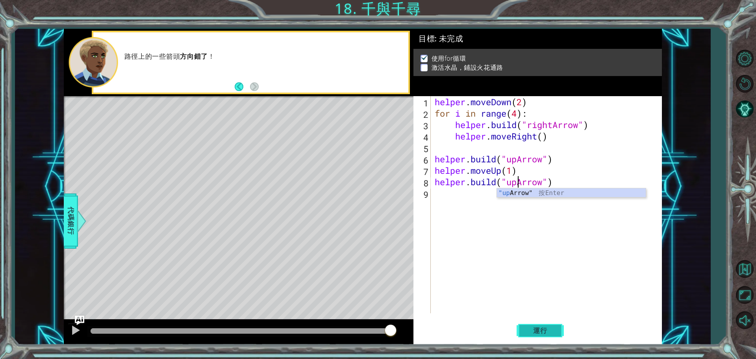
type textarea "[DOMAIN_NAME]("upArrow")"
click at [537, 327] on span "運行" at bounding box center [541, 331] width 30 height 8
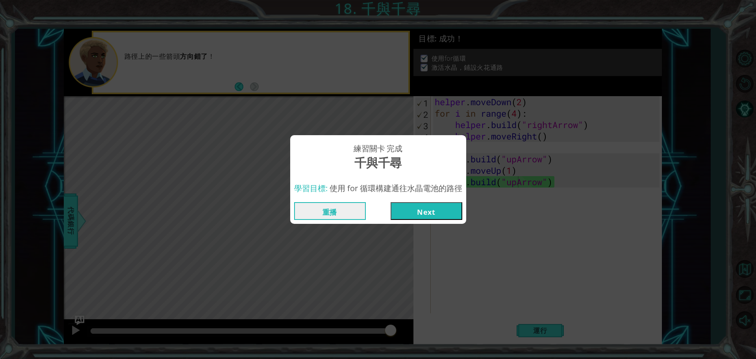
click at [454, 208] on button "Next" at bounding box center [427, 211] width 72 height 18
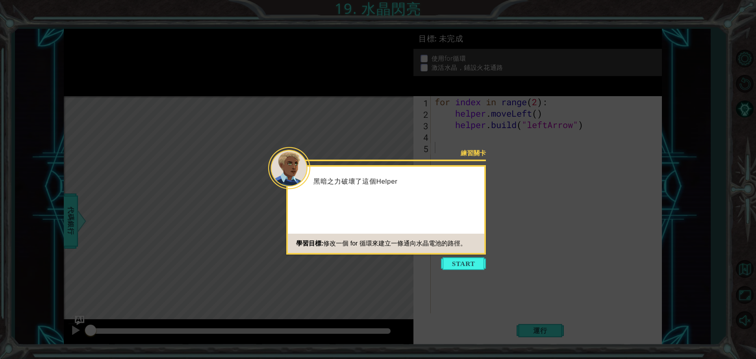
click at [469, 260] on button "Start" at bounding box center [463, 263] width 45 height 13
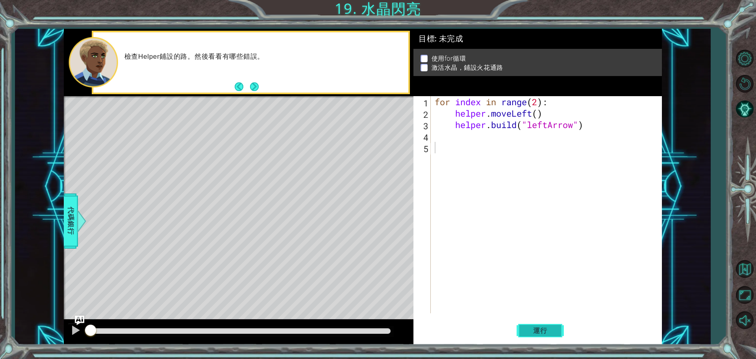
click at [547, 329] on span "運行" at bounding box center [541, 331] width 30 height 8
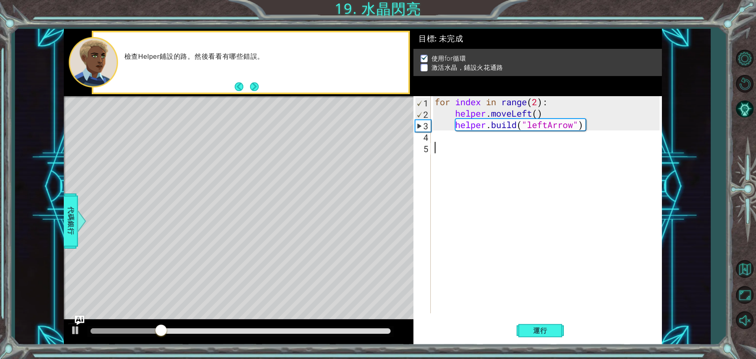
click at [460, 140] on div "for index in range ( 2 ) : helper . moveLeft ( ) helper . build ( "leftArrow" )" at bounding box center [548, 216] width 230 height 240
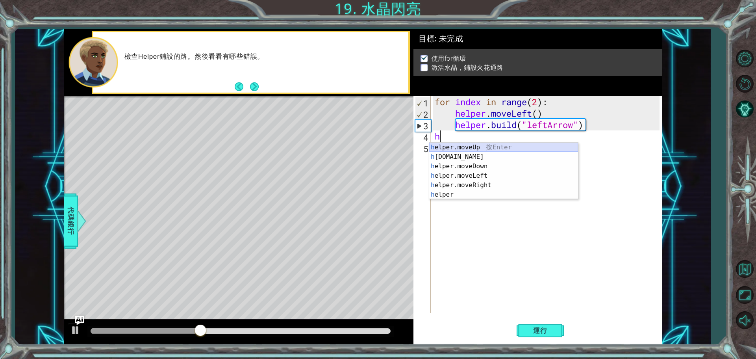
click at [478, 146] on div "h elper.moveUp 按 Enter h [DOMAIN_NAME] 按 Enter h elper.moveDown 按 Enter h elper…" at bounding box center [503, 181] width 149 height 76
type textarea "helper.moveUp(1)"
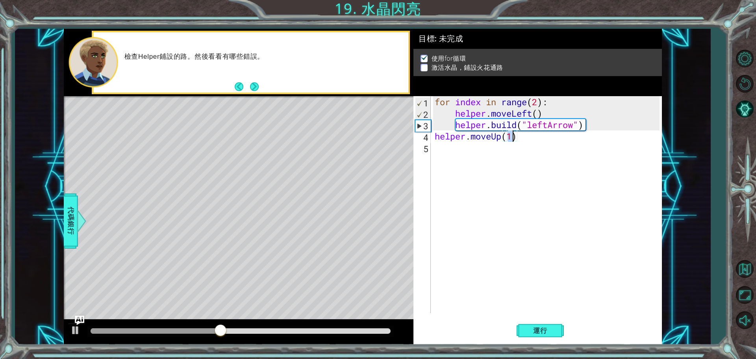
click at [446, 150] on div "for index in range ( 2 ) : helper . moveLeft ( ) helper . build ( "leftArrow" )…" at bounding box center [548, 216] width 230 height 240
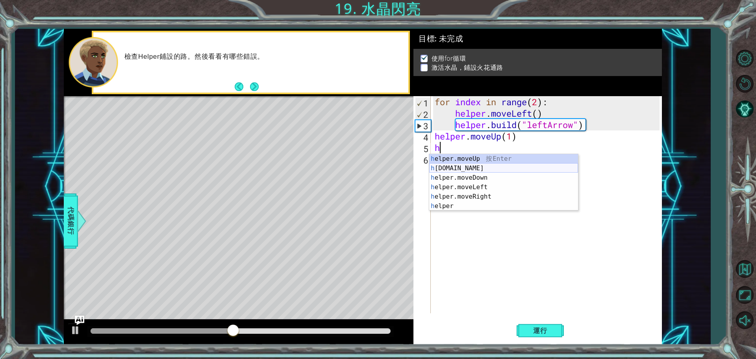
click at [471, 169] on div "h elper.moveUp 按 Enter h [DOMAIN_NAME] 按 Enter h elper.moveDown 按 Enter h elper…" at bounding box center [503, 192] width 149 height 76
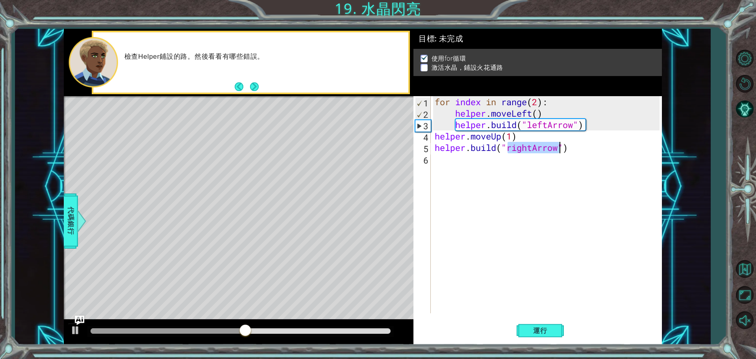
click at [535, 145] on div "for index in range ( 2 ) : helper . moveLeft ( ) helper . build ( "leftArrow" )…" at bounding box center [546, 204] width 227 height 217
drag, startPoint x: 532, startPoint y: 146, endPoint x: 509, endPoint y: 149, distance: 23.5
click at [509, 149] on div "for index in range ( 2 ) : helper . moveLeft ( ) helper . build ( "leftArrow" )…" at bounding box center [548, 216] width 230 height 240
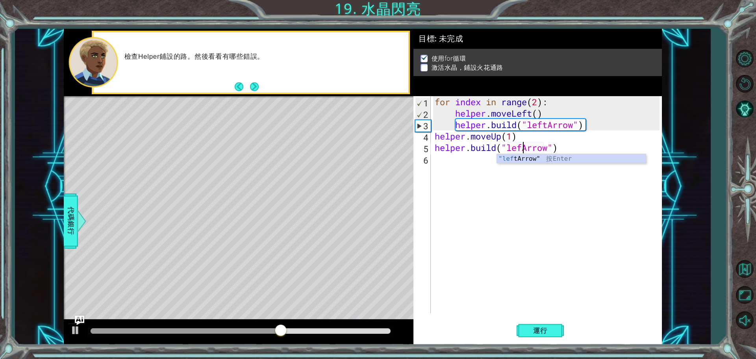
scroll to position [0, 4]
type textarea "[DOMAIN_NAME]("leftArrow")"
click at [473, 159] on div "for index in range ( 2 ) : helper . moveLeft ( ) helper . build ( "leftArrow" )…" at bounding box center [548, 216] width 230 height 240
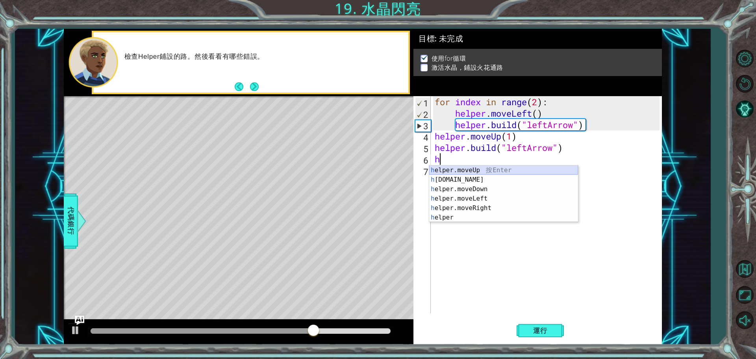
click at [501, 171] on div "h elper.moveUp 按 Enter h [DOMAIN_NAME] 按 Enter h elper.moveDown 按 Enter h elper…" at bounding box center [503, 203] width 149 height 76
type textarea "helper.moveUp(1)"
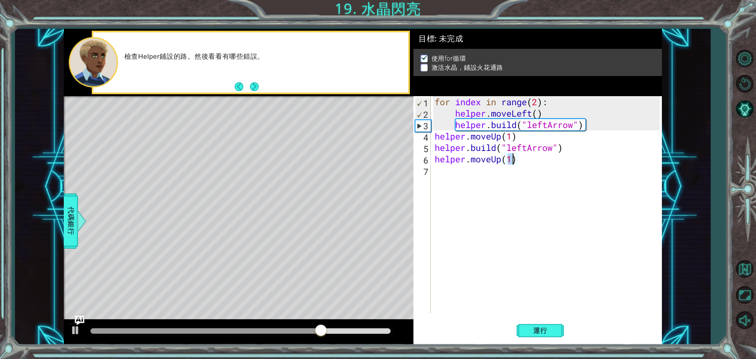
click at [453, 173] on div "for index in range ( 2 ) : helper . moveLeft ( ) helper . build ( "leftArrow" )…" at bounding box center [548, 216] width 230 height 240
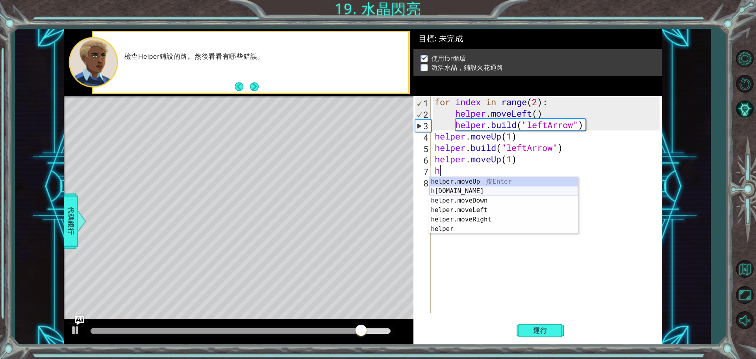
click at [486, 193] on div "h elper.moveUp 按 Enter h [DOMAIN_NAME] 按 Enter h elper.moveDown 按 Enter h elper…" at bounding box center [503, 215] width 149 height 76
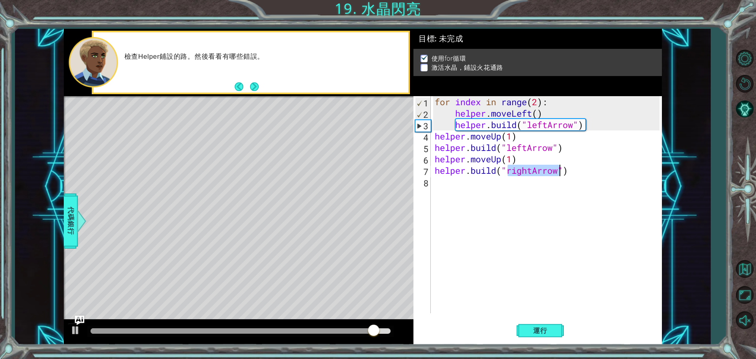
click at [531, 173] on div "for index in range ( 2 ) : helper . moveLeft ( ) helper . build ( "leftArrow" )…" at bounding box center [546, 204] width 227 height 217
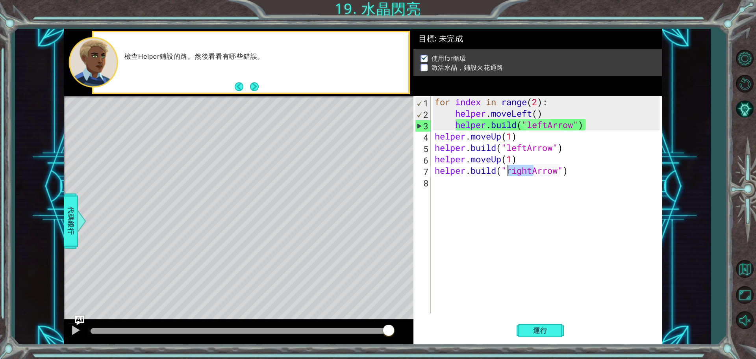
drag, startPoint x: 533, startPoint y: 169, endPoint x: 509, endPoint y: 169, distance: 23.2
click at [509, 169] on div "for index in range ( 2 ) : helper . moveLeft ( ) helper . build ( "leftArrow" )…" at bounding box center [548, 216] width 230 height 240
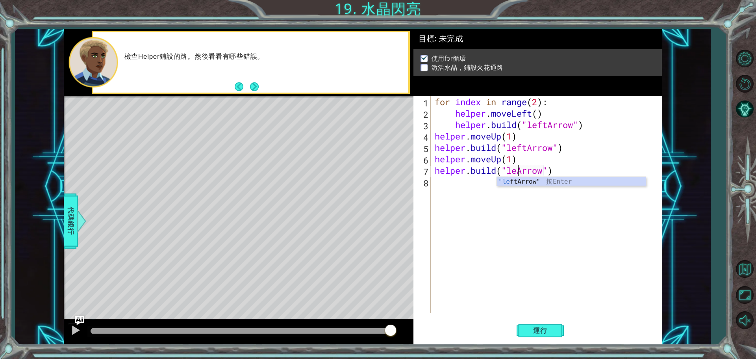
scroll to position [0, 4]
click at [550, 324] on button "運行" at bounding box center [540, 330] width 47 height 25
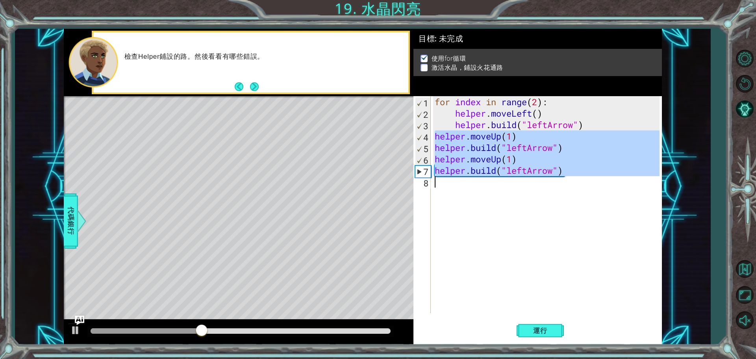
drag, startPoint x: 434, startPoint y: 136, endPoint x: 559, endPoint y: 177, distance: 131.8
click at [559, 177] on div "for index in range ( 2 ) : helper . moveLeft ( ) helper . build ( "leftArrow" )…" at bounding box center [548, 216] width 230 height 240
type textarea "[DOMAIN_NAME]("leftArrow")"
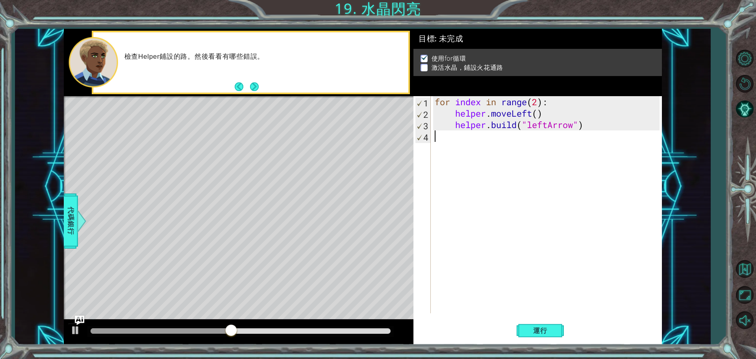
click at [539, 102] on div "for index in range ( 2 ) : helper . moveLeft ( ) helper . build ( "leftArrow" )" at bounding box center [548, 216] width 230 height 240
type textarea "for index in range(4):"
click at [527, 322] on button "運行" at bounding box center [540, 330] width 47 height 25
drag, startPoint x: 171, startPoint y: 325, endPoint x: 254, endPoint y: 320, distance: 82.9
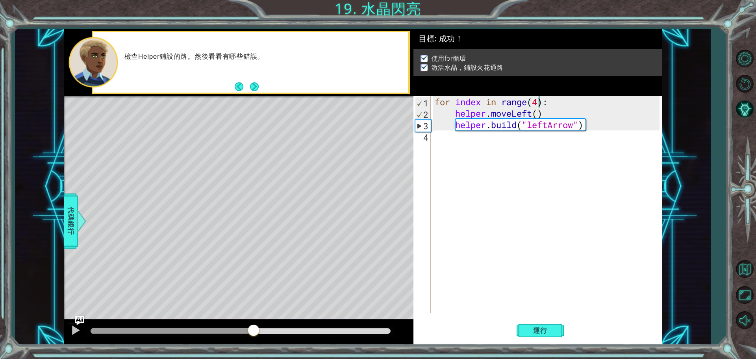
click at [254, 320] on div at bounding box center [239, 332] width 350 height 25
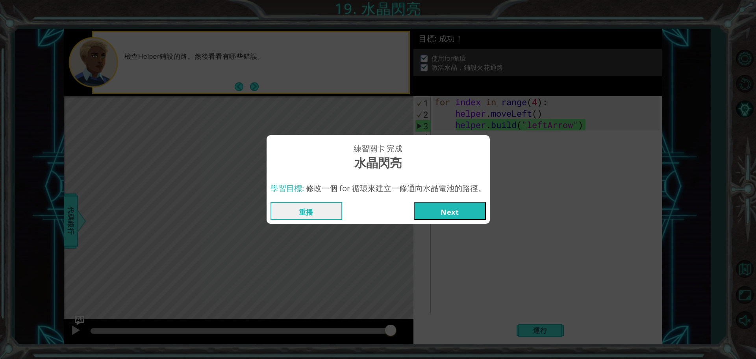
click at [439, 214] on button "Next" at bounding box center [450, 211] width 72 height 18
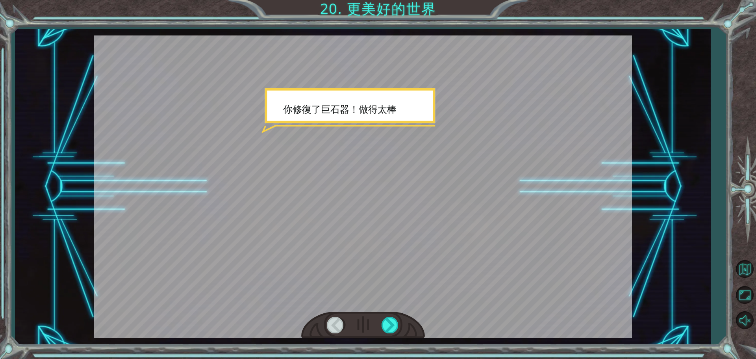
click at [396, 312] on div at bounding box center [363, 325] width 124 height 27
click at [395, 319] on div at bounding box center [391, 325] width 18 height 16
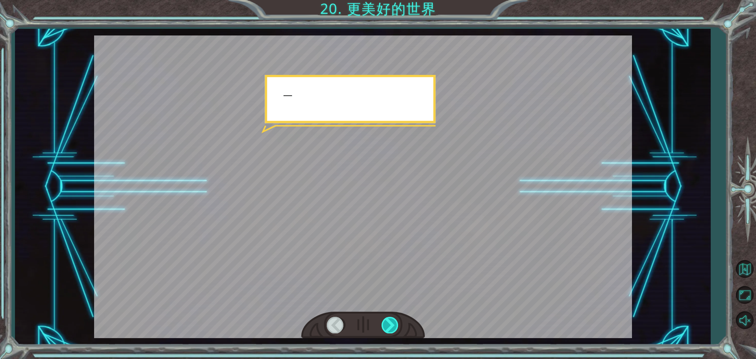
click at [395, 319] on div at bounding box center [391, 325] width 18 height 16
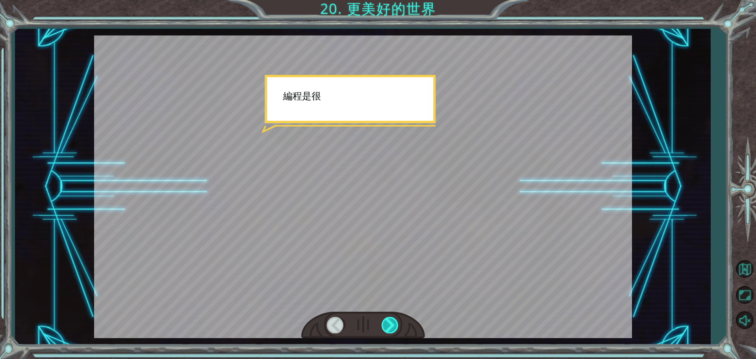
click at [395, 319] on div at bounding box center [391, 325] width 18 height 16
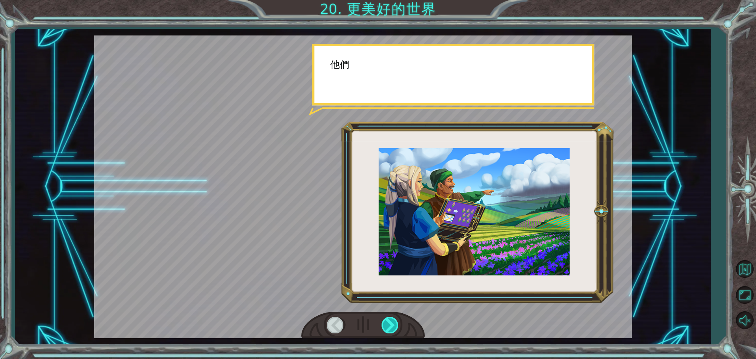
click at [395, 319] on div at bounding box center [391, 325] width 18 height 16
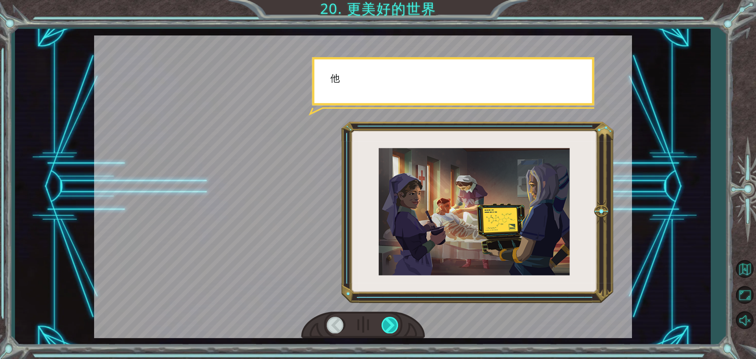
click at [395, 319] on div at bounding box center [391, 325] width 18 height 16
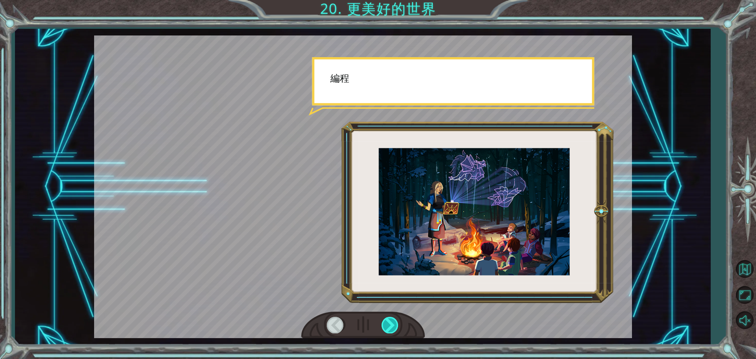
click at [395, 319] on div at bounding box center [391, 325] width 18 height 16
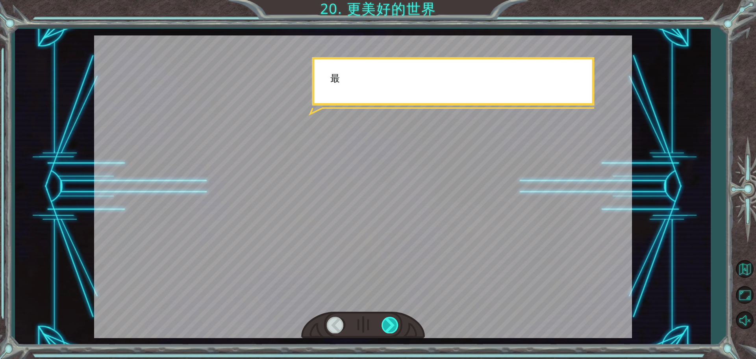
click at [395, 319] on div at bounding box center [391, 325] width 18 height 16
click at [394, 319] on div at bounding box center [391, 325] width 18 height 16
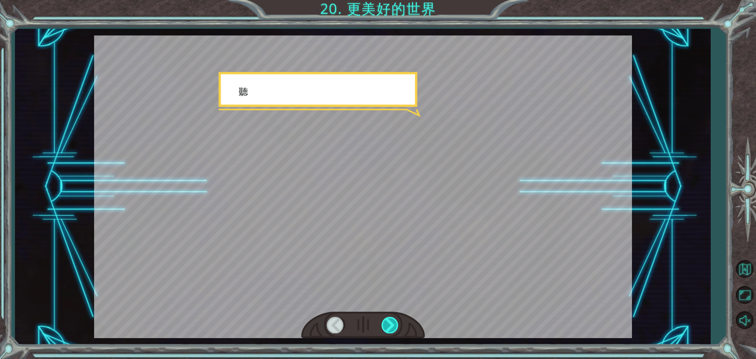
click at [392, 319] on div at bounding box center [391, 325] width 18 height 16
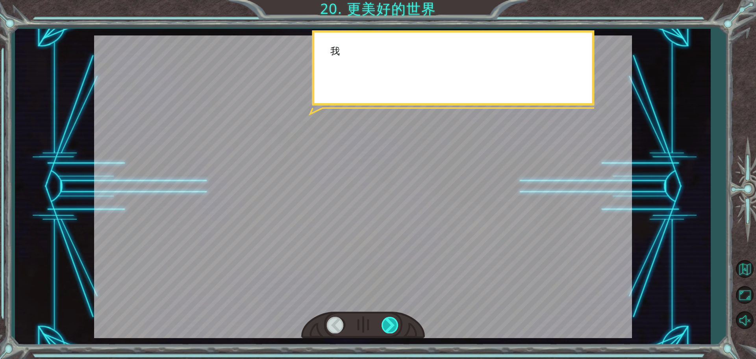
click at [392, 319] on div at bounding box center [391, 325] width 18 height 16
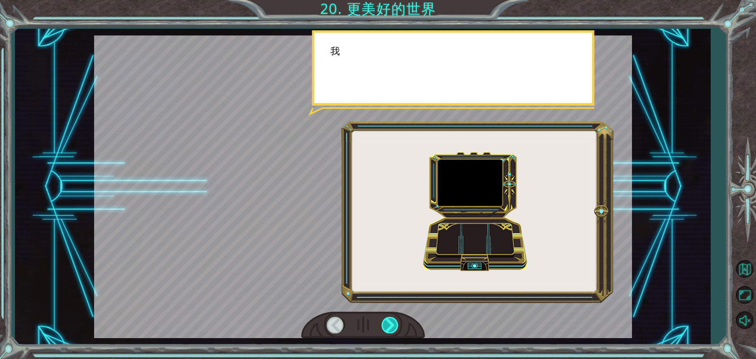
click at [392, 319] on div at bounding box center [391, 325] width 18 height 16
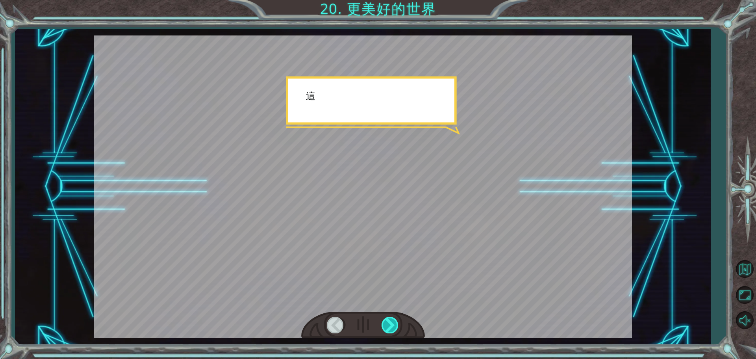
click at [392, 319] on div at bounding box center [391, 325] width 18 height 16
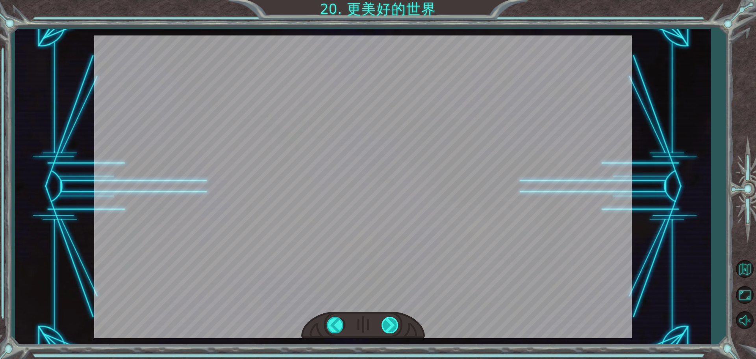
click at [392, 0] on div "你 修 復 了 巨 石 器 ！ 做 得 太 棒 了 ！ 一 切 都 是 代 碼 完 成 的 。 功 能 強 大 ！ 編 程 是 很 多 世 紀 以 前 的 一…" at bounding box center [378, 0] width 756 height 0
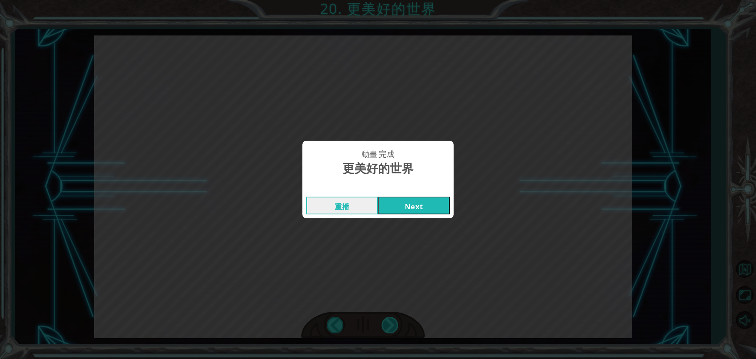
click at [392, 319] on div "動畫 完成 更美好的世界 重播 Next" at bounding box center [378, 179] width 756 height 359
click at [392, 318] on div "動畫 完成 更美好的世界 重播 Next" at bounding box center [378, 179] width 756 height 359
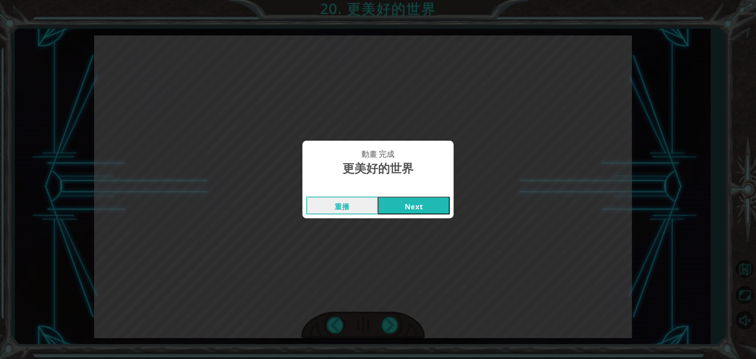
click at [418, 212] on button "Next" at bounding box center [414, 206] width 72 height 18
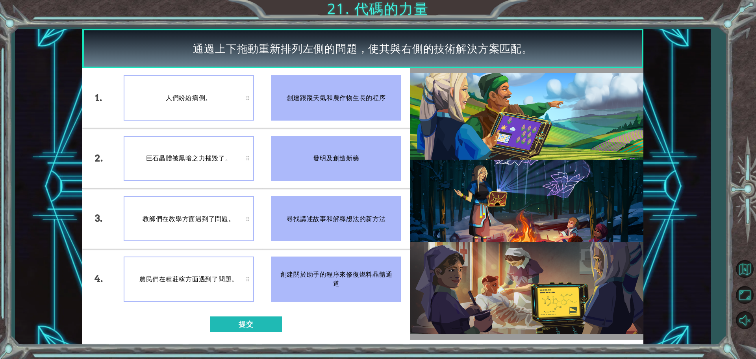
drag, startPoint x: 322, startPoint y: 155, endPoint x: 202, endPoint y: 91, distance: 136.4
click at [132, 44] on div "通過上下拖動重新排列左側的問題，使其與右側的技術解決方案匹配。 1. 2. 3. 4. 人們紛紛病倒。 巨石晶體被黑暗之力摧毀了。 教師們在教學方面遇到了問題…" at bounding box center [362, 187] width 561 height 316
click at [251, 323] on button "提交" at bounding box center [246, 324] width 72 height 16
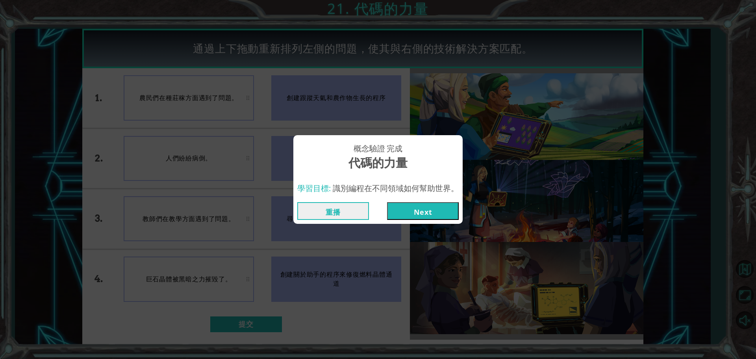
click at [420, 208] on button "Next" at bounding box center [423, 211] width 72 height 18
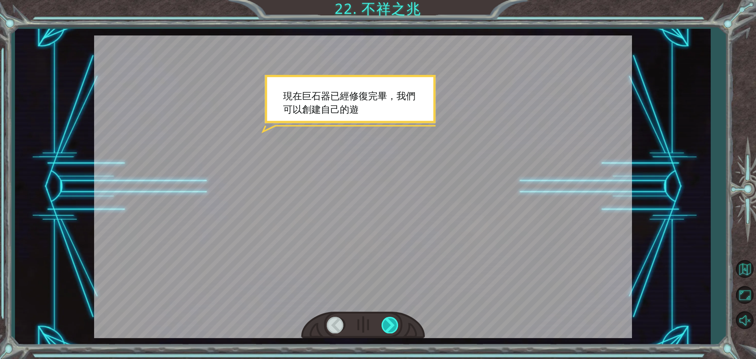
click at [395, 321] on div at bounding box center [391, 325] width 18 height 16
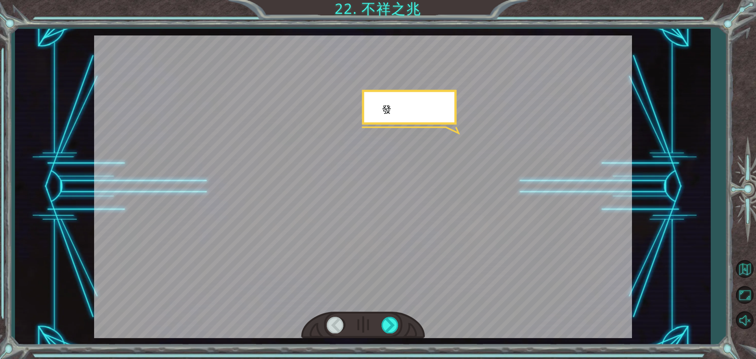
click at [399, 320] on div at bounding box center [363, 325] width 124 height 27
click at [399, 320] on div at bounding box center [391, 325] width 18 height 16
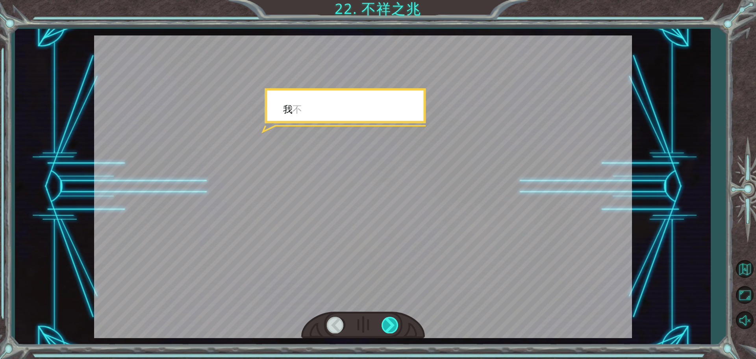
click at [396, 320] on div at bounding box center [391, 325] width 18 height 16
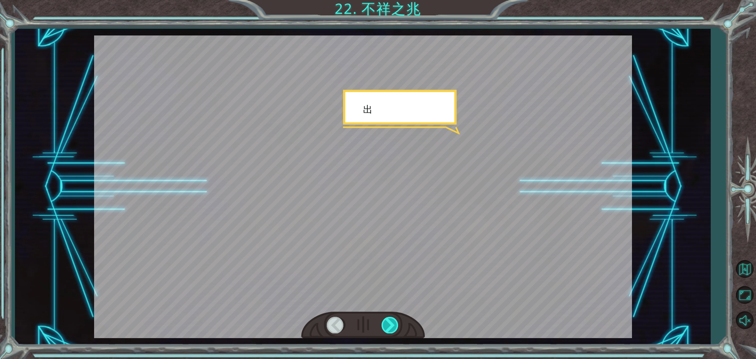
click at [386, 320] on div at bounding box center [391, 325] width 18 height 16
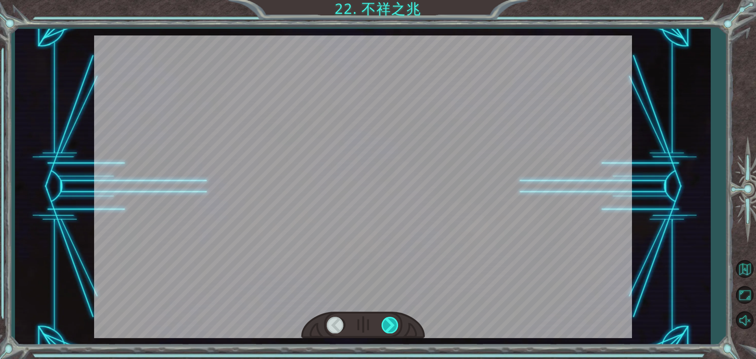
click at [384, 321] on div at bounding box center [391, 325] width 18 height 16
click at [384, 0] on div "Temporary Text 現 在 巨 石 器 已 經 修 復 完 畢 ， 我 們 可 以 創 建 自 己 的 遊 戲 了 . . . . . . 發 生 …" at bounding box center [378, 0] width 756 height 0
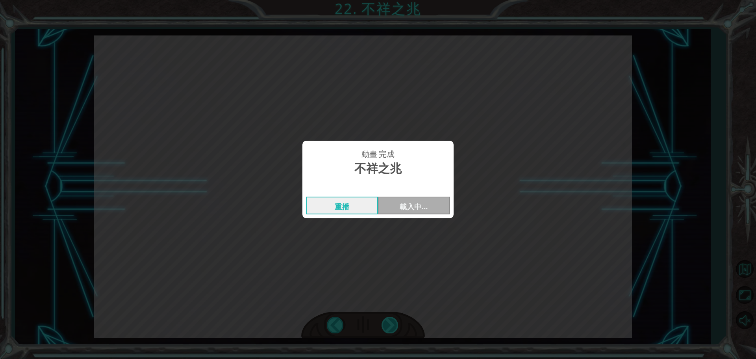
click at [384, 321] on div "動畫 完成 不祥之兆 重播 載入中…" at bounding box center [378, 179] width 756 height 359
click at [416, 206] on button "Next" at bounding box center [414, 206] width 72 height 18
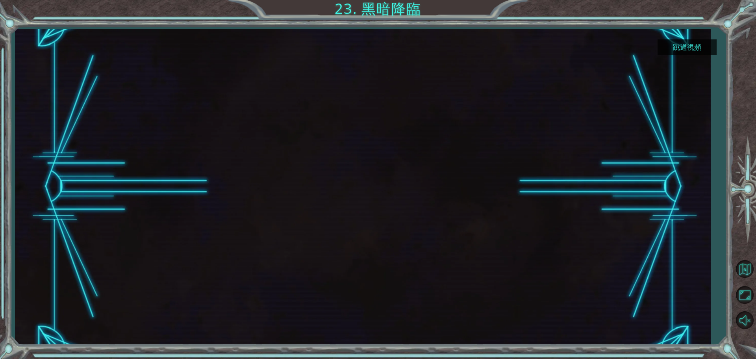
click at [706, 46] on button "跳過視頻" at bounding box center [687, 46] width 59 height 15
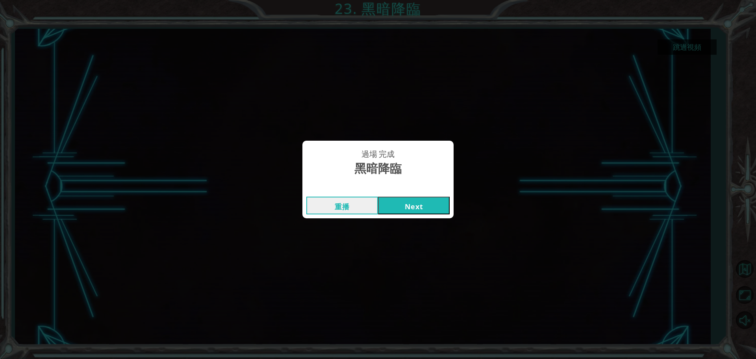
click at [447, 201] on button "Next" at bounding box center [414, 206] width 72 height 18
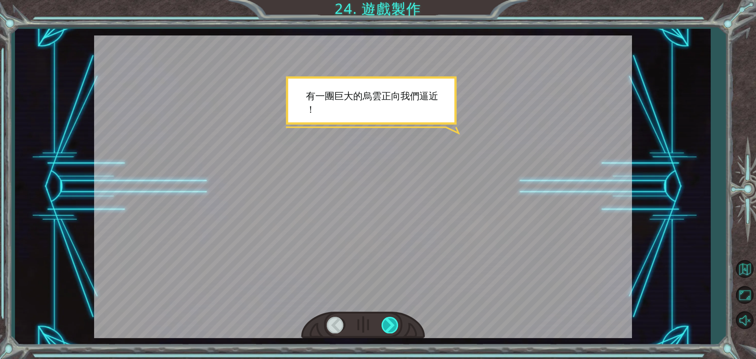
click at [394, 318] on div at bounding box center [391, 325] width 18 height 16
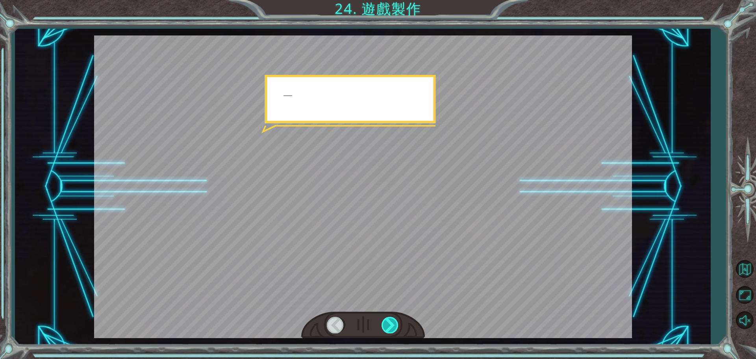
click at [394, 318] on div at bounding box center [391, 325] width 18 height 16
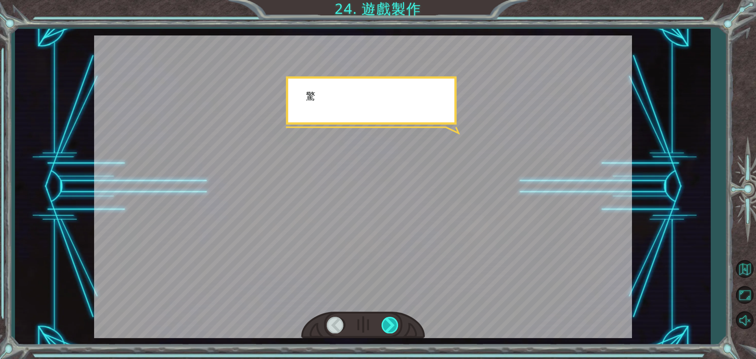
click at [394, 318] on div at bounding box center [391, 325] width 18 height 16
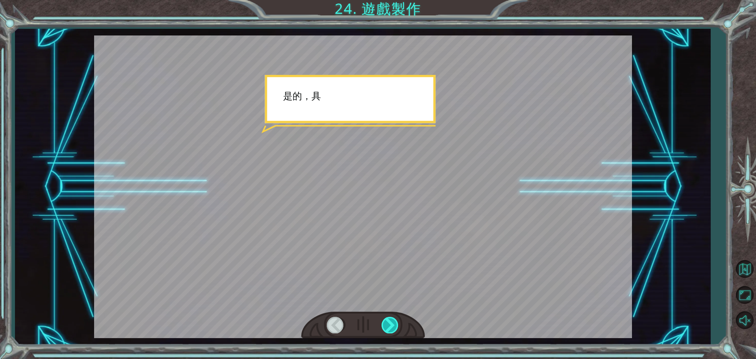
click at [394, 318] on div at bounding box center [391, 325] width 18 height 16
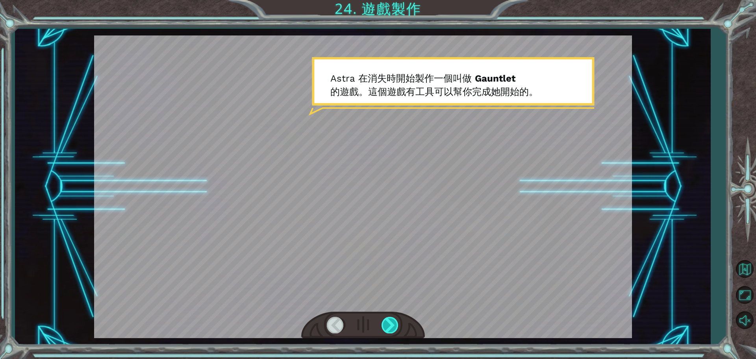
click at [395, 321] on div at bounding box center [391, 325] width 18 height 16
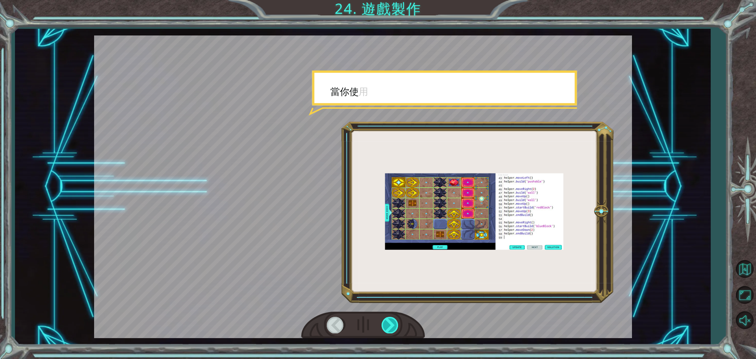
click at [395, 321] on div at bounding box center [391, 325] width 18 height 16
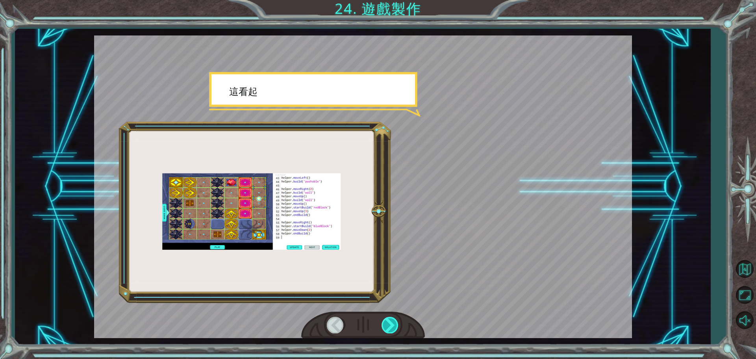
click at [395, 321] on div at bounding box center [391, 325] width 18 height 16
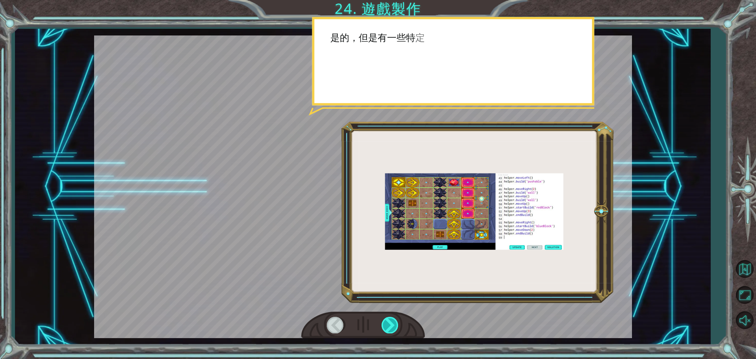
click at [395, 321] on div at bounding box center [391, 325] width 18 height 16
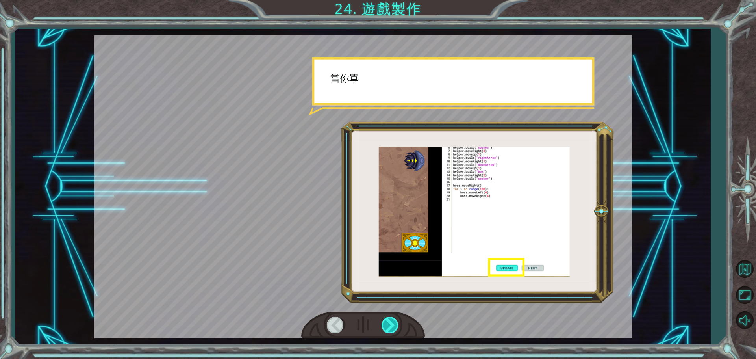
click at [395, 321] on div at bounding box center [391, 325] width 18 height 16
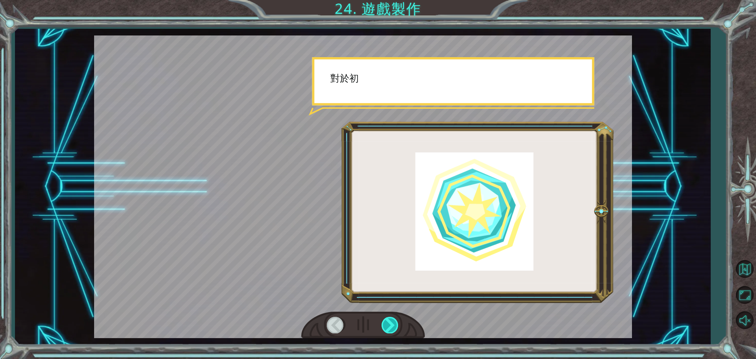
click at [395, 321] on div at bounding box center [391, 325] width 18 height 16
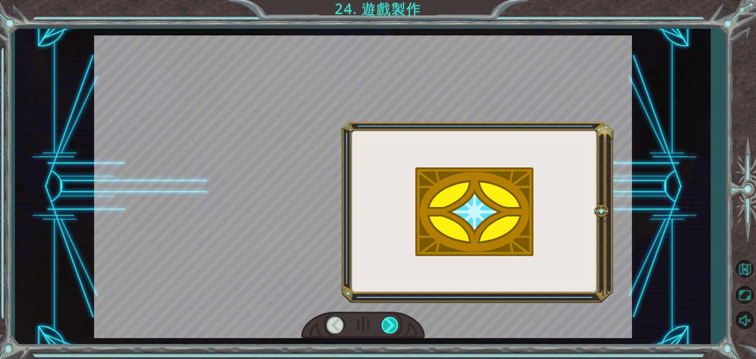
click at [395, 321] on div at bounding box center [391, 325] width 18 height 16
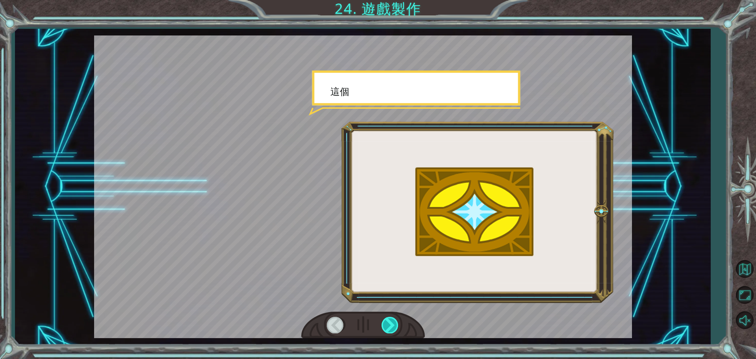
click at [395, 321] on div at bounding box center [391, 325] width 18 height 16
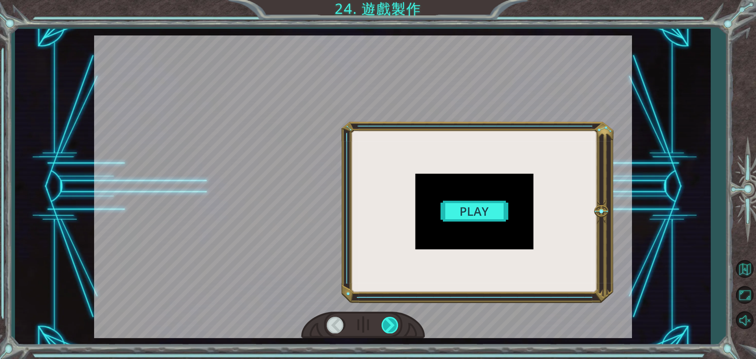
click at [395, 321] on div at bounding box center [391, 325] width 18 height 16
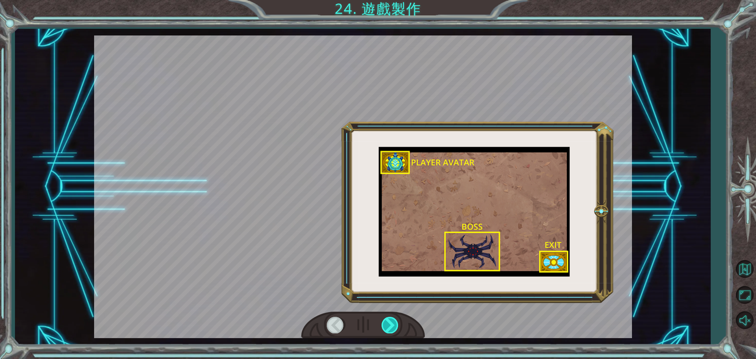
click at [395, 321] on div at bounding box center [391, 325] width 18 height 16
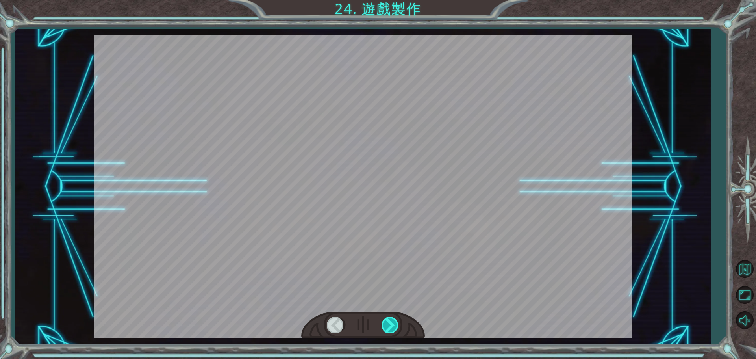
click at [395, 321] on div at bounding box center [391, 325] width 18 height 16
click at [396, 318] on div at bounding box center [391, 325] width 18 height 16
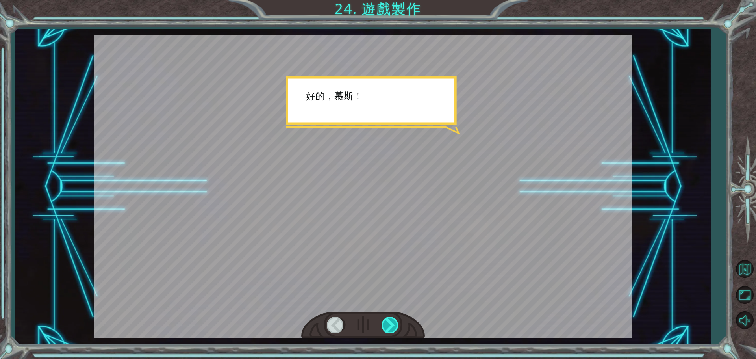
click at [396, 318] on div at bounding box center [391, 325] width 18 height 16
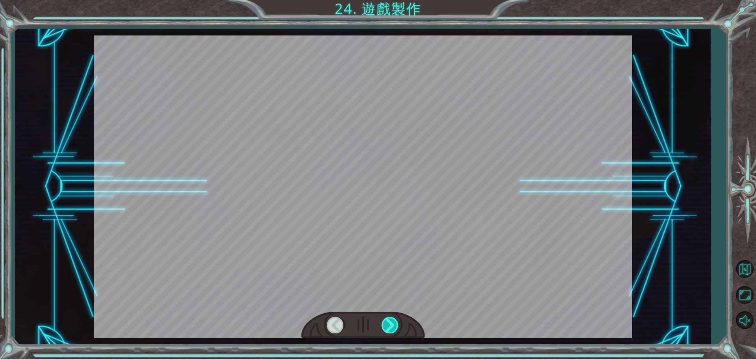
click at [396, 318] on div at bounding box center [391, 325] width 18 height 16
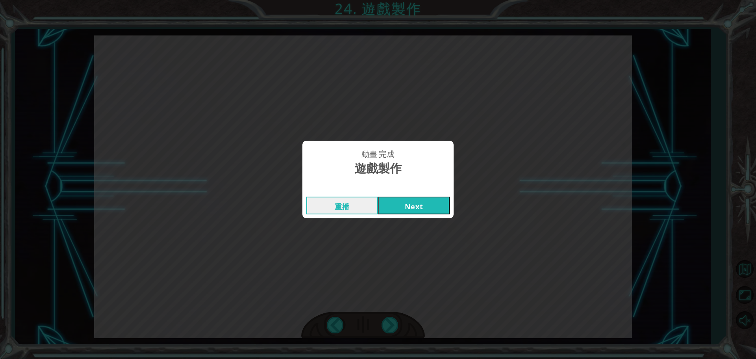
click at [435, 209] on button "Next" at bounding box center [414, 206] width 72 height 18
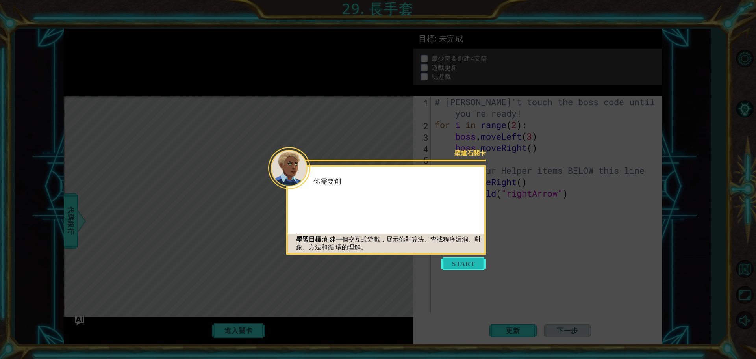
click at [466, 261] on button "Start" at bounding box center [463, 263] width 45 height 13
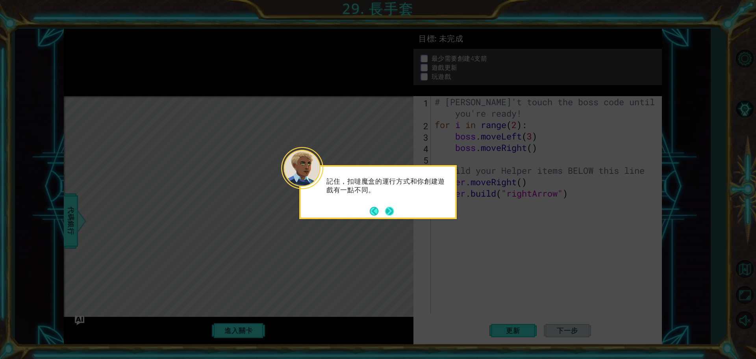
click at [394, 211] on button "Next" at bounding box center [389, 211] width 9 height 9
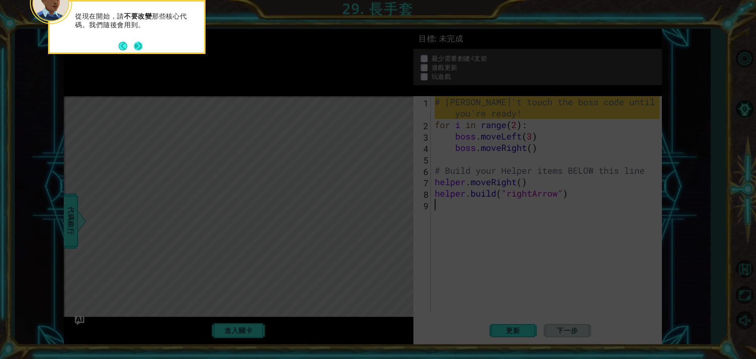
click at [143, 42] on button "Next" at bounding box center [138, 46] width 9 height 9
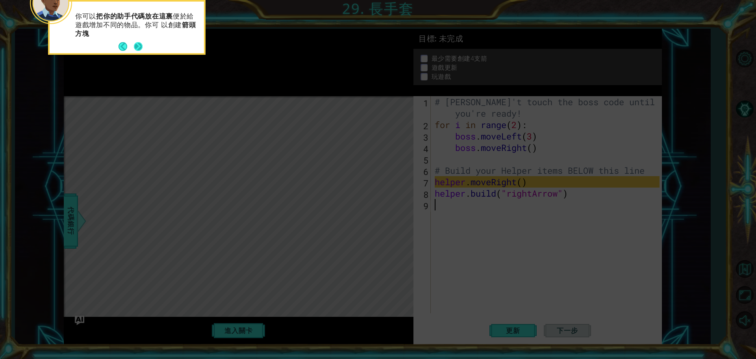
click at [137, 45] on button "Next" at bounding box center [138, 46] width 9 height 9
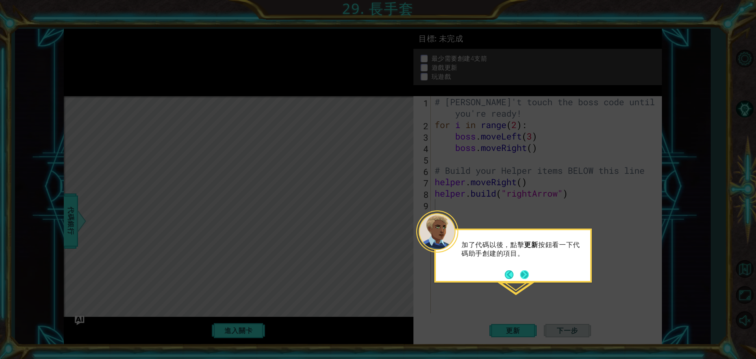
click at [526, 276] on button "Next" at bounding box center [524, 274] width 9 height 9
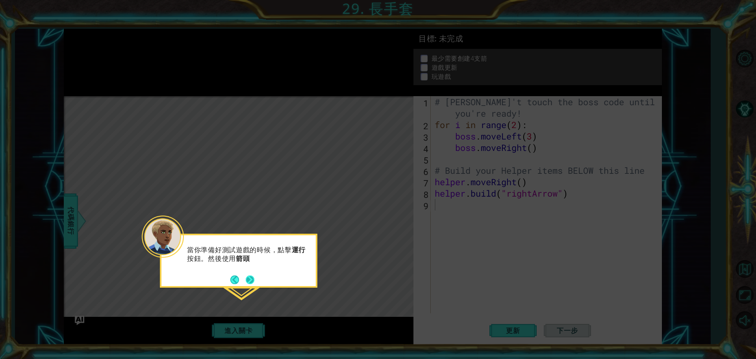
click at [246, 276] on button "Next" at bounding box center [250, 279] width 9 height 9
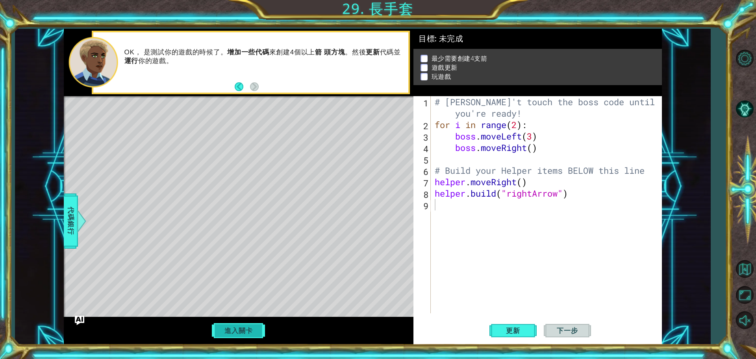
click at [256, 331] on button "進入關卡" at bounding box center [238, 330] width 56 height 15
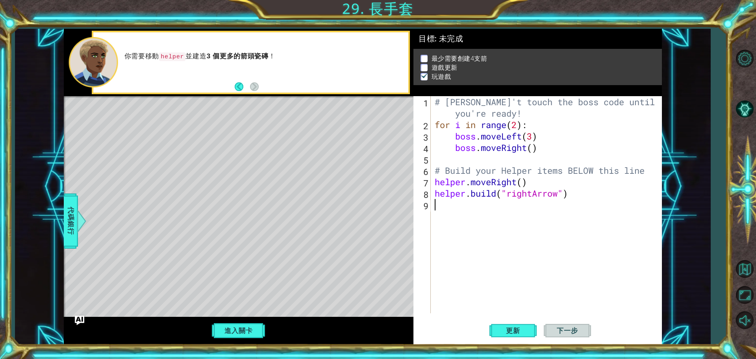
click at [229, 323] on div "進入關卡" at bounding box center [239, 331] width 350 height 28
click at [231, 337] on button "進入關卡" at bounding box center [238, 330] width 56 height 15
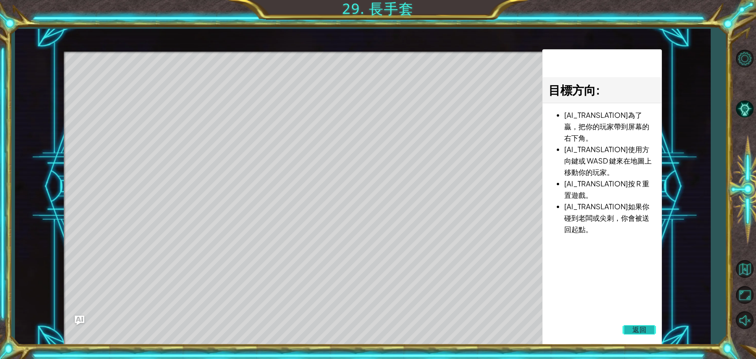
click at [626, 327] on button "返回" at bounding box center [640, 330] width 34 height 16
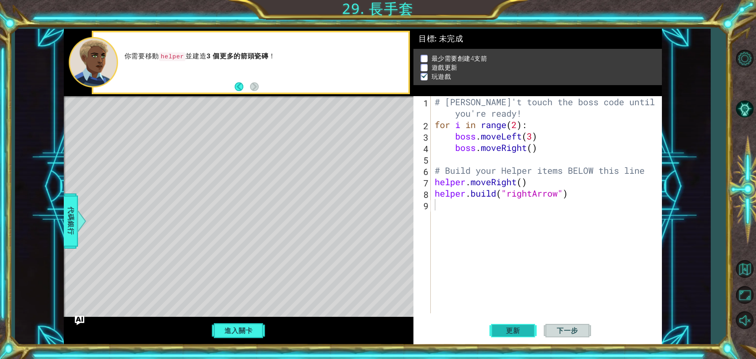
click at [526, 327] on span "更新" at bounding box center [513, 331] width 30 height 8
click at [241, 88] on button "Back" at bounding box center [242, 86] width 15 height 9
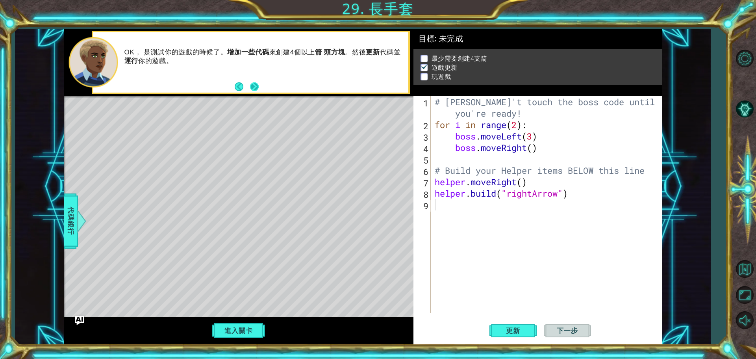
click at [258, 86] on button "Next" at bounding box center [254, 86] width 9 height 9
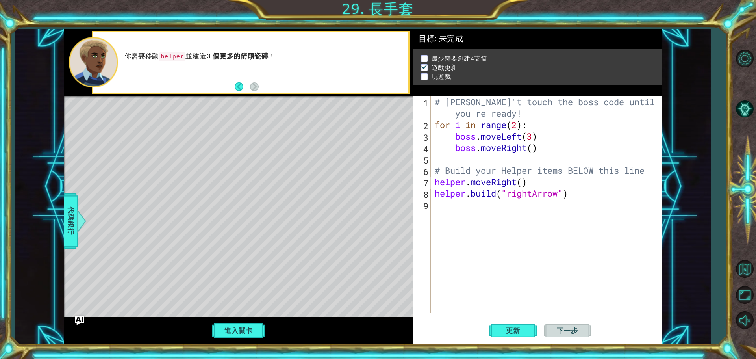
click at [435, 181] on div "# [PERSON_NAME]'t touch the boss code until [PERSON_NAME] says you're ready! fo…" at bounding box center [548, 221] width 230 height 251
type textarea "helper.moveRight()"
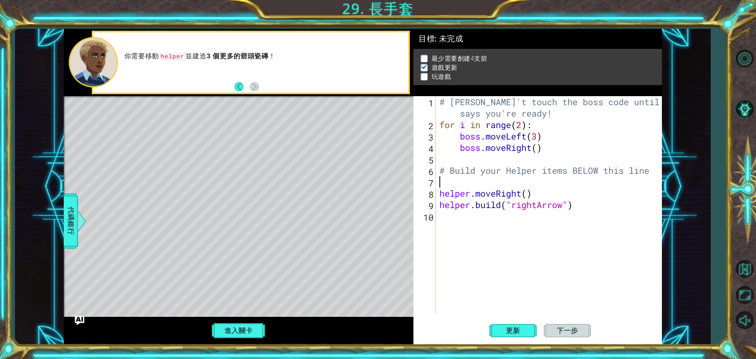
drag, startPoint x: 443, startPoint y: 181, endPoint x: 441, endPoint y: 145, distance: 35.9
click at [441, 179] on div "# [PERSON_NAME]'t touch the boss code until [PERSON_NAME] says you're ready! fo…" at bounding box center [551, 221] width 226 height 251
type textarea "f"
drag, startPoint x: 441, startPoint y: 125, endPoint x: 529, endPoint y: 124, distance: 88.3
click at [529, 124] on div "# [PERSON_NAME]'t touch the boss code until [PERSON_NAME] says you're ready! fo…" at bounding box center [551, 221] width 226 height 251
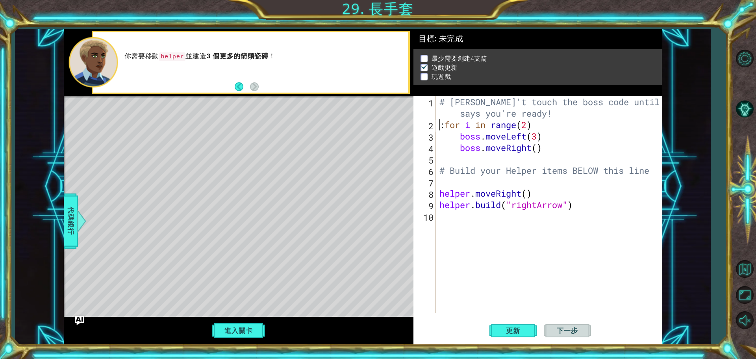
click at [437, 124] on div ":for i in range(2) 1 2 3 4 5 6 7 8 9 10 # [PERSON_NAME]'t touch the boss code u…" at bounding box center [537, 204] width 246 height 217
click at [445, 124] on div "# [PERSON_NAME]'t touch the boss code until [PERSON_NAME] says you're ready! : …" at bounding box center [551, 221] width 226 height 251
click at [535, 126] on div "# [PERSON_NAME]'t touch the boss code until [PERSON_NAME] says you're ready! fo…" at bounding box center [551, 221] width 226 height 251
type textarea "for i in range(2):"
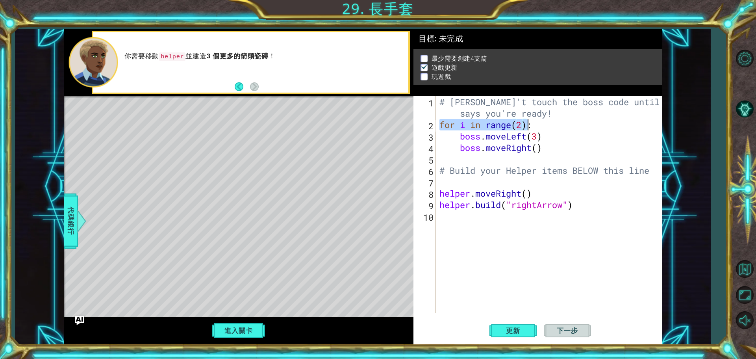
drag, startPoint x: 440, startPoint y: 125, endPoint x: 528, endPoint y: 122, distance: 87.1
click at [528, 122] on div "# [PERSON_NAME]'t touch the boss code until [PERSON_NAME] says you're ready! fo…" at bounding box center [551, 221] width 226 height 251
click at [448, 181] on div "# [PERSON_NAME]'t touch the boss code until [PERSON_NAME] says you're ready! fo…" at bounding box center [551, 221] width 226 height 251
paste textarea "for i in range(2)"
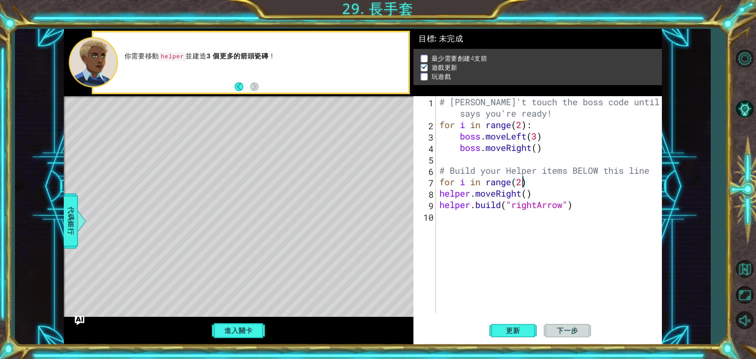
click at [522, 178] on div "# [PERSON_NAME]'t touch the boss code until [PERSON_NAME] says you're ready! fo…" at bounding box center [551, 221] width 226 height 251
type textarea "for i in range(6)"
click at [449, 216] on div "# [PERSON_NAME]'t touch the boss code until [PERSON_NAME] says you're ready! fo…" at bounding box center [551, 221] width 226 height 251
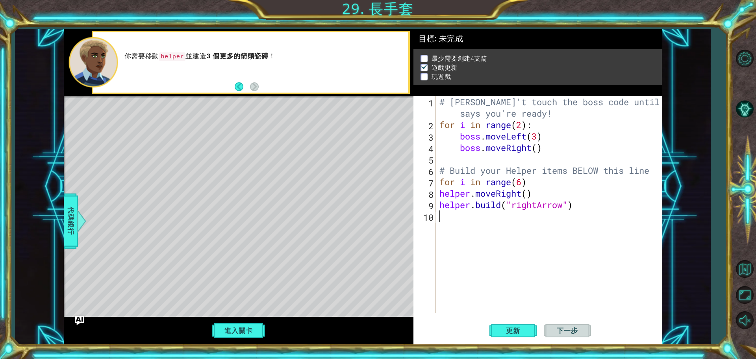
click at [475, 247] on div "# [PERSON_NAME]'t touch the boss code until [PERSON_NAME] says you're ready! fo…" at bounding box center [551, 221] width 226 height 251
paste textarea "for i in range(2)"
click at [521, 217] on div "# [PERSON_NAME]'t touch the boss code until [PERSON_NAME] says you're ready! fo…" at bounding box center [551, 221] width 226 height 251
type textarea "for i in range(4)"
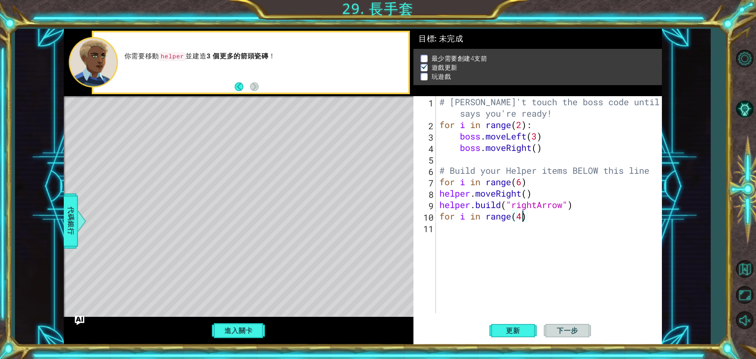
click at [476, 235] on div "# [PERSON_NAME]'t touch the boss code until [PERSON_NAME] says you're ready! fo…" at bounding box center [551, 221] width 226 height 251
drag, startPoint x: 441, startPoint y: 195, endPoint x: 524, endPoint y: 194, distance: 82.7
click at [524, 194] on div "# [PERSON_NAME]'t touch the boss code until [PERSON_NAME] says you're ready! fo…" at bounding box center [551, 221] width 226 height 251
type textarea "helper.moveRight()"
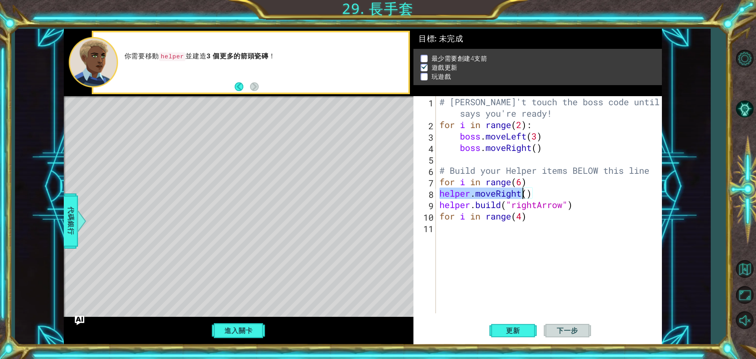
click at [465, 230] on div "# [PERSON_NAME]'t touch the boss code until [PERSON_NAME] says you're ready! fo…" at bounding box center [551, 221] width 226 height 251
paste textarea "helper.moveRight"
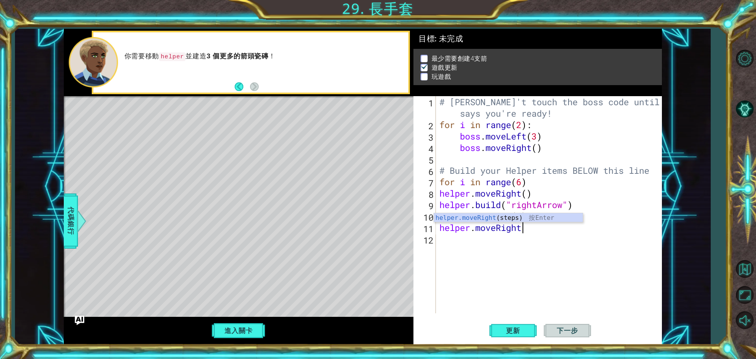
click at [526, 229] on div "# [PERSON_NAME]'t touch the boss code until [PERSON_NAME] says you're ready! fo…" at bounding box center [551, 221] width 226 height 251
drag, startPoint x: 523, startPoint y: 226, endPoint x: 478, endPoint y: 231, distance: 45.2
click at [478, 231] on div "# [PERSON_NAME]'t touch the boss code until [PERSON_NAME] says you're ready! fo…" at bounding box center [551, 221] width 226 height 251
type textarea "helper."
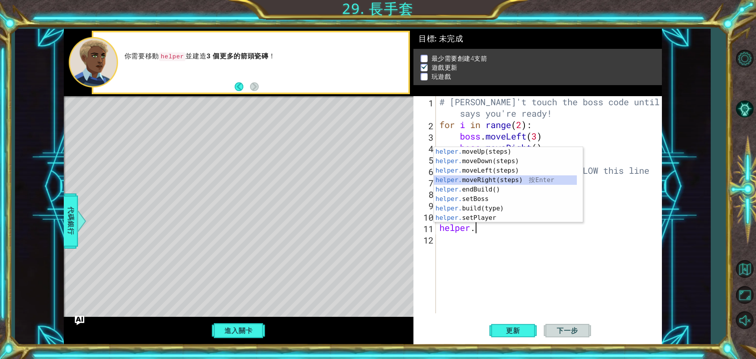
click at [502, 180] on div "helper. moveUp(steps) 按 Enter helper. moveDown(steps) 按 Enter helper. moveLeft(…" at bounding box center [508, 194] width 149 height 95
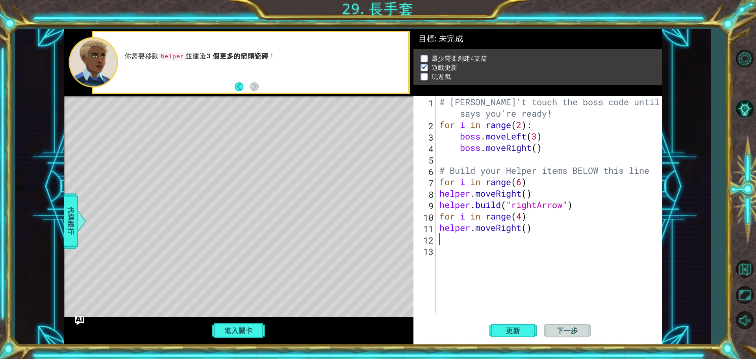
type textarea "h"
drag, startPoint x: 442, startPoint y: 206, endPoint x: 587, endPoint y: 205, distance: 145.0
click at [587, 205] on div "# [PERSON_NAME]'t touch the boss code until [PERSON_NAME] says you're ready! fo…" at bounding box center [551, 221] width 226 height 251
type textarea "[DOMAIN_NAME]("rightArrow")"
click at [468, 242] on div "# [PERSON_NAME]'t touch the boss code until [PERSON_NAME] says you're ready! fo…" at bounding box center [551, 221] width 226 height 251
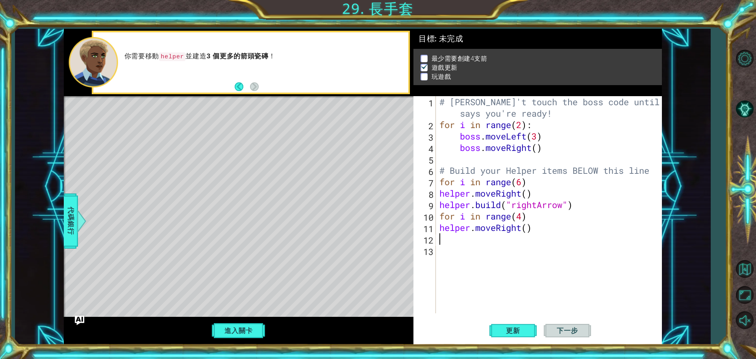
paste textarea "[DOMAIN_NAME]("rightArrow")"
drag, startPoint x: 514, startPoint y: 237, endPoint x: 539, endPoint y: 242, distance: 25.6
click at [539, 242] on div "# [PERSON_NAME]'t touch the boss code until [PERSON_NAME] says you're ready! fo…" at bounding box center [551, 221] width 226 height 251
click at [516, 326] on button "更新" at bounding box center [513, 330] width 47 height 25
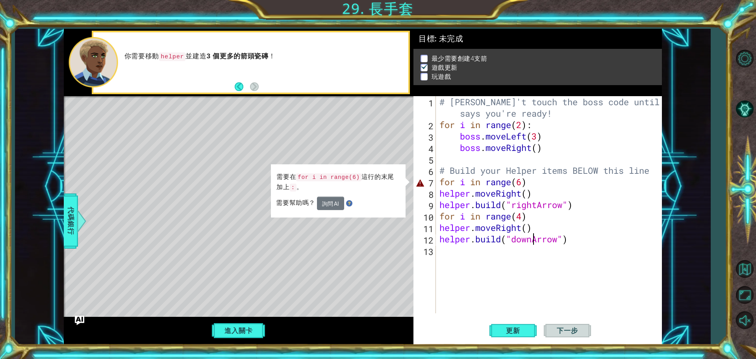
click at [522, 182] on div "# [PERSON_NAME]'t touch the boss code until [PERSON_NAME] says you're ready! fo…" at bounding box center [551, 221] width 226 height 251
click at [543, 187] on div "# [PERSON_NAME]'t touch the boss code until [PERSON_NAME] says you're ready! fo…" at bounding box center [551, 221] width 226 height 251
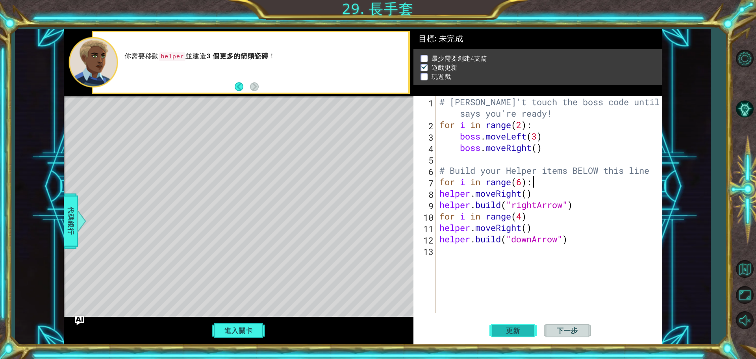
click at [503, 328] on span "更新" at bounding box center [513, 331] width 30 height 8
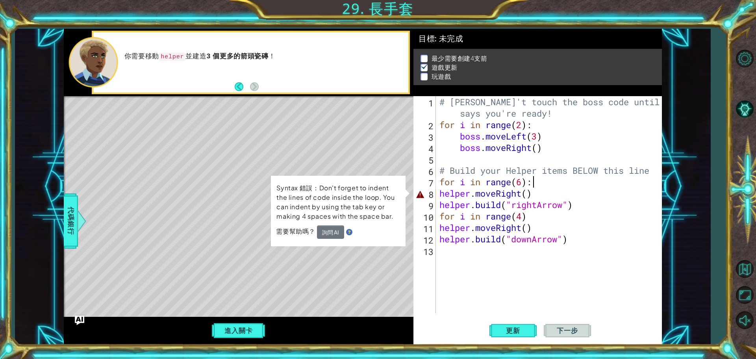
click at [528, 195] on div "# [PERSON_NAME]'t touch the boss code until [PERSON_NAME] says you're ready! fo…" at bounding box center [551, 221] width 226 height 251
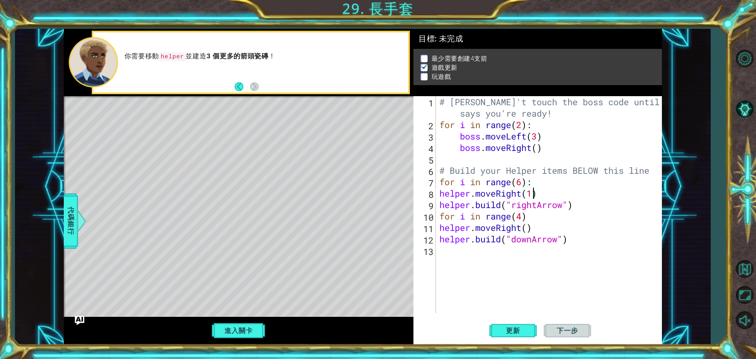
scroll to position [0, 4]
click at [521, 325] on button "更新" at bounding box center [513, 330] width 47 height 25
type textarea "helper.moveRight(4)"
click at [520, 333] on span "更新" at bounding box center [513, 331] width 30 height 8
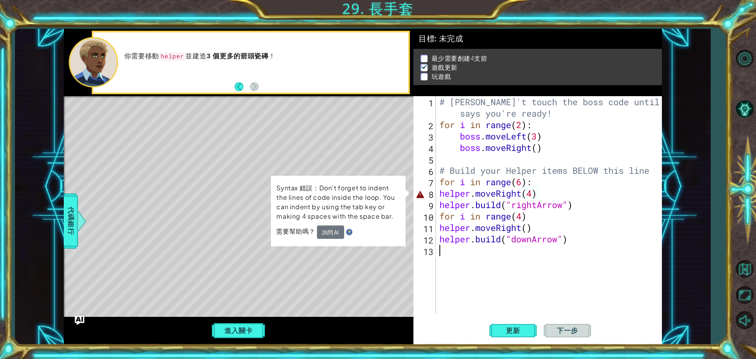
click at [461, 252] on div "# [PERSON_NAME]'t touch the boss code until [PERSON_NAME] says you're ready! fo…" at bounding box center [551, 221] width 226 height 251
click at [535, 194] on div "# [PERSON_NAME]'t touch the boss code until [PERSON_NAME] says you're ready! fo…" at bounding box center [551, 221] width 226 height 251
drag, startPoint x: 544, startPoint y: 193, endPoint x: 440, endPoint y: 195, distance: 103.6
click at [440, 195] on div "# [PERSON_NAME]'t touch the boss code until [PERSON_NAME] says you're ready! fo…" at bounding box center [551, 221] width 226 height 251
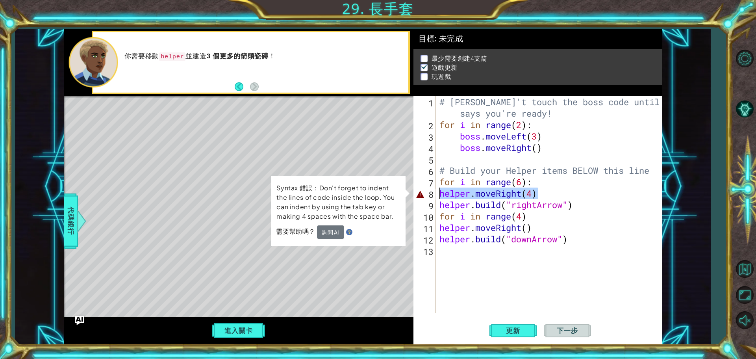
click at [565, 193] on div "# [PERSON_NAME]'t touch the boss code until [PERSON_NAME] says you're ready! fo…" at bounding box center [549, 204] width 222 height 217
drag, startPoint x: 558, startPoint y: 193, endPoint x: 530, endPoint y: 193, distance: 28.8
click at [530, 193] on div "# [PERSON_NAME]'t touch the boss code until [PERSON_NAME] says you're ready! fo…" at bounding box center [551, 221] width 226 height 251
click at [535, 193] on div "# [PERSON_NAME]'t touch the boss code until [PERSON_NAME] says you're ready! fo…" at bounding box center [549, 204] width 222 height 217
click at [534, 193] on div "# [PERSON_NAME]'t touch the boss code until [PERSON_NAME] says you're ready! fo…" at bounding box center [551, 221] width 226 height 251
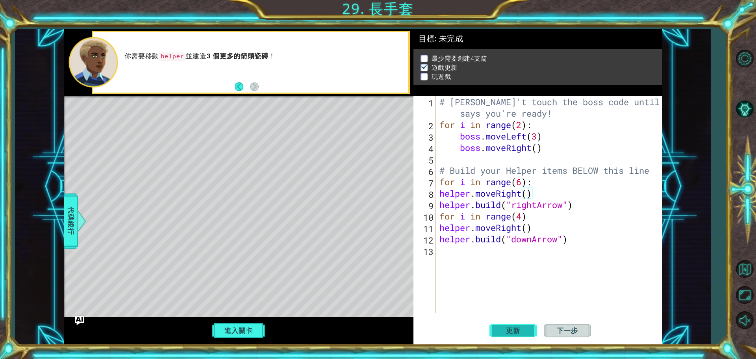
click at [520, 323] on button "更新" at bounding box center [513, 330] width 47 height 25
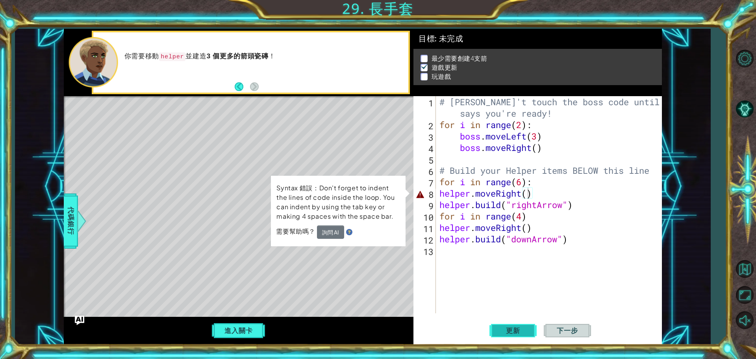
click at [527, 334] on span "更新" at bounding box center [513, 331] width 30 height 8
click at [256, 327] on button "進入關卡" at bounding box center [238, 330] width 56 height 15
drag, startPoint x: 438, startPoint y: 136, endPoint x: 459, endPoint y: 136, distance: 21.3
click at [459, 136] on div "# [PERSON_NAME]'t touch the boss code until [PERSON_NAME] says you're ready! fo…" at bounding box center [551, 221] width 226 height 251
click at [645, 135] on div "# [PERSON_NAME]'t touch the boss code until [PERSON_NAME] says you're ready! fo…" at bounding box center [551, 221] width 226 height 251
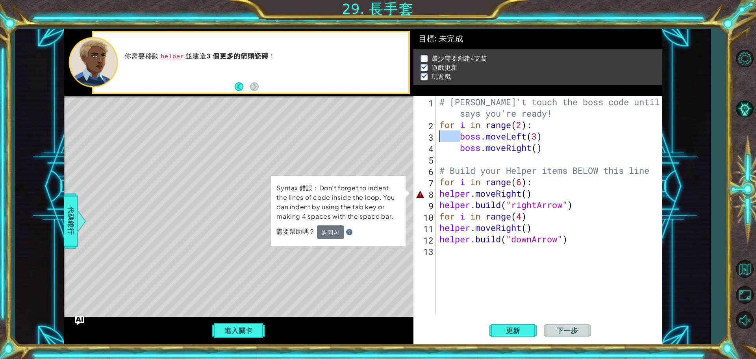
drag, startPoint x: 461, startPoint y: 137, endPoint x: 420, endPoint y: 136, distance: 40.6
click at [420, 136] on div "boss.moveLeft(3) 1 2 3 4 5 6 7 8 9 10 11 12 13 # [PERSON_NAME]'t touch the boss…" at bounding box center [537, 204] width 246 height 217
click at [440, 194] on div "# [PERSON_NAME]'t touch the boss code until [PERSON_NAME] says you're ready! fo…" at bounding box center [551, 221] width 226 height 251
paste textarea "Code Area"
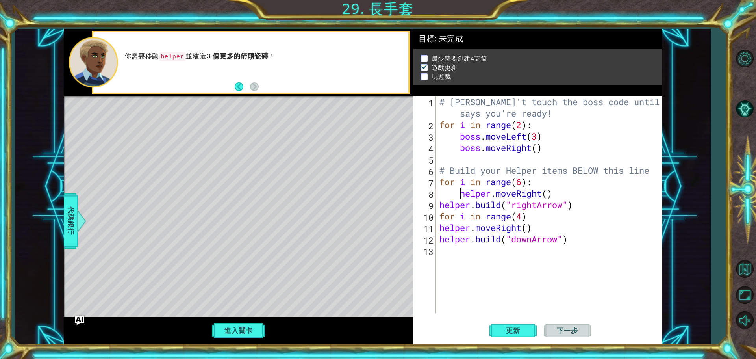
click at [440, 203] on div "# [PERSON_NAME]'t touch the boss code until [PERSON_NAME] says you're ready! fo…" at bounding box center [551, 221] width 226 height 251
paste textarea "Code Area"
click at [440, 226] on div "# [PERSON_NAME]'t touch the boss code until [PERSON_NAME] says you're ready! fo…" at bounding box center [551, 221] width 226 height 251
paste textarea "Code Area"
click at [440, 236] on div "# [PERSON_NAME]'t touch the boss code until [PERSON_NAME] says you're ready! fo…" at bounding box center [551, 221] width 226 height 251
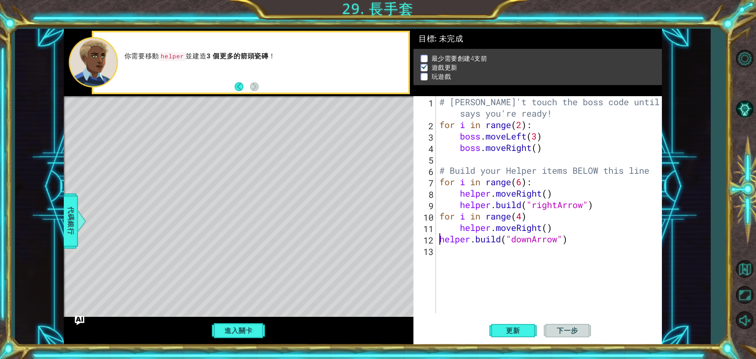
paste textarea "Code Area"
click at [521, 185] on div "# [PERSON_NAME]'t touch the boss code until [PERSON_NAME] says you're ready! fo…" at bounding box center [551, 221] width 226 height 251
click at [534, 327] on button "更新" at bounding box center [513, 330] width 47 height 25
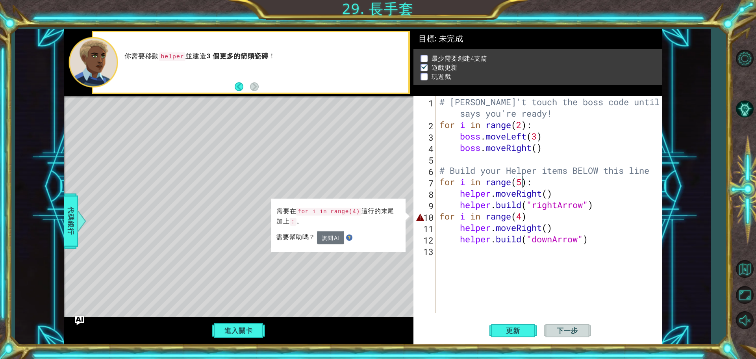
click at [533, 212] on div "# [PERSON_NAME]'t touch the boss code until [PERSON_NAME] says you're ready! fo…" at bounding box center [551, 221] width 226 height 251
type textarea "ㄤ"
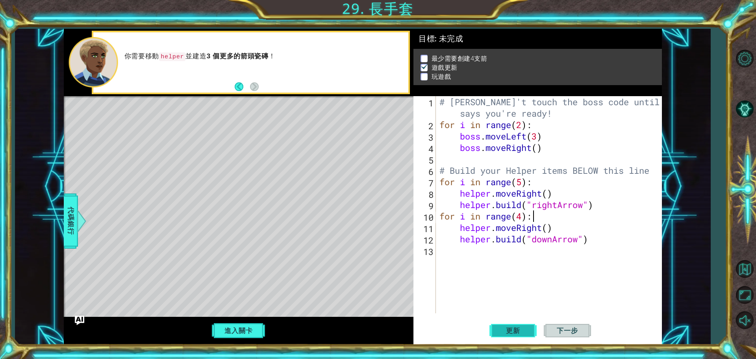
click at [503, 330] on span "更新" at bounding box center [513, 331] width 30 height 8
type textarea "for i in range(4):"
click at [237, 325] on button "進入關卡" at bounding box center [238, 330] width 56 height 15
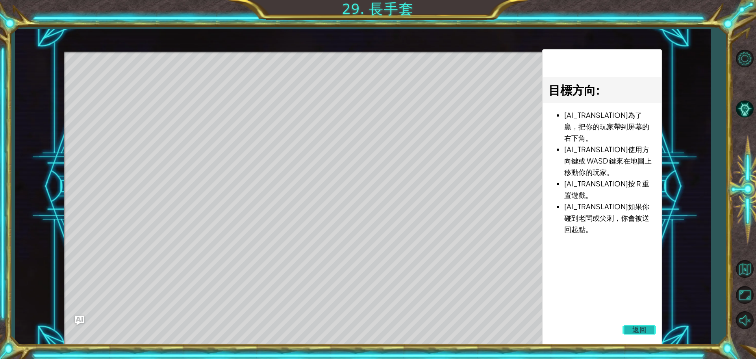
click at [631, 322] on button "返回" at bounding box center [640, 330] width 34 height 16
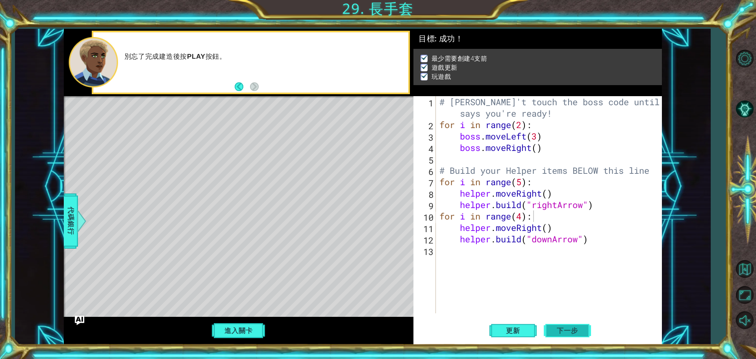
click at [558, 327] on span "下一步" at bounding box center [567, 331] width 37 height 8
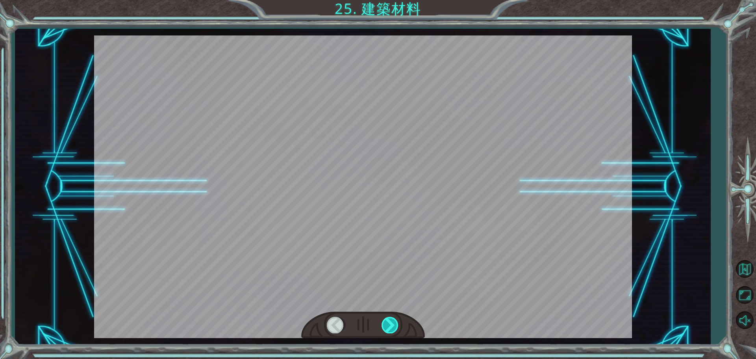
click at [387, 320] on div at bounding box center [391, 325] width 18 height 16
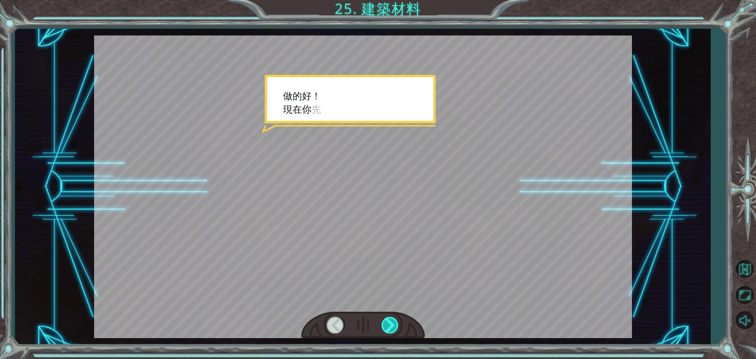
click at [386, 320] on div at bounding box center [391, 325] width 18 height 16
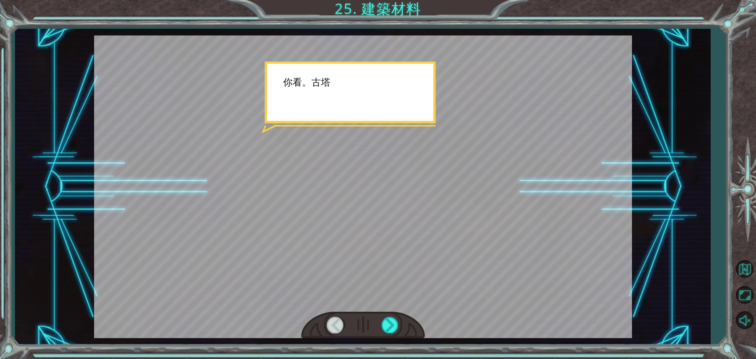
drag, startPoint x: 386, startPoint y: 320, endPoint x: 386, endPoint y: 315, distance: 4.7
click at [386, 317] on div at bounding box center [391, 325] width 18 height 16
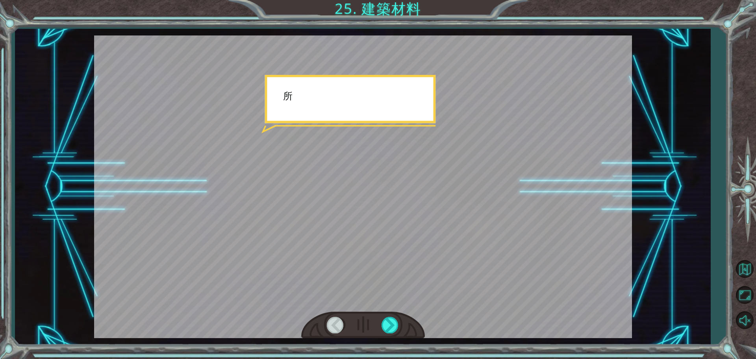
click at [386, 315] on div at bounding box center [363, 325] width 124 height 27
click at [386, 318] on div at bounding box center [391, 325] width 18 height 16
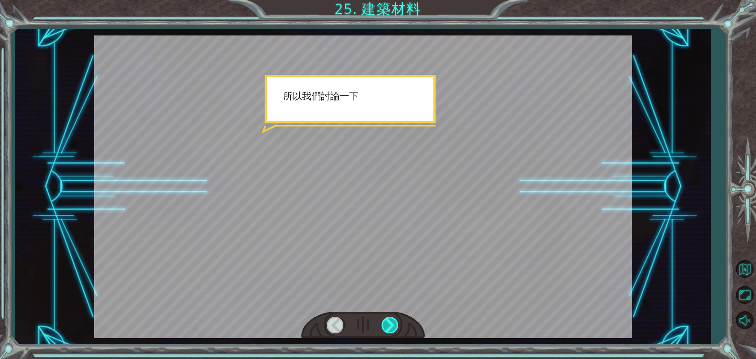
click at [386, 318] on div at bounding box center [391, 325] width 18 height 16
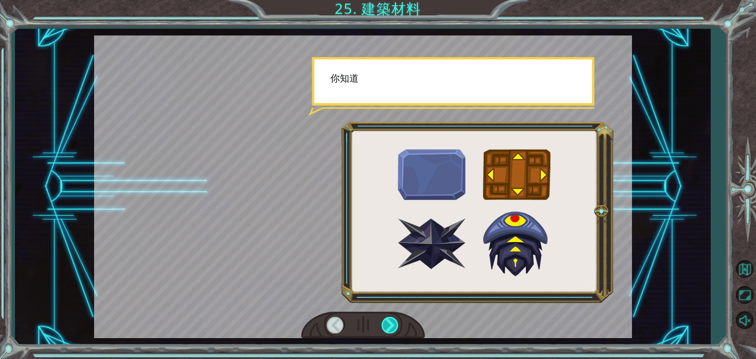
click at [386, 318] on div at bounding box center [391, 325] width 18 height 16
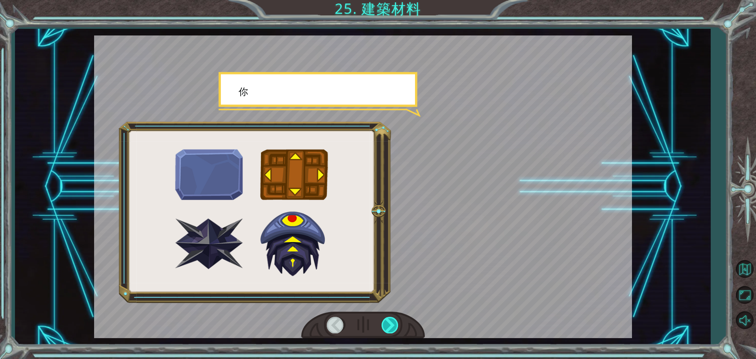
click at [386, 319] on div at bounding box center [391, 325] width 18 height 16
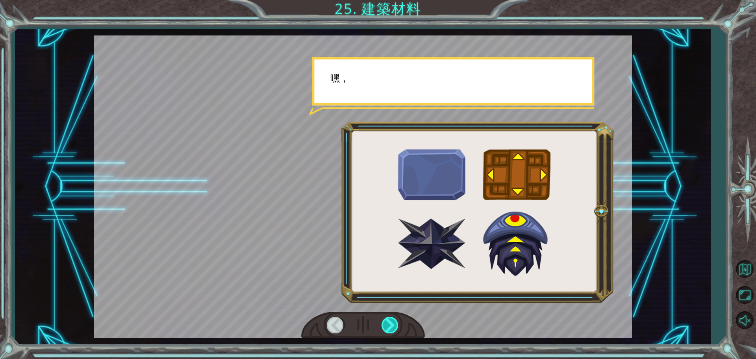
click at [386, 319] on div at bounding box center [391, 325] width 18 height 16
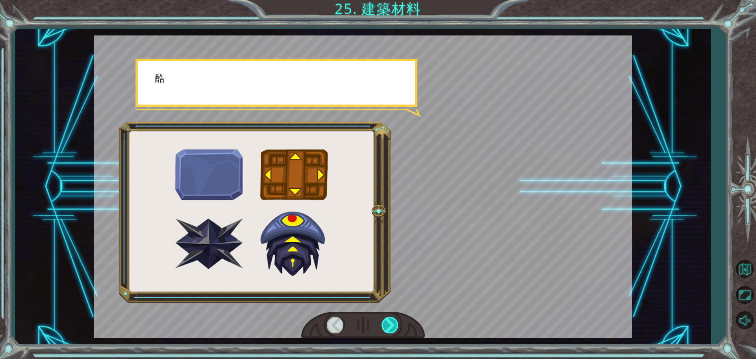
click at [386, 319] on div at bounding box center [391, 325] width 18 height 16
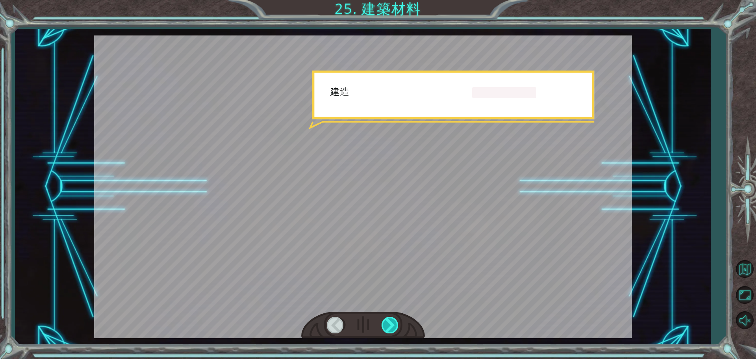
click at [386, 319] on div at bounding box center [391, 325] width 18 height 16
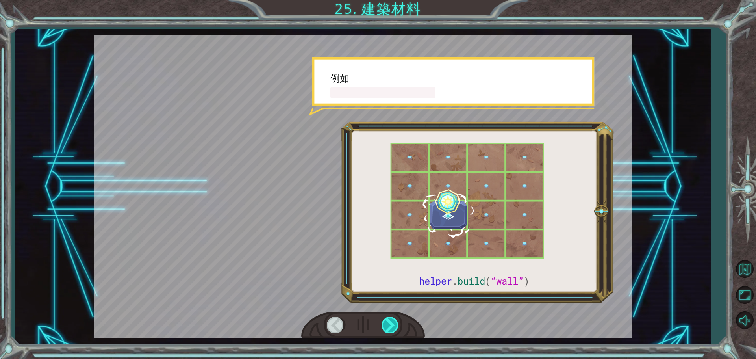
click at [386, 319] on div at bounding box center [391, 325] width 18 height 16
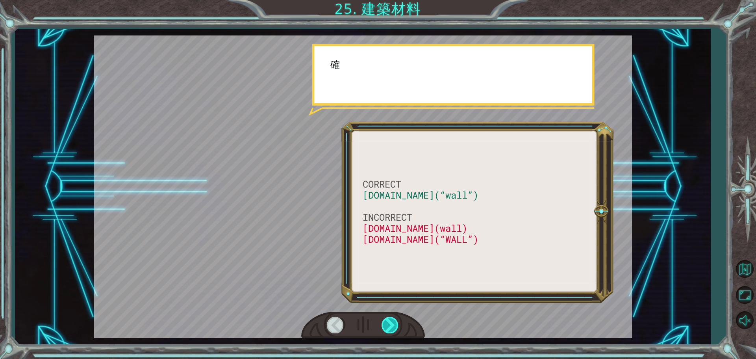
click at [386, 319] on div at bounding box center [391, 325] width 18 height 16
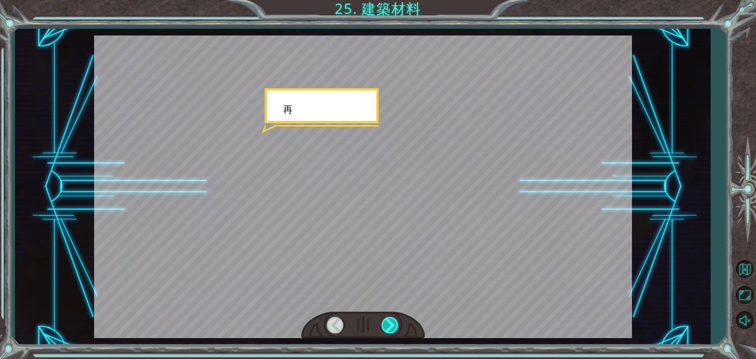
click at [386, 319] on div at bounding box center [391, 325] width 18 height 16
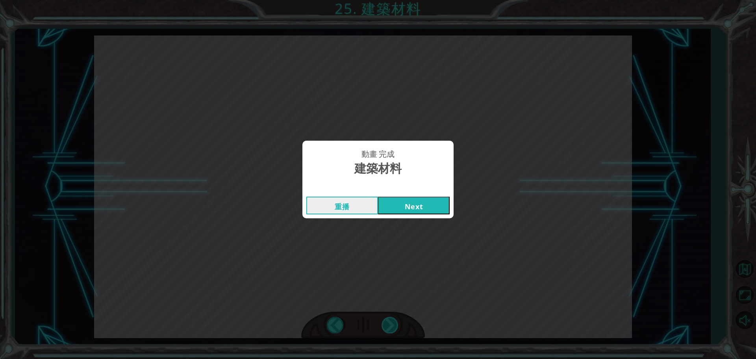
click at [386, 319] on div "動畫 完成 建築材料 重播 Next" at bounding box center [378, 179] width 756 height 359
click at [401, 224] on div "動畫 完成 建築材料 重播 Next" at bounding box center [378, 179] width 756 height 359
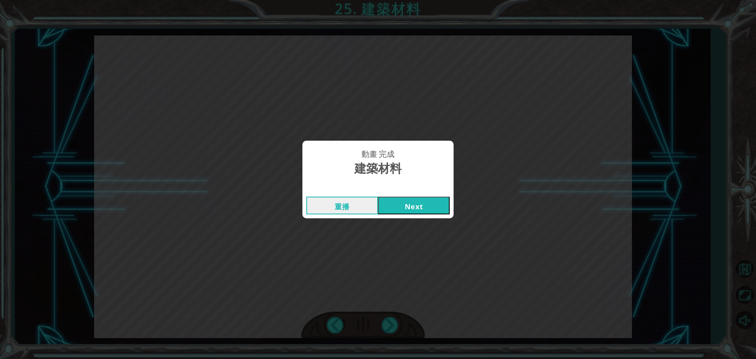
click at [419, 204] on button "Next" at bounding box center [414, 206] width 72 height 18
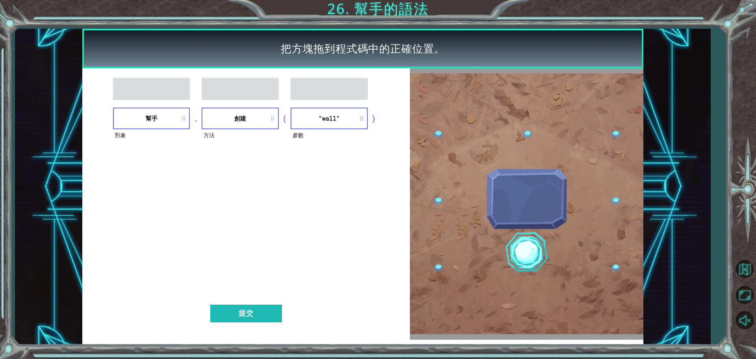
click at [261, 304] on div "對象 幫手 . 方法 創建 ( 參數 "wall" ) 提交" at bounding box center [246, 203] width 328 height 271
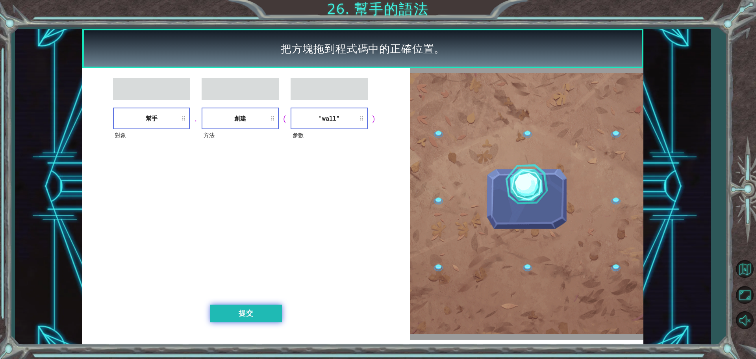
click at [258, 308] on button "提交" at bounding box center [246, 314] width 72 height 18
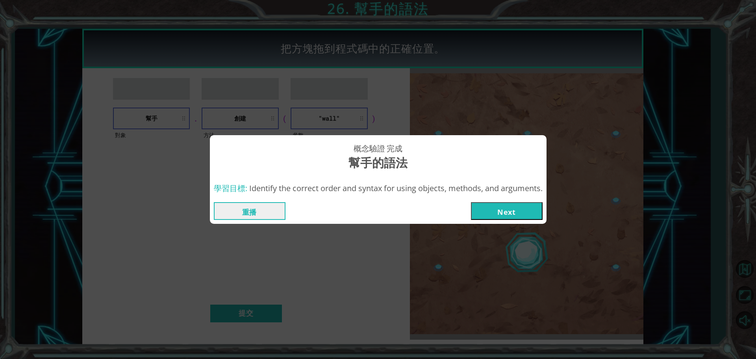
click at [494, 205] on button "Next" at bounding box center [507, 211] width 72 height 18
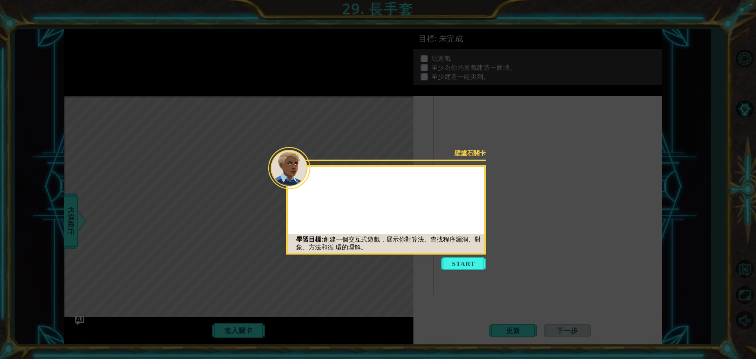
click at [477, 260] on button "Start" at bounding box center [463, 263] width 45 height 13
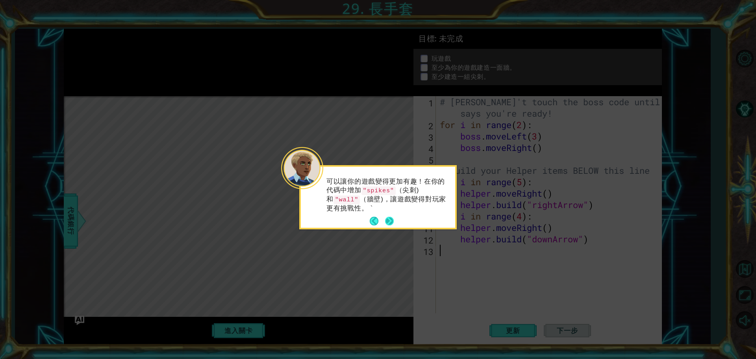
click at [386, 217] on button "Next" at bounding box center [389, 221] width 9 height 9
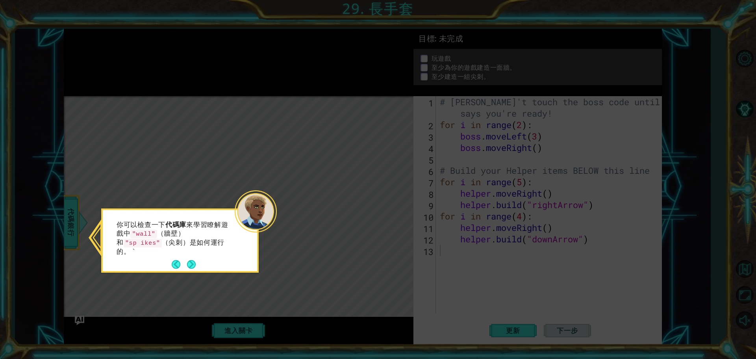
click at [192, 258] on footer at bounding box center [184, 264] width 24 height 12
click at [193, 262] on button "Next" at bounding box center [191, 264] width 9 height 9
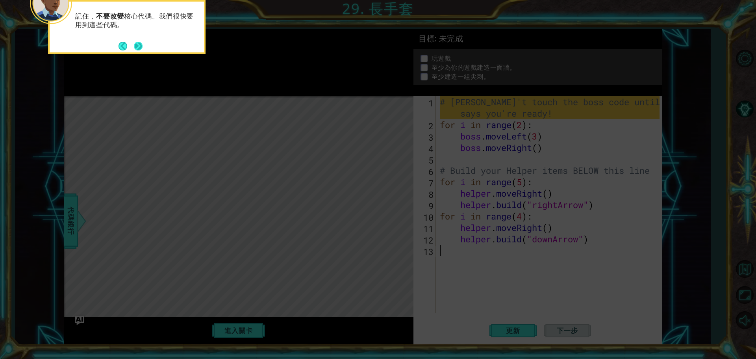
click at [136, 42] on button "Next" at bounding box center [138, 46] width 9 height 9
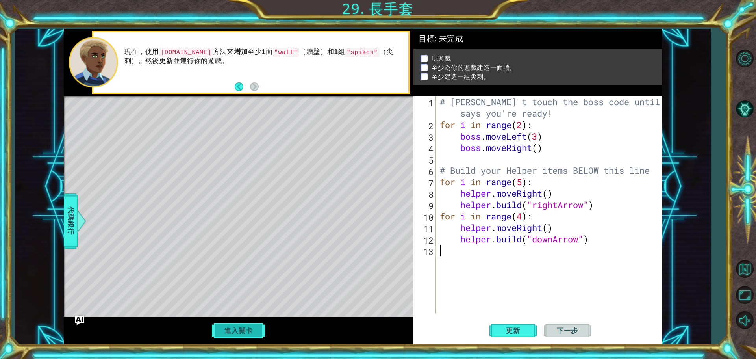
click at [247, 327] on button "進入關卡" at bounding box center [238, 330] width 56 height 15
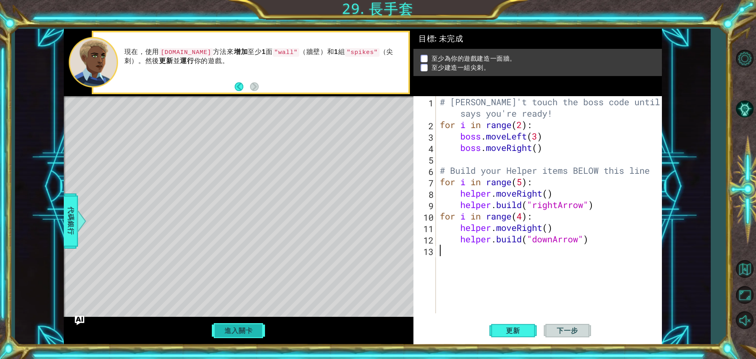
click at [247, 328] on button "進入關卡" at bounding box center [238, 330] width 56 height 15
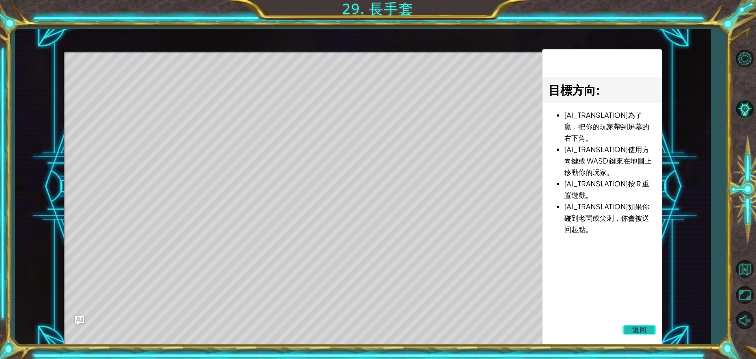
click at [627, 331] on button "返回" at bounding box center [640, 330] width 34 height 16
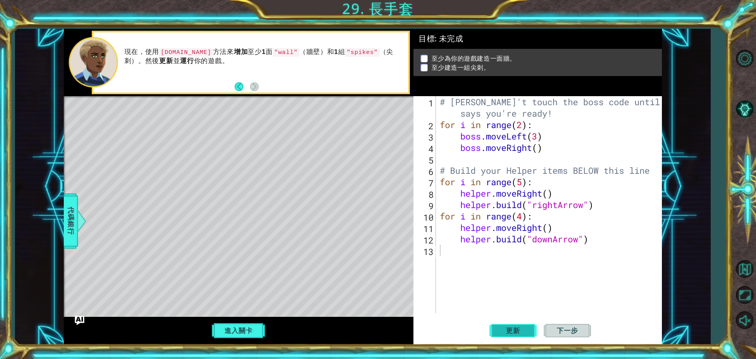
click at [513, 325] on button "更新" at bounding box center [513, 330] width 47 height 25
click at [508, 334] on span "更新" at bounding box center [513, 331] width 30 height 8
click at [234, 325] on button "進入關卡" at bounding box center [238, 330] width 56 height 15
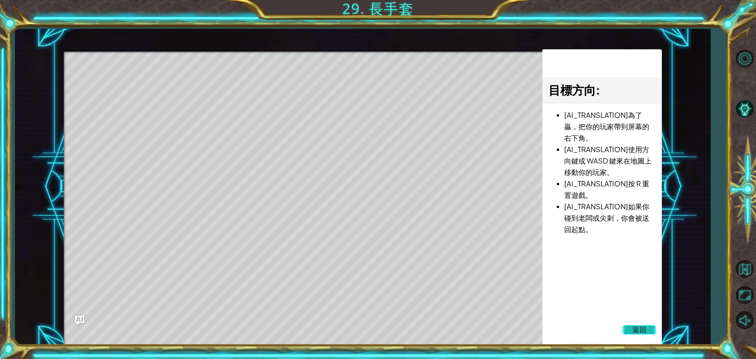
click at [629, 329] on button "返回" at bounding box center [640, 330] width 34 height 16
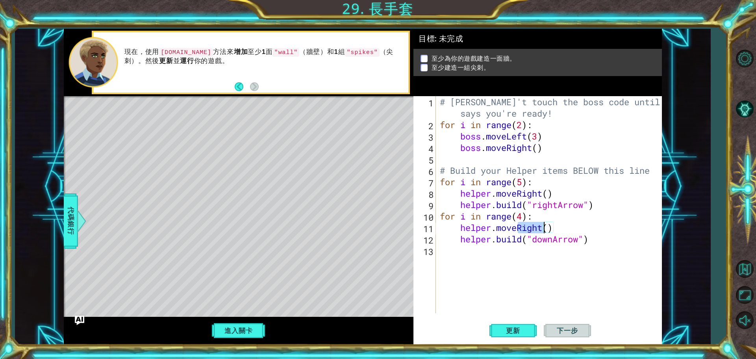
drag, startPoint x: 519, startPoint y: 225, endPoint x: 543, endPoint y: 224, distance: 24.0
click at [543, 224] on div "# [PERSON_NAME]'t touch the boss code until [PERSON_NAME] says you're ready! fo…" at bounding box center [550, 221] width 225 height 251
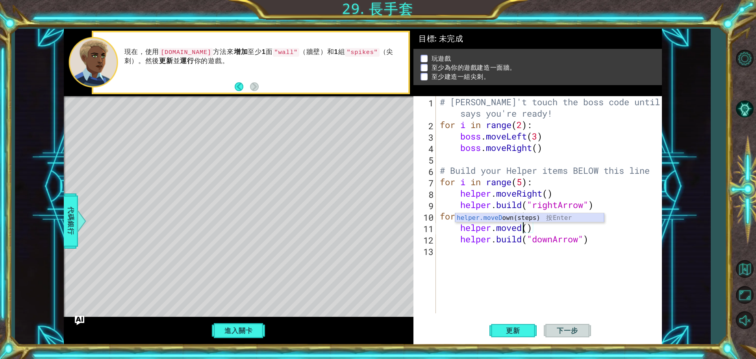
drag, startPoint x: 505, startPoint y: 217, endPoint x: 505, endPoint y: 221, distance: 4.7
click at [506, 215] on div "helper.moveD own(steps) 按 Enter" at bounding box center [529, 227] width 149 height 28
click at [512, 335] on button "更新" at bounding box center [513, 330] width 47 height 25
drag, startPoint x: 544, startPoint y: 192, endPoint x: 564, endPoint y: 196, distance: 20.1
click at [564, 196] on div "# [PERSON_NAME]'t touch the boss code until [PERSON_NAME] says you're ready! fo…" at bounding box center [550, 221] width 225 height 251
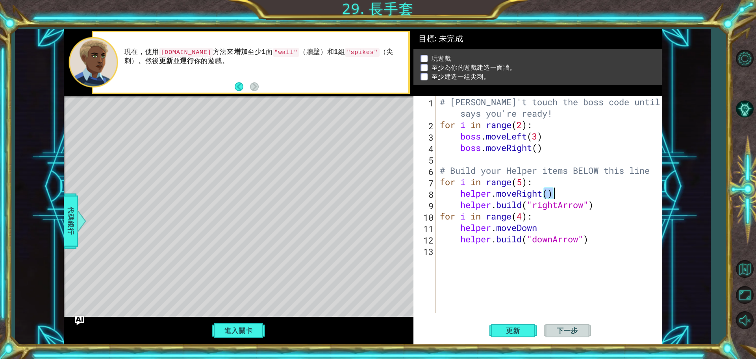
click at [544, 227] on div "# [PERSON_NAME]'t touch the boss code until [PERSON_NAME] says you're ready! fo…" at bounding box center [550, 221] width 225 height 251
paste textarea "()"
click at [502, 341] on button "更新" at bounding box center [513, 330] width 47 height 25
click at [503, 334] on span "更新" at bounding box center [513, 331] width 30 height 8
click at [522, 179] on div "# [PERSON_NAME]'t touch the boss code until [PERSON_NAME] says you're ready! fo…" at bounding box center [550, 221] width 225 height 251
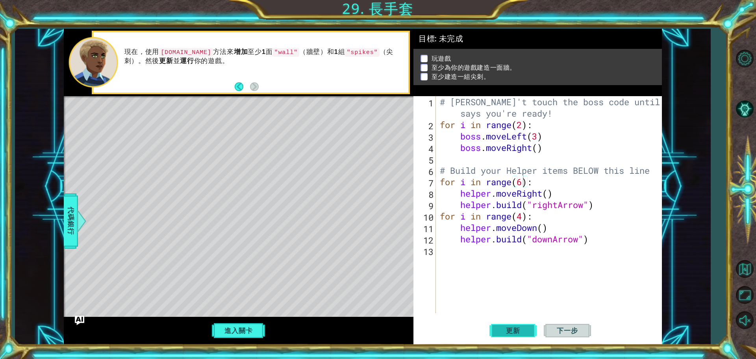
click at [529, 326] on button "更新" at bounding box center [513, 330] width 47 height 25
click at [455, 244] on div "# [PERSON_NAME]'t touch the boss code until [PERSON_NAME] says you're ready! fo…" at bounding box center [550, 221] width 225 height 251
type textarea "[DOMAIN_NAME]("downArrow")"
click at [445, 251] on div "# [PERSON_NAME]'t touch the boss code until [PERSON_NAME] says you're ready! fo…" at bounding box center [550, 221] width 225 height 251
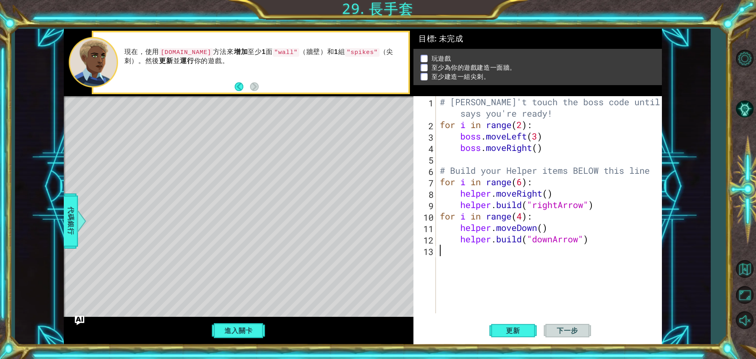
type textarea "ㄘ"
type textarea "h"
click at [464, 248] on div "# [PERSON_NAME]'t touch the boss code until [PERSON_NAME] says you're ready! fo…" at bounding box center [550, 221] width 225 height 251
